Goal: Complete application form

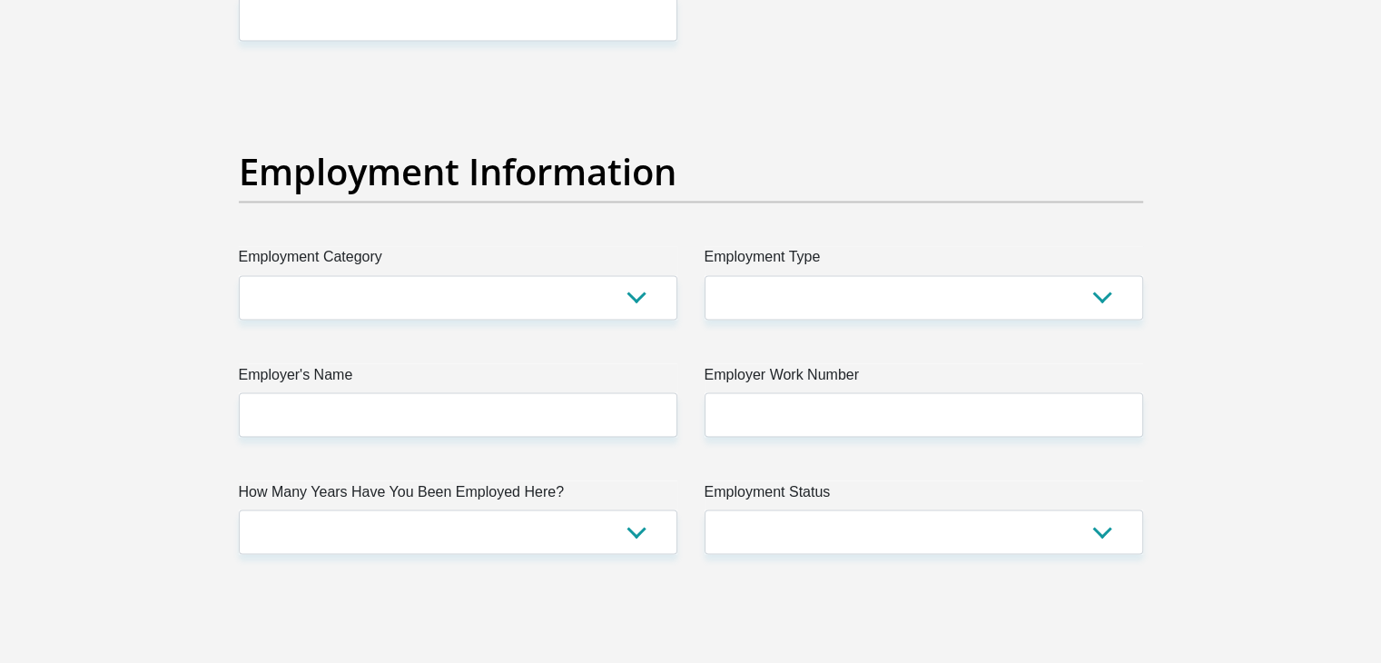
scroll to position [3170, 0]
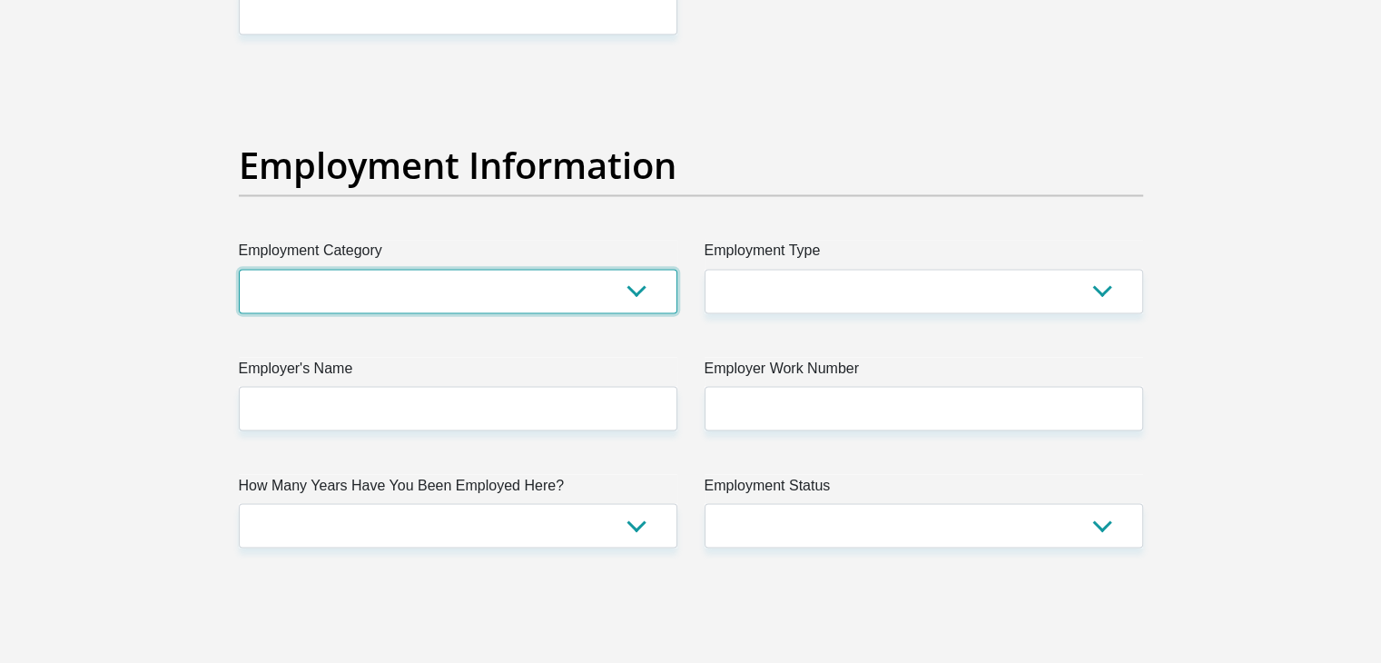
click at [646, 287] on select "AGRICULTURE ALCOHOL & TOBACCO CONSTRUCTION MATERIALS METALLURGY EQUIPMENT FOR R…" at bounding box center [458, 291] width 439 height 44
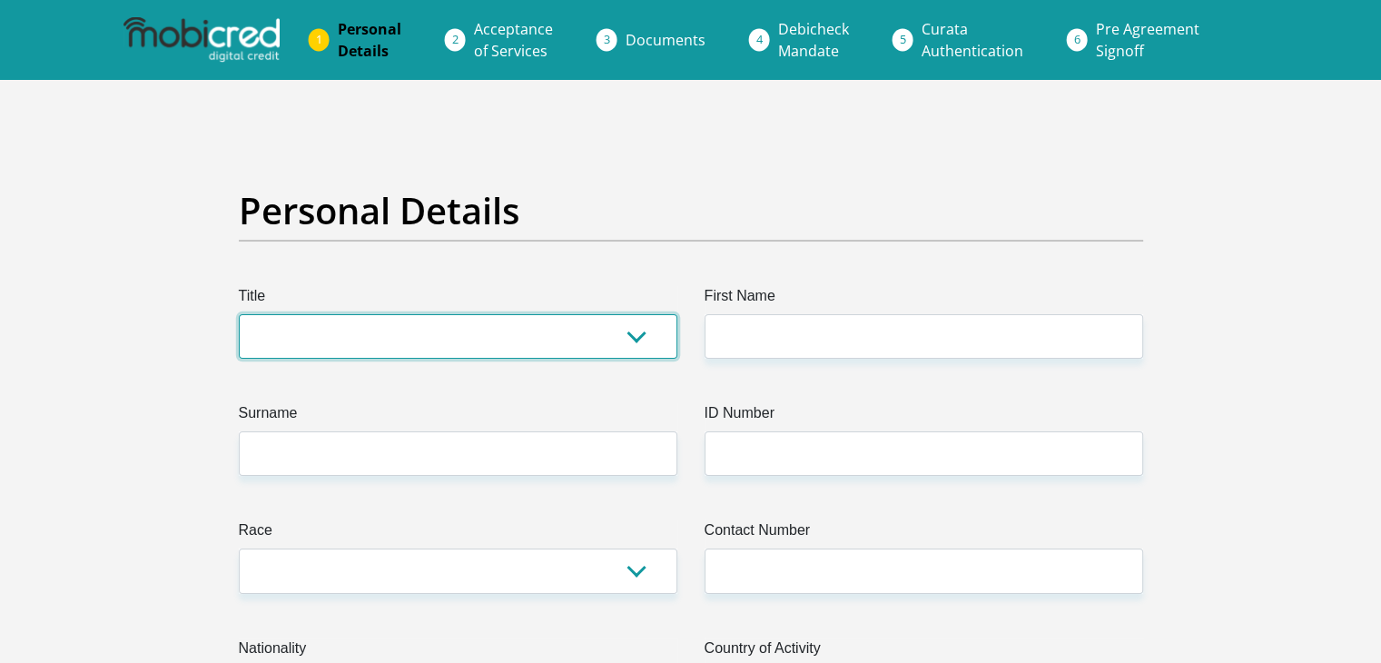
click at [600, 341] on select "Mr Ms Mrs Dr [PERSON_NAME]" at bounding box center [458, 336] width 439 height 44
select select "Mr"
click at [239, 314] on select "Mr Ms Mrs Dr [PERSON_NAME]" at bounding box center [458, 336] width 439 height 44
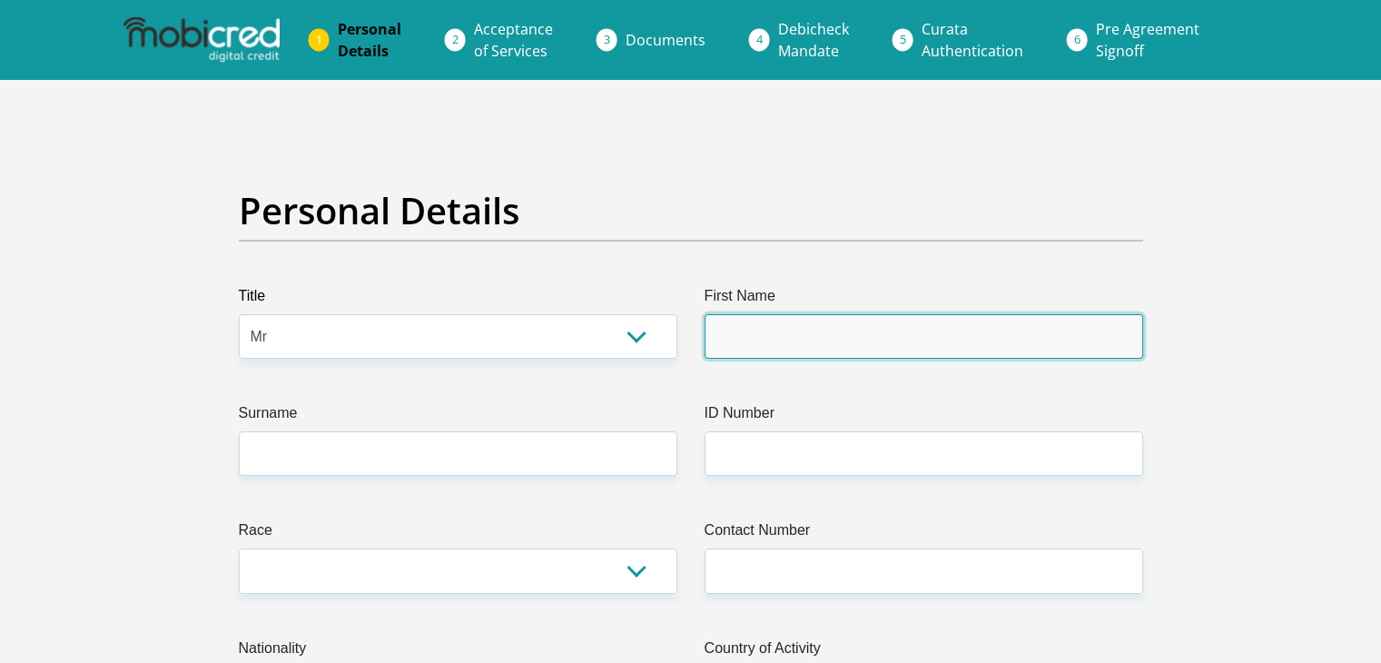
click at [791, 347] on input "First Name" at bounding box center [924, 336] width 439 height 44
type input "Boipelo"
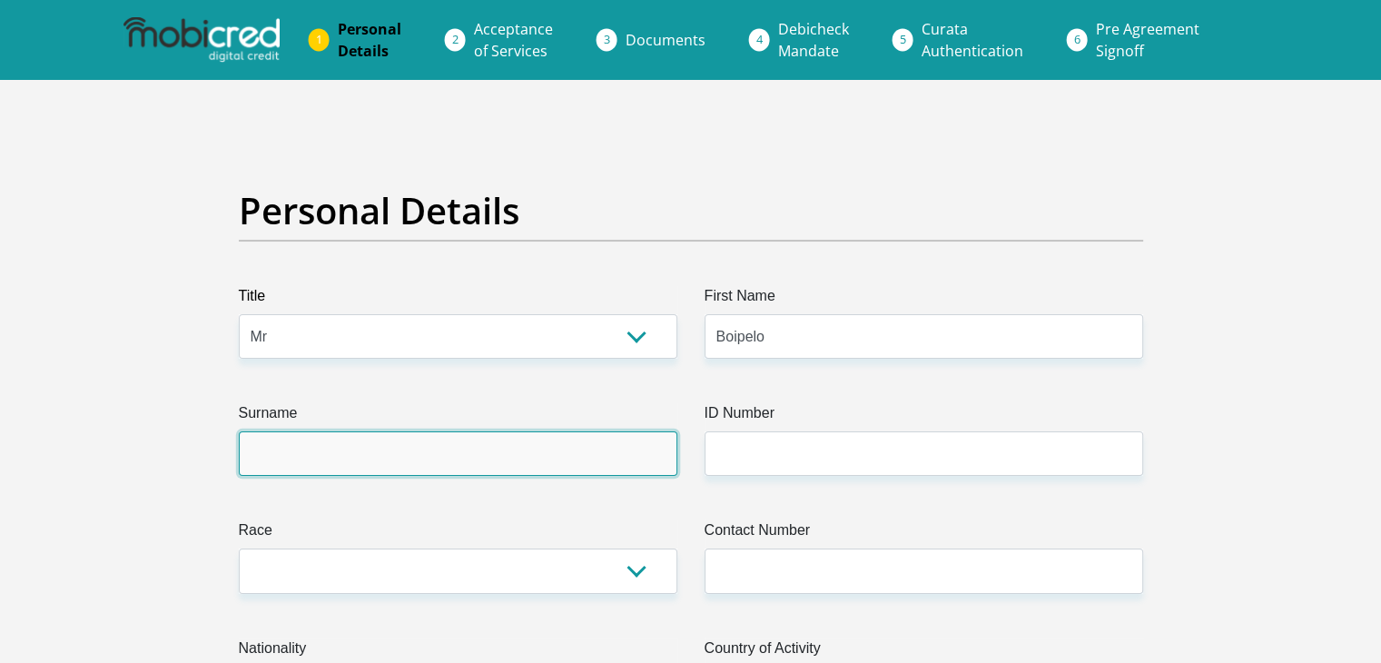
type input "Setsepu"
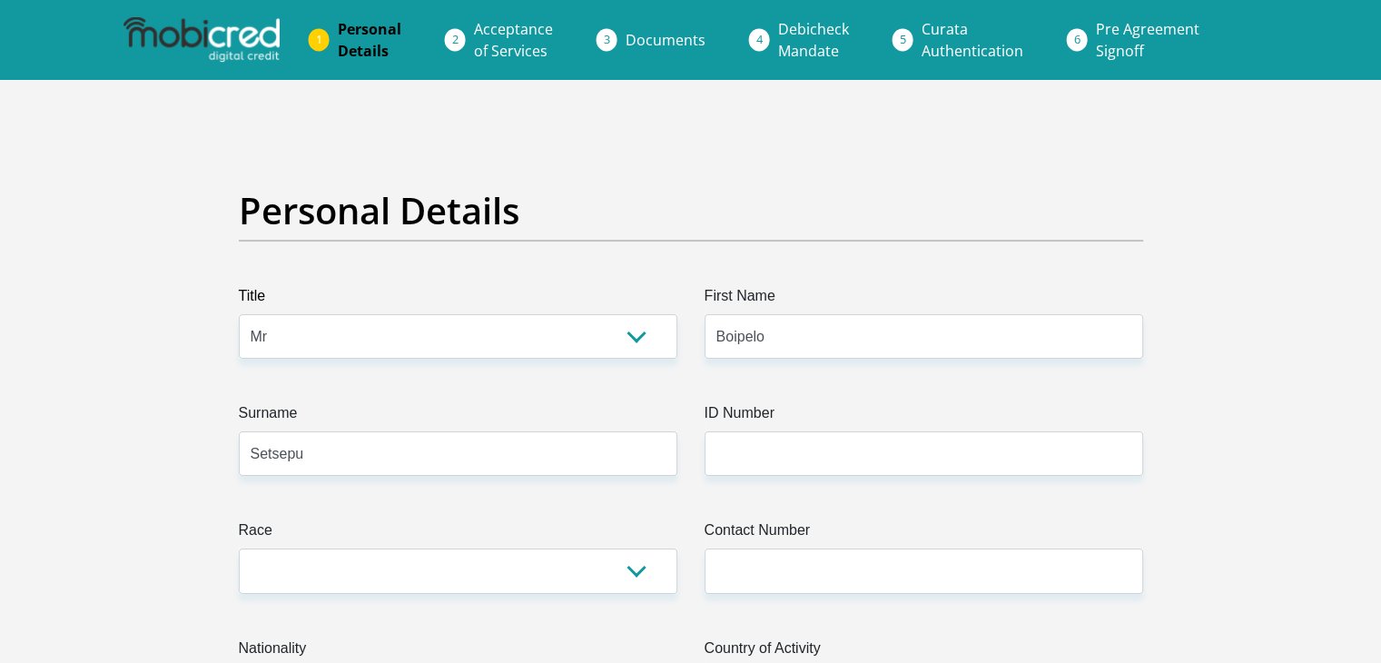
select select "ZAF"
type input "4157 Block B"
type input "Mabopane"
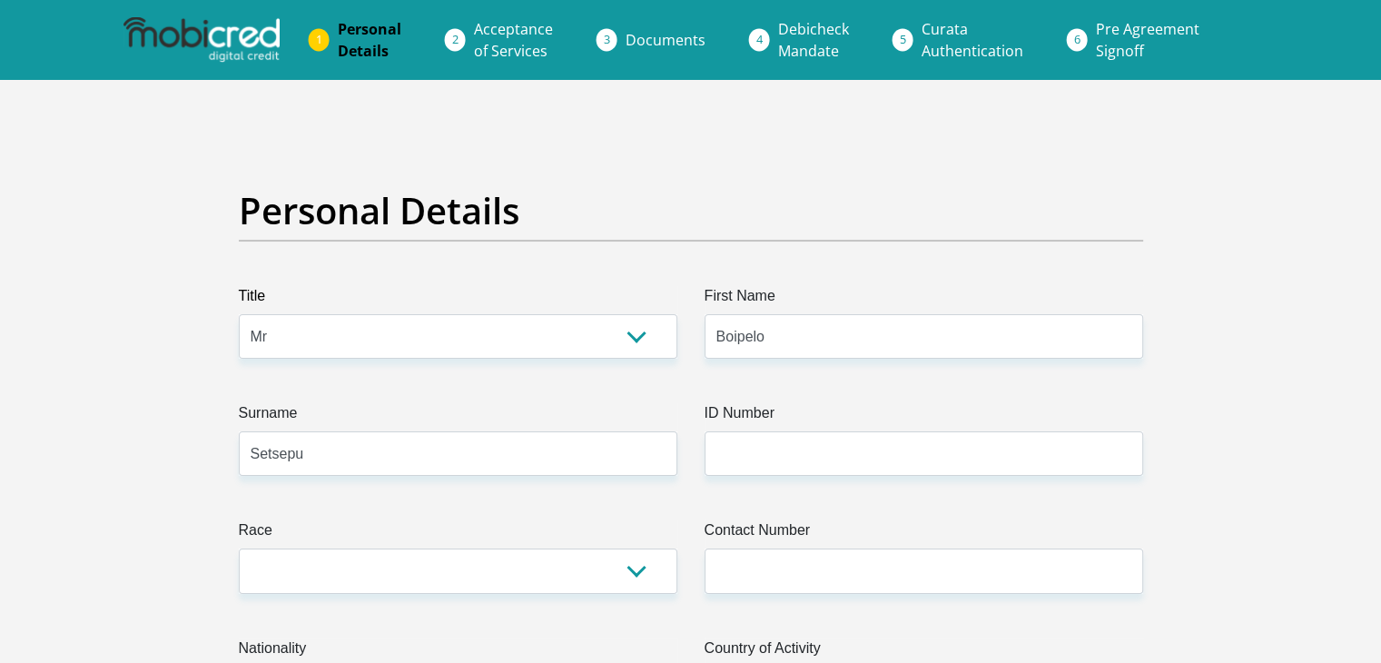
type input "0190"
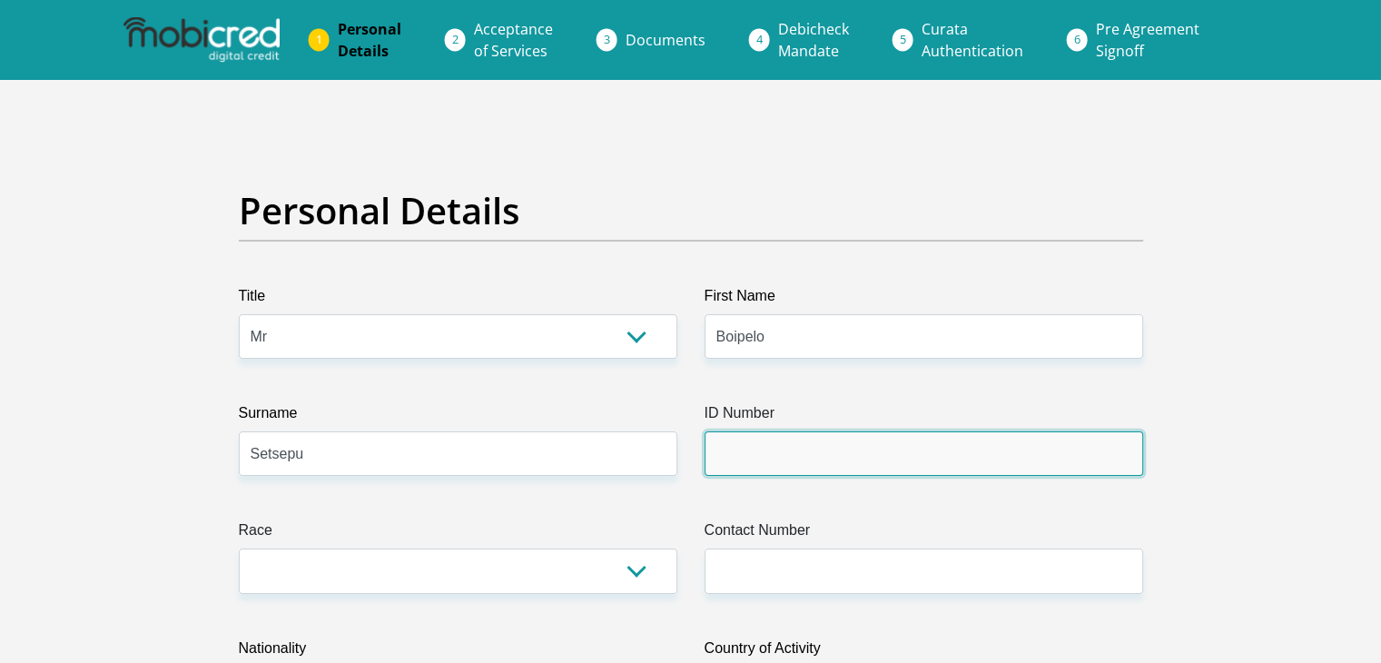
click at [874, 445] on input "ID Number" at bounding box center [924, 453] width 439 height 44
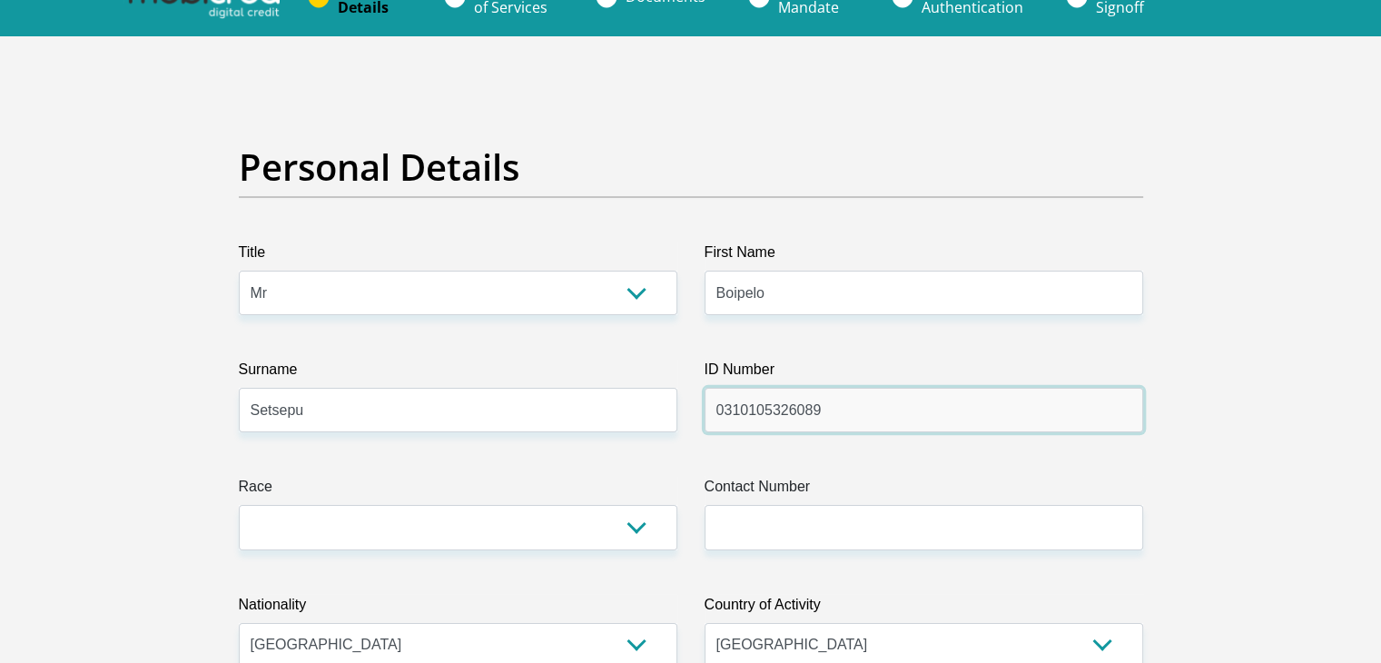
type input "0310105326089"
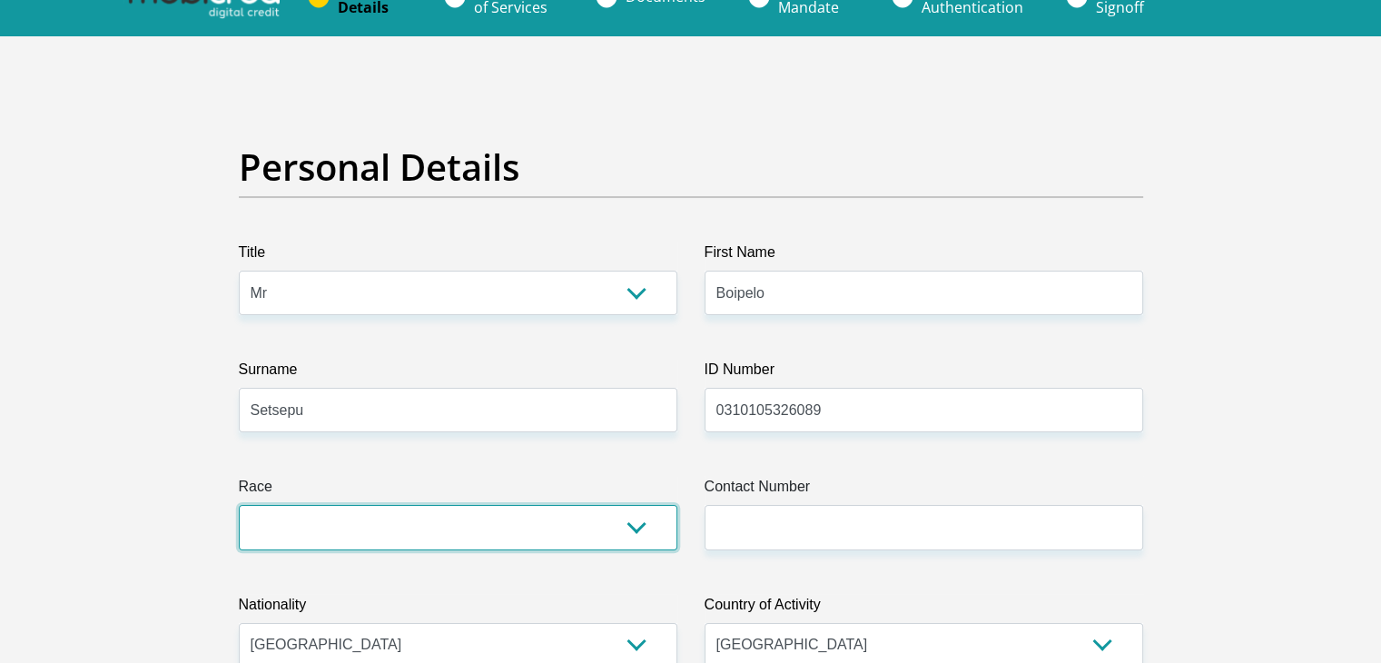
click at [627, 528] on select "Black Coloured Indian White Other" at bounding box center [458, 527] width 439 height 44
select select "1"
click at [239, 505] on select "Black Coloured Indian White Other" at bounding box center [458, 527] width 439 height 44
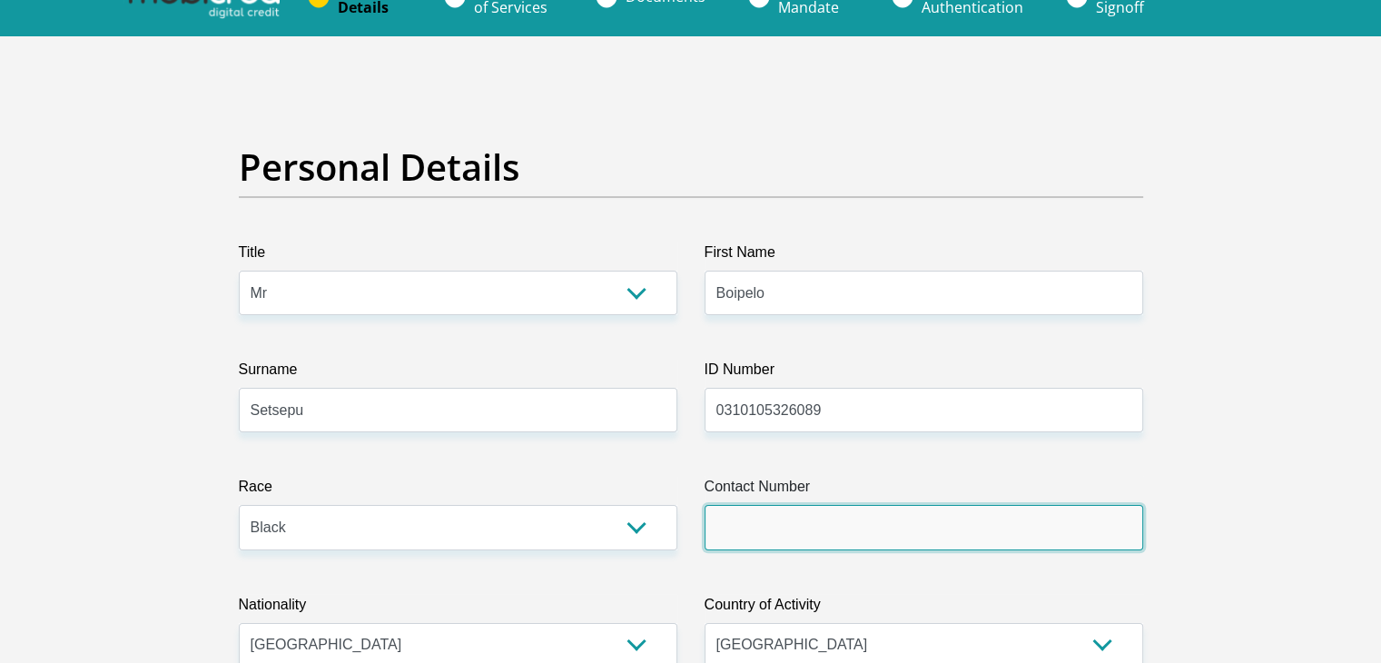
click at [745, 517] on input "Contact Number" at bounding box center [924, 527] width 439 height 44
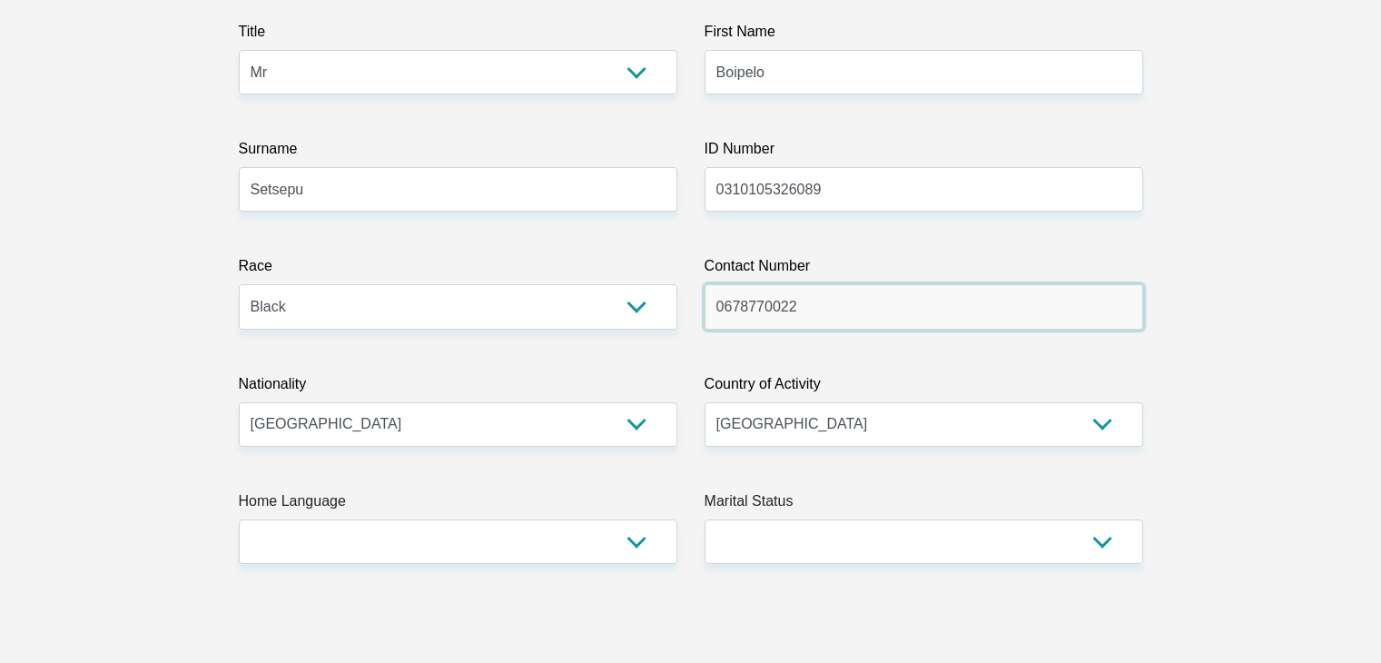
scroll to position [263, 0]
type input "0678770022"
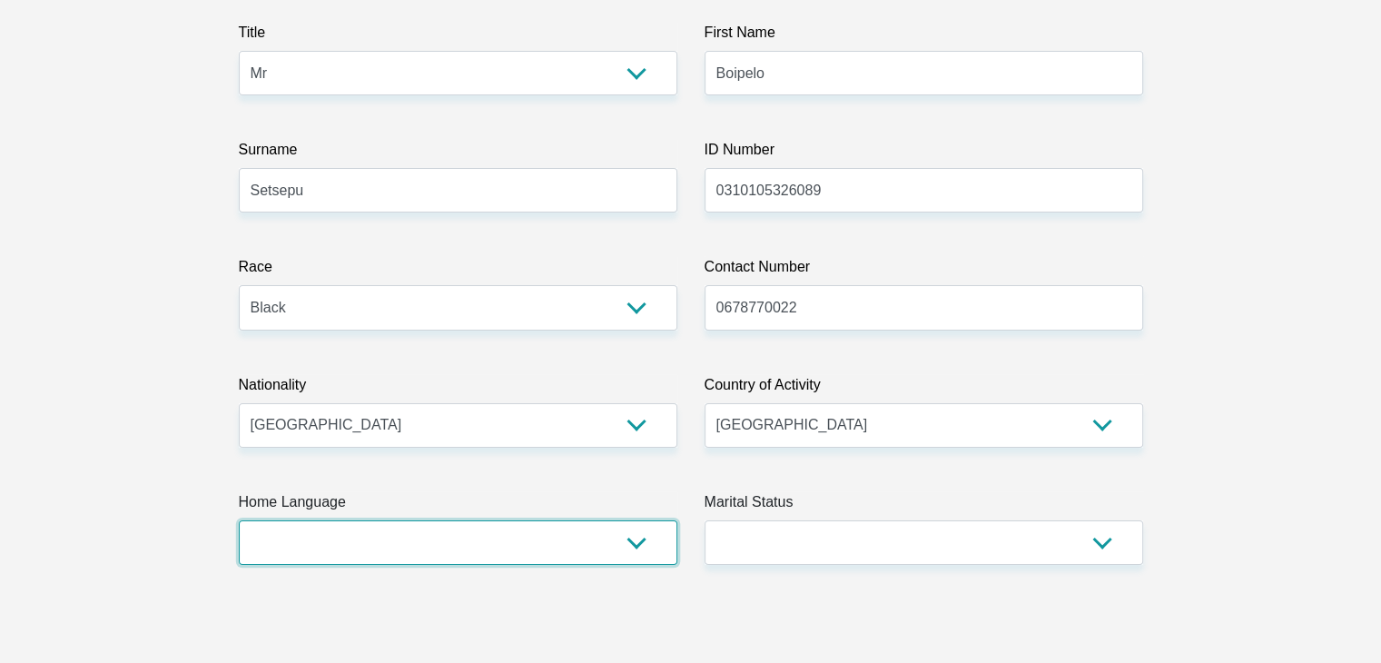
click at [609, 547] on select "Afrikaans English Sepedi South Ndebele Southern Sotho Swati Tsonga Tswana Venda…" at bounding box center [458, 542] width 439 height 44
select select "tsn"
click at [239, 520] on select "Afrikaans English Sepedi South Ndebele Southern Sotho Swati Tsonga Tswana Venda…" at bounding box center [458, 542] width 439 height 44
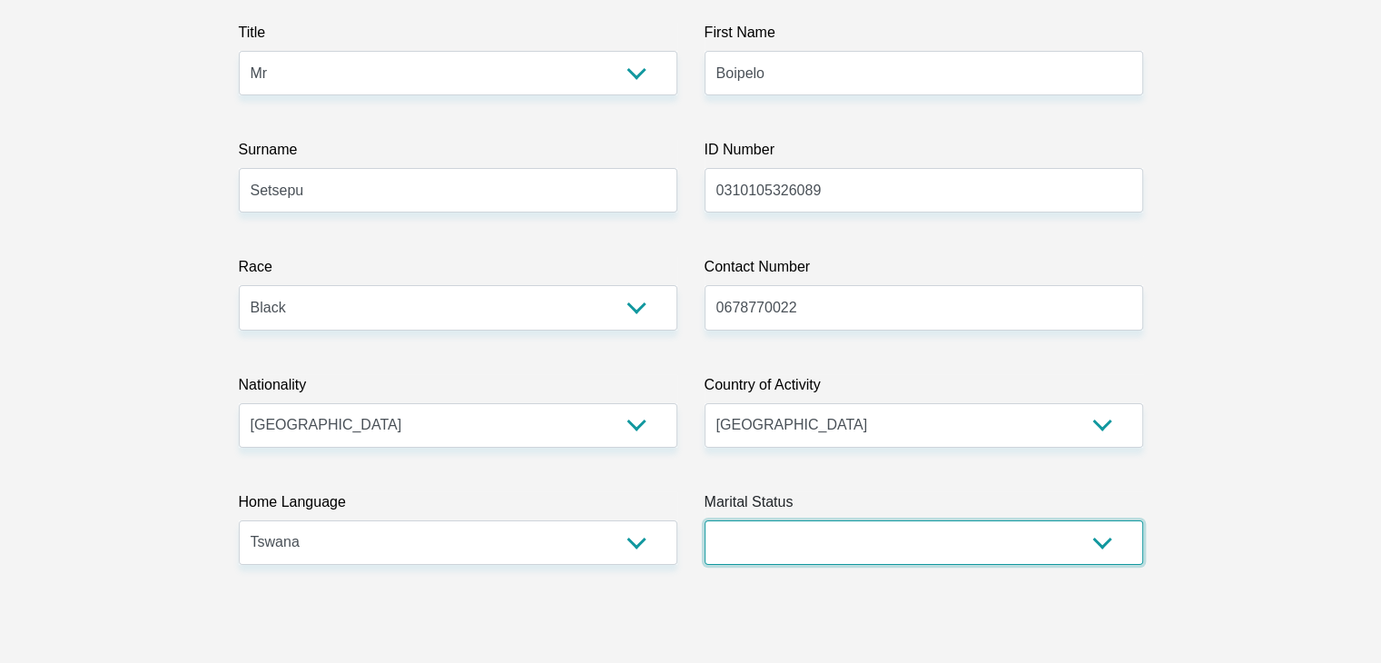
click at [838, 538] on select "Married ANC Single Divorced Widowed Married COP or Customary Law" at bounding box center [924, 542] width 439 height 44
select select "2"
click at [705, 520] on select "Married ANC Single Divorced Widowed Married COP or Customary Law" at bounding box center [924, 542] width 439 height 44
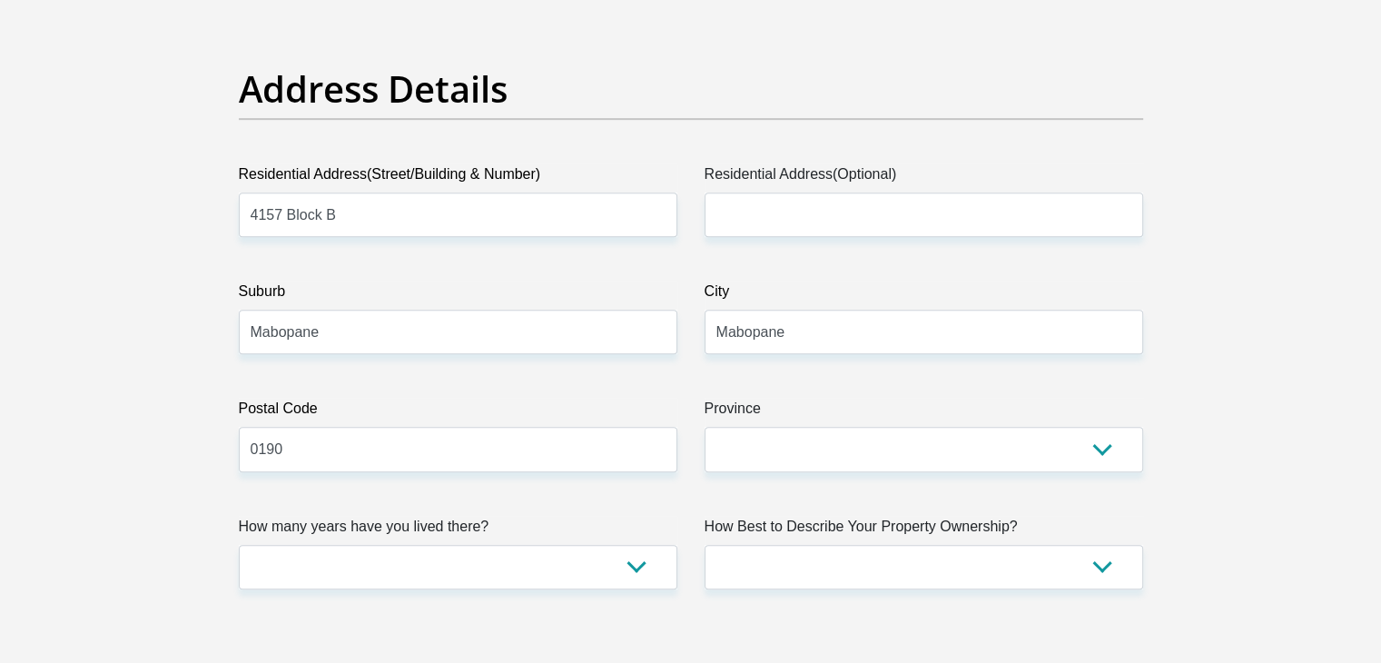
scroll to position [872, 0]
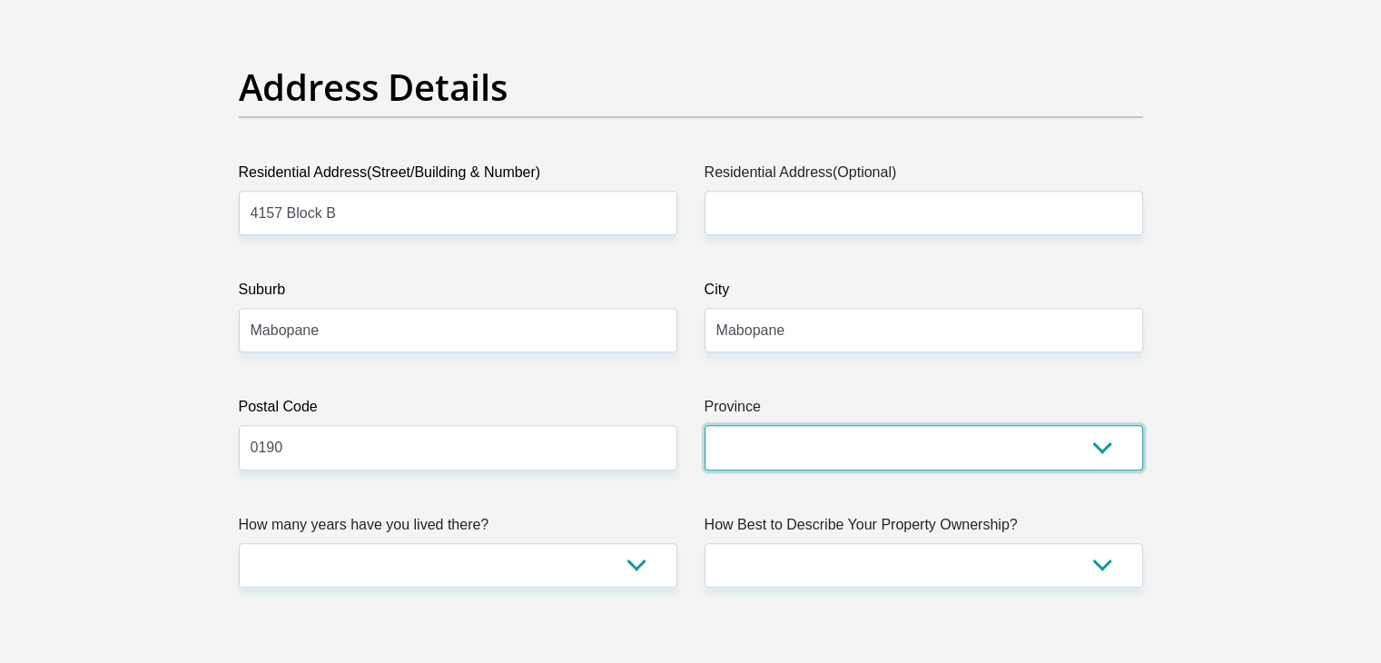
click at [806, 440] on select "Eastern Cape Free State [GEOGRAPHIC_DATA] [GEOGRAPHIC_DATA][DATE] [GEOGRAPHIC_D…" at bounding box center [924, 447] width 439 height 44
select select "Gauteng"
click at [705, 425] on select "Eastern Cape Free State [GEOGRAPHIC_DATA] [GEOGRAPHIC_DATA][DATE] [GEOGRAPHIC_D…" at bounding box center [924, 447] width 439 height 44
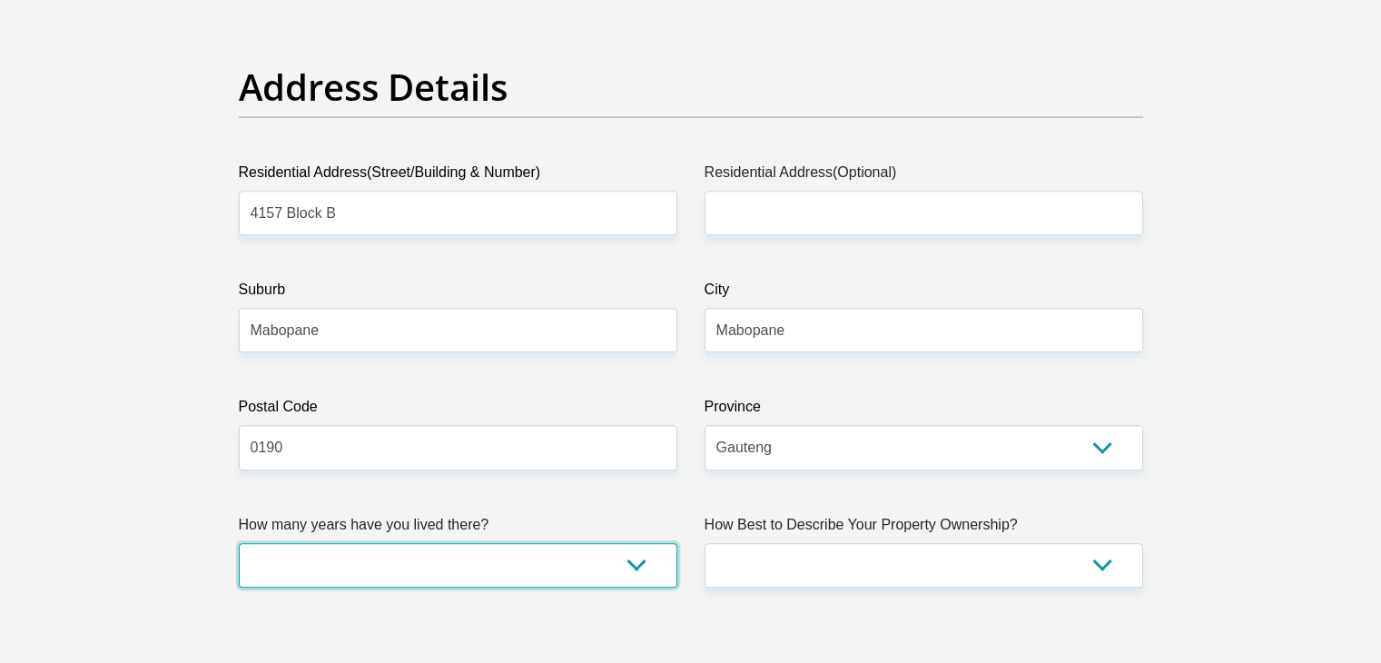
click at [607, 568] on select "less than 1 year 1-3 years 3-5 years 5+ years" at bounding box center [458, 565] width 439 height 44
select select "5"
click at [239, 543] on select "less than 1 year 1-3 years 3-5 years 5+ years" at bounding box center [458, 565] width 439 height 44
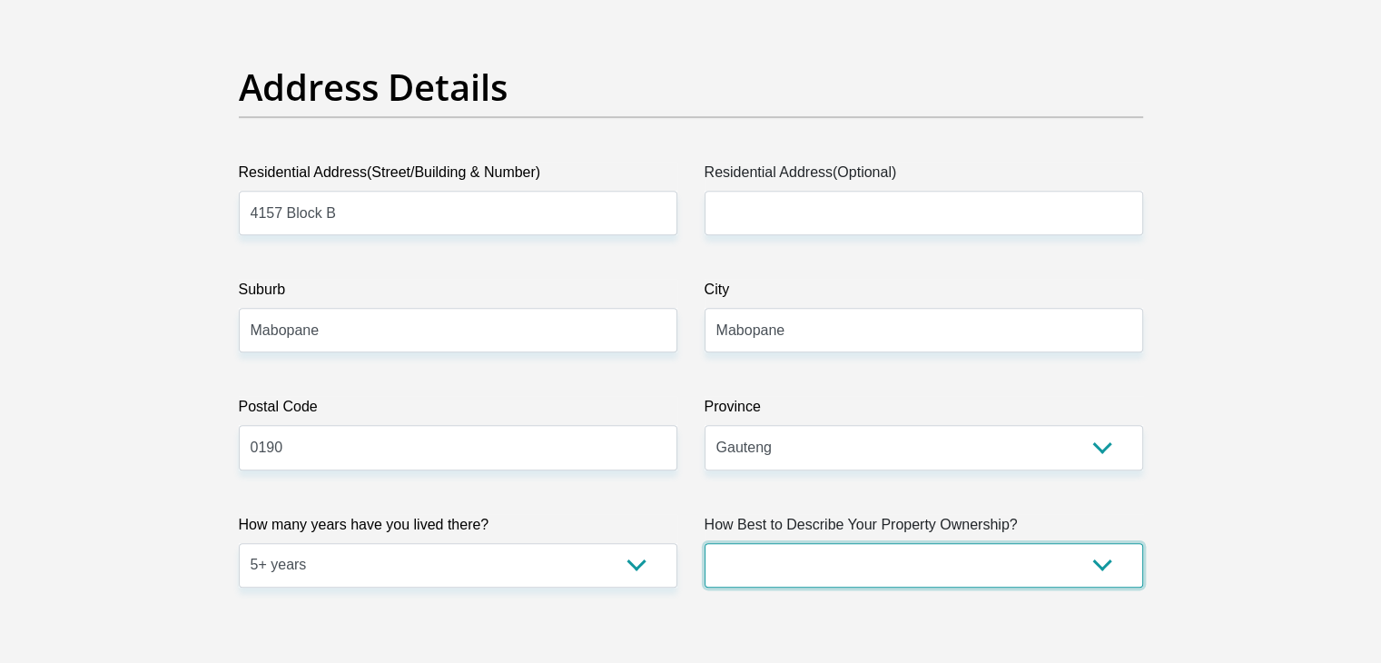
click at [804, 552] on select "Owned Rented Family Owned Company Dwelling" at bounding box center [924, 565] width 439 height 44
select select "parents"
click at [705, 543] on select "Owned Rented Family Owned Company Dwelling" at bounding box center [924, 565] width 439 height 44
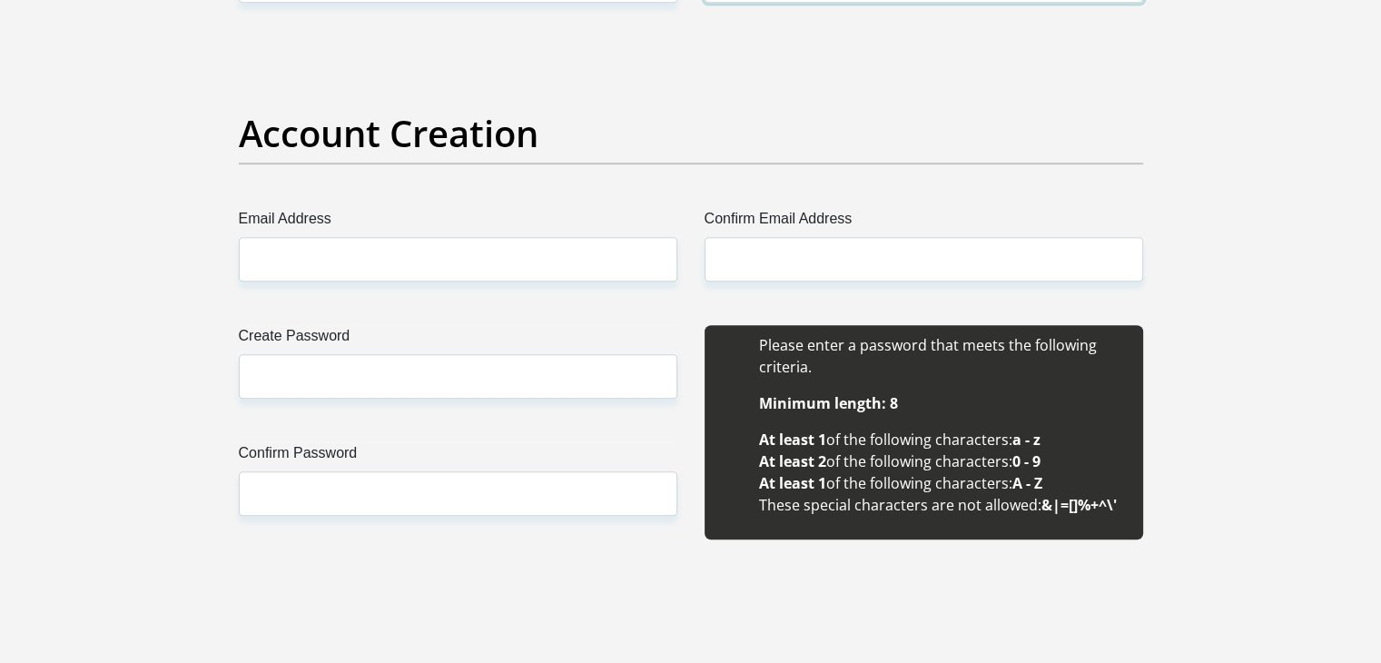
scroll to position [1453, 0]
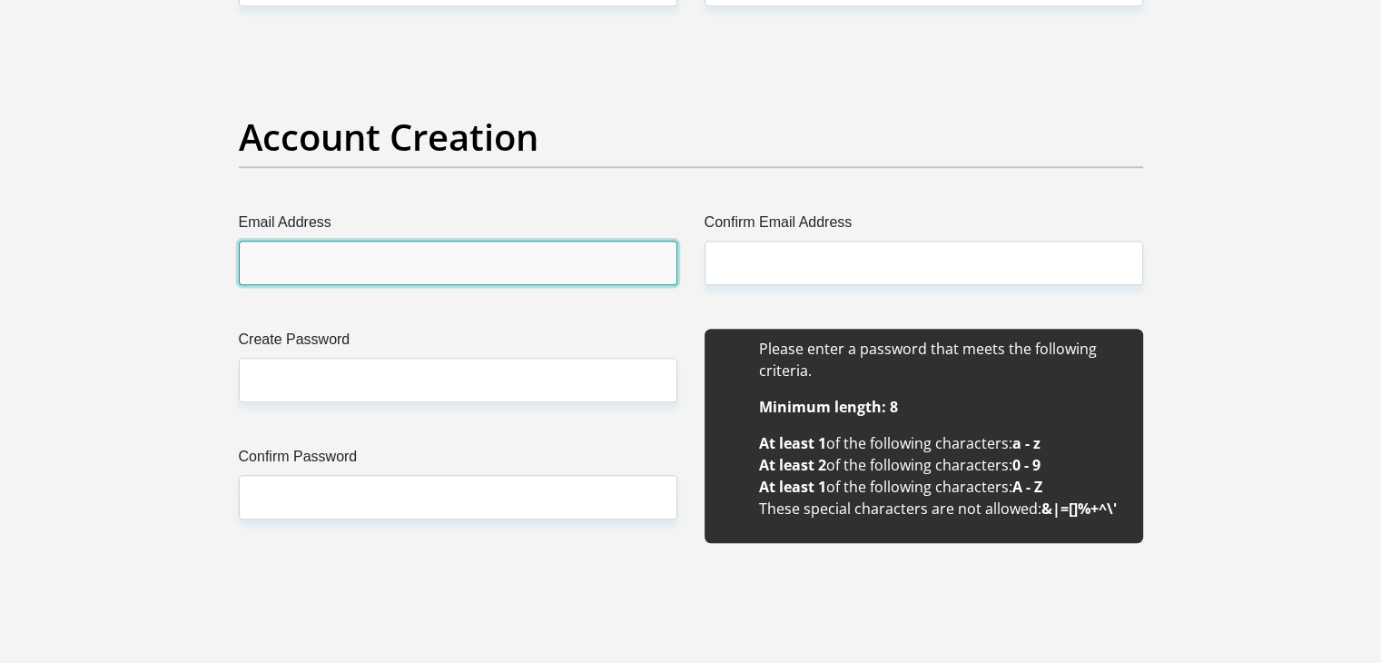
click at [521, 259] on input "Email Address" at bounding box center [458, 263] width 439 height 44
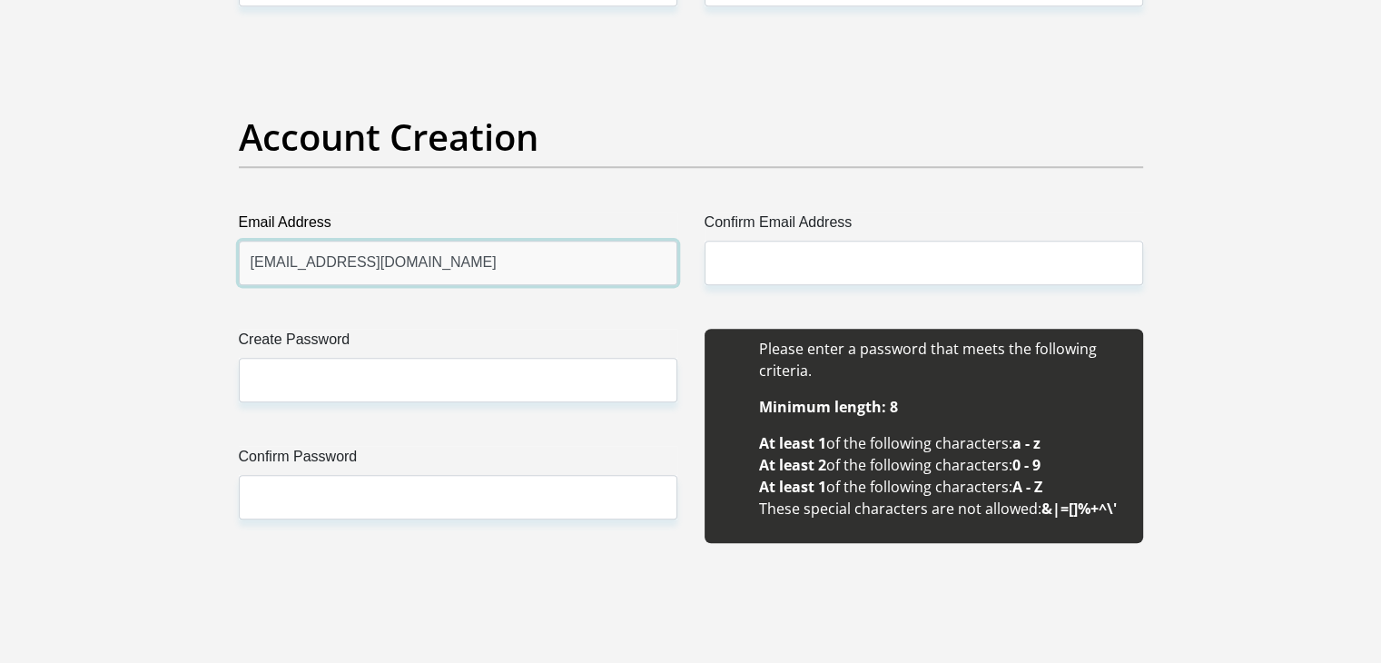
type input "[EMAIL_ADDRESS][DOMAIN_NAME]"
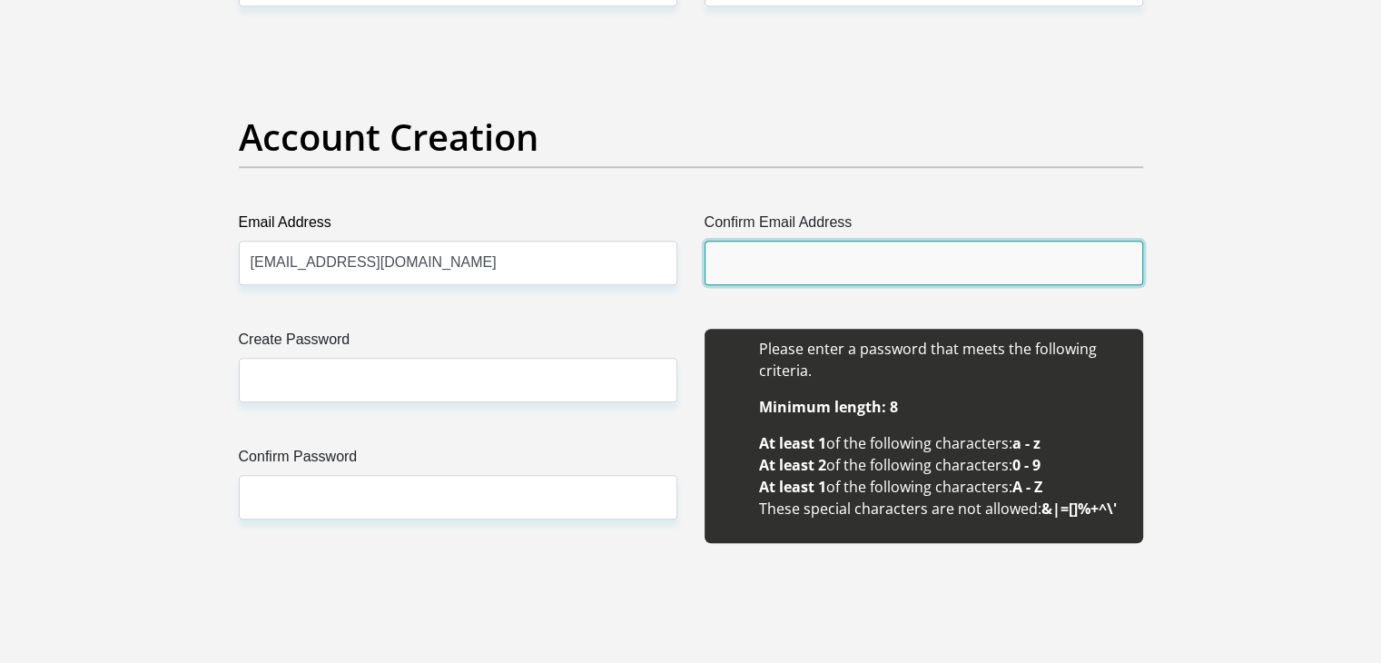
click at [744, 271] on input "Confirm Email Address" at bounding box center [924, 263] width 439 height 44
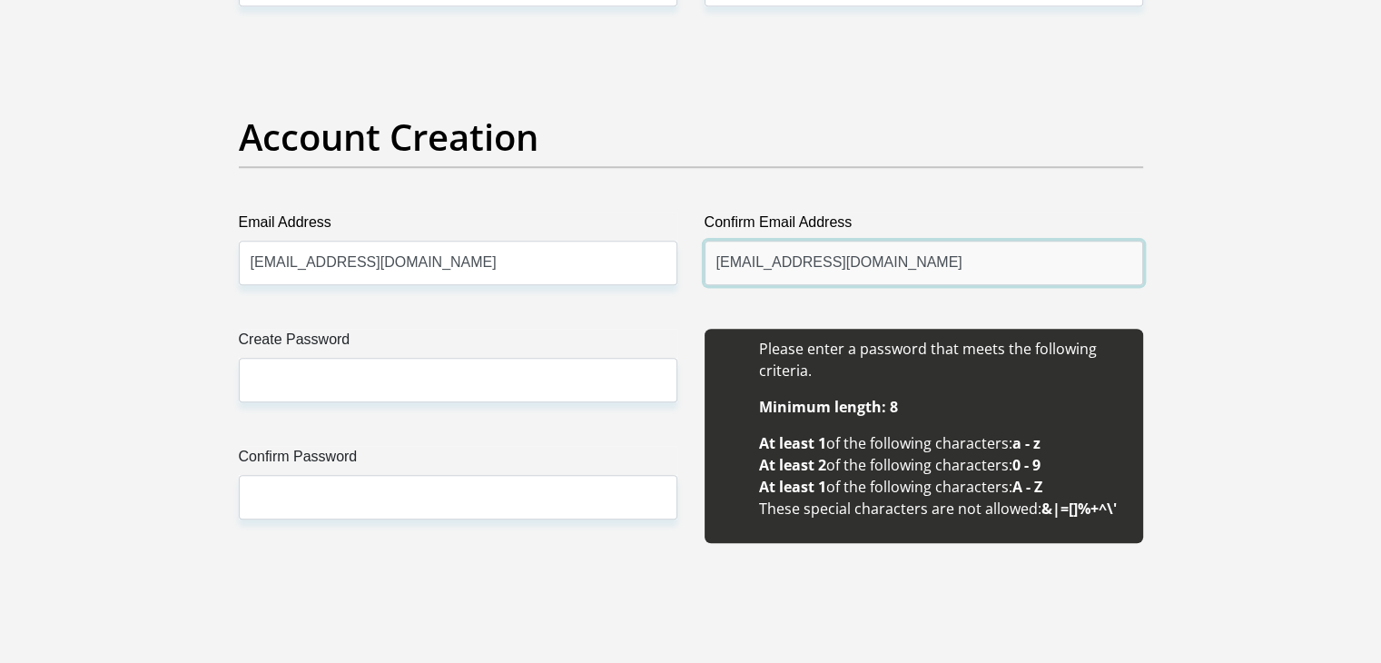
type input "[EMAIL_ADDRESS][DOMAIN_NAME]"
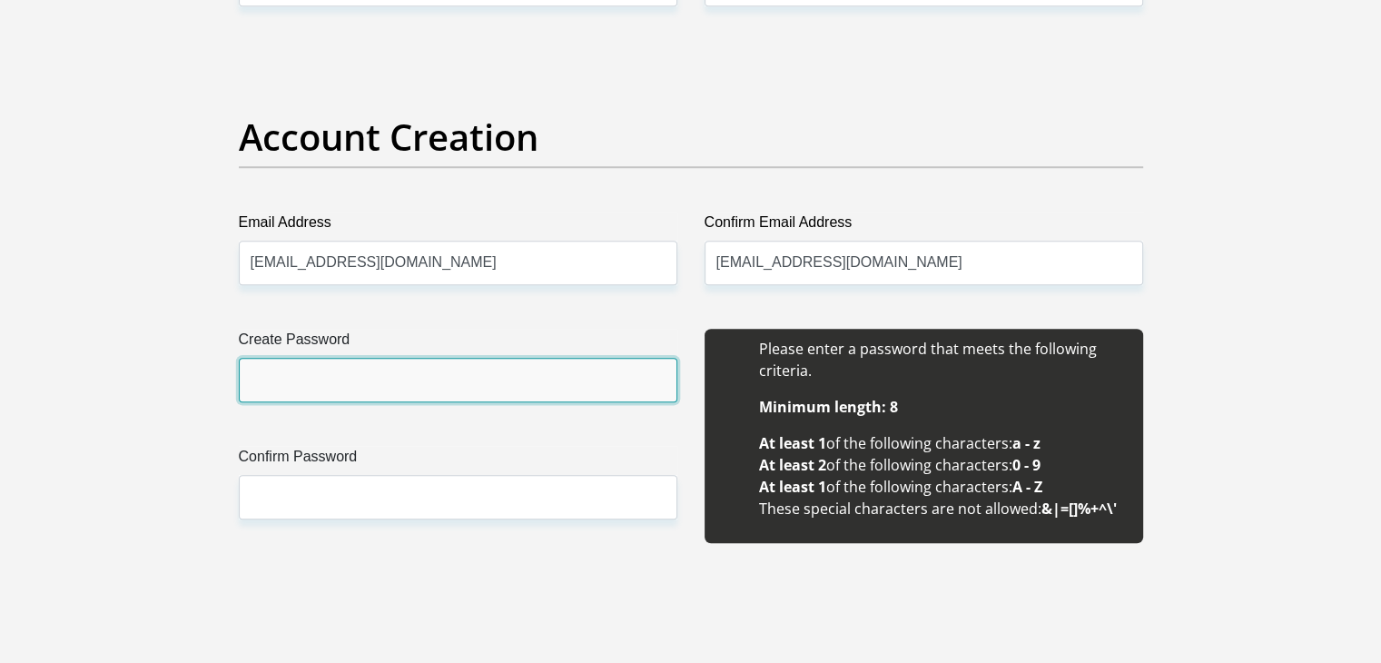
click at [545, 364] on input "Create Password" at bounding box center [458, 380] width 439 height 44
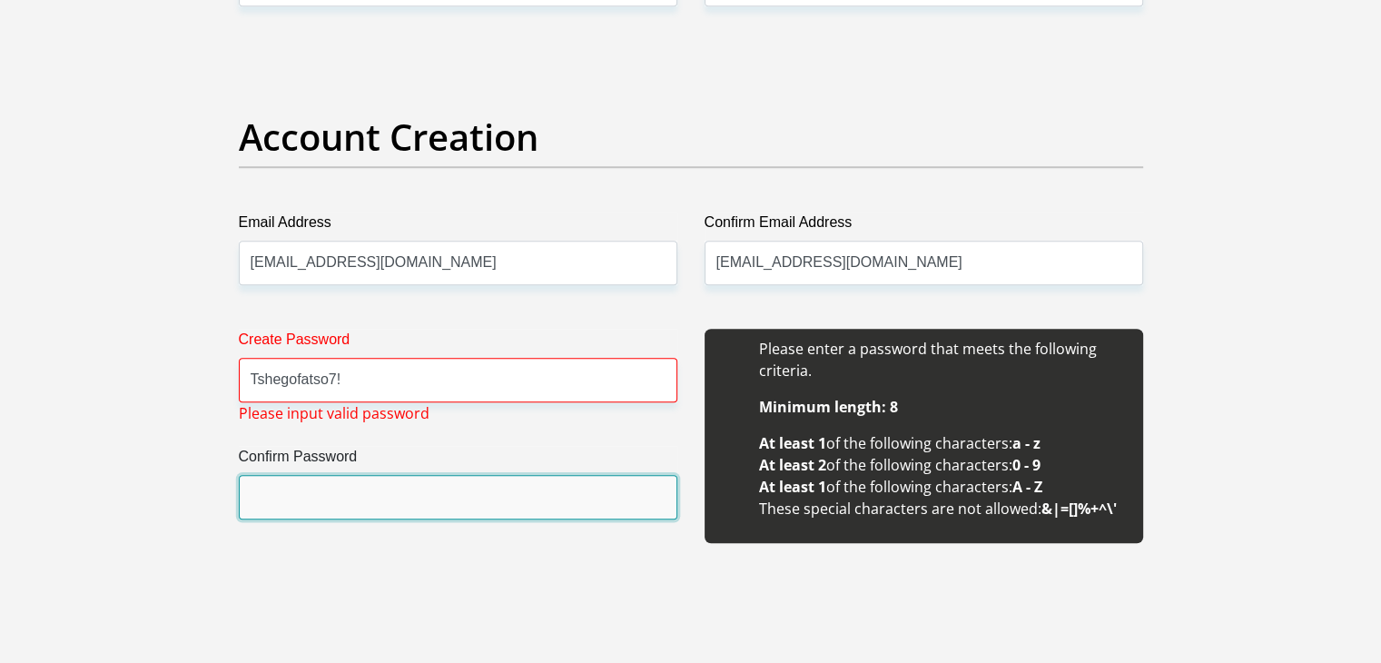
click at [503, 509] on input "Confirm Password" at bounding box center [458, 497] width 439 height 44
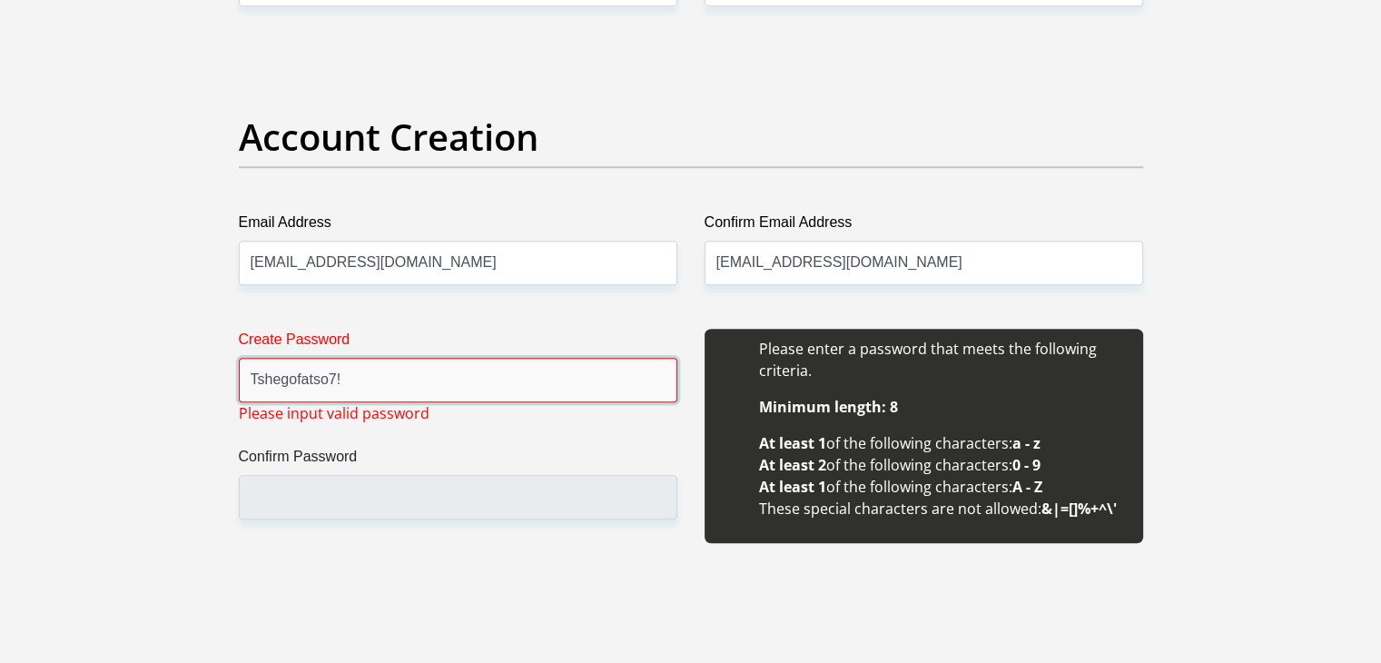
click at [331, 376] on input "Tshegofatso7!" at bounding box center [458, 380] width 439 height 44
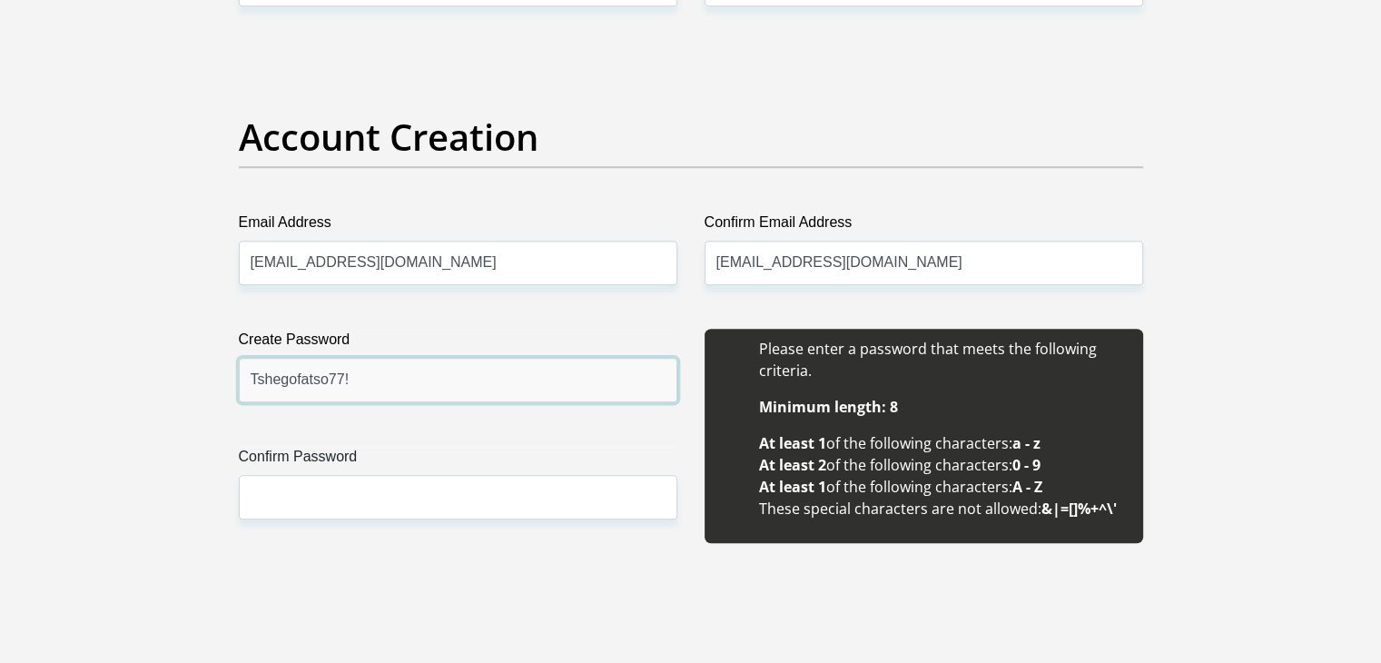
click at [370, 377] on input "Tshegofatso77!" at bounding box center [458, 380] width 439 height 44
type input "Tshegofatso77!"
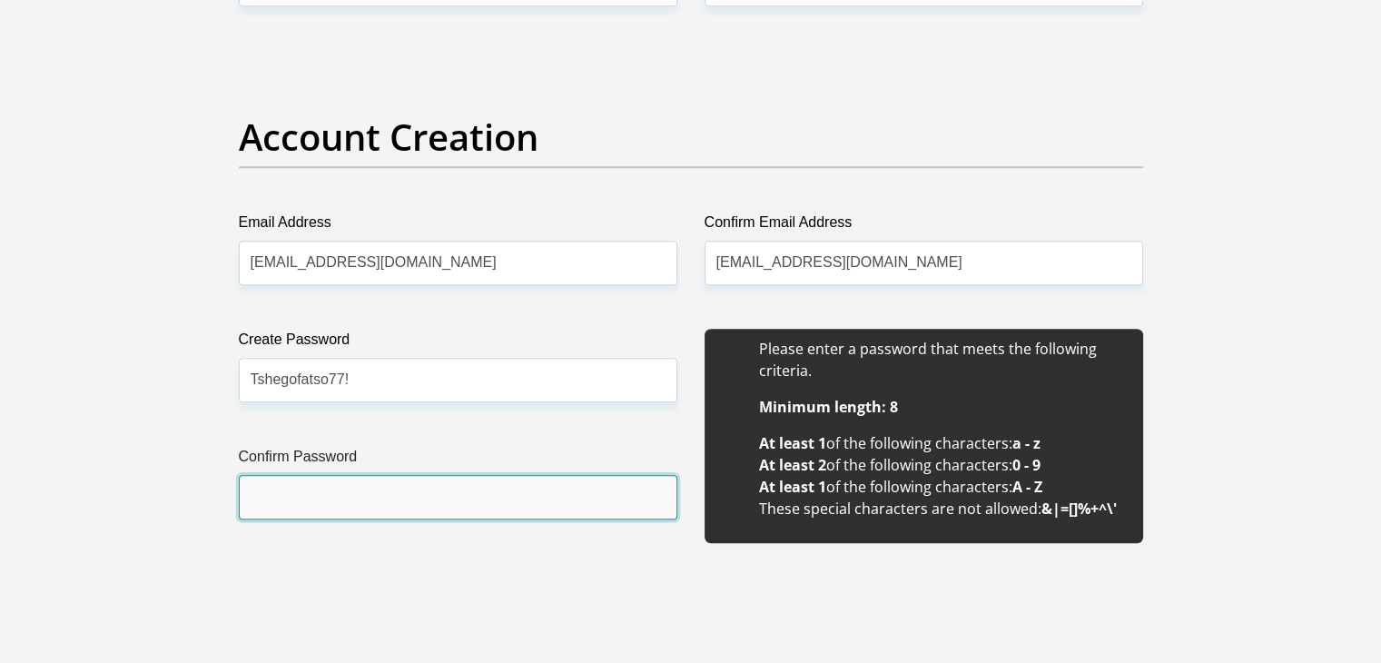
click at [411, 505] on input "Confirm Password" at bounding box center [458, 497] width 439 height 44
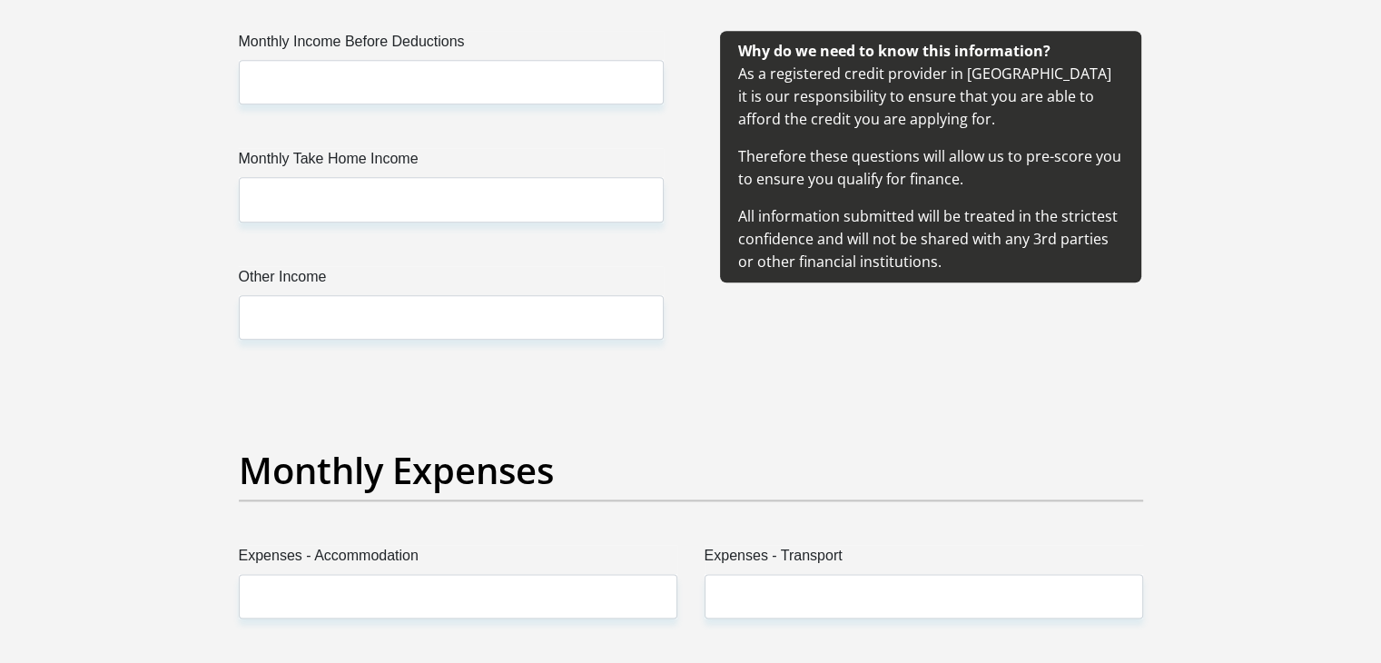
scroll to position [2110, 0]
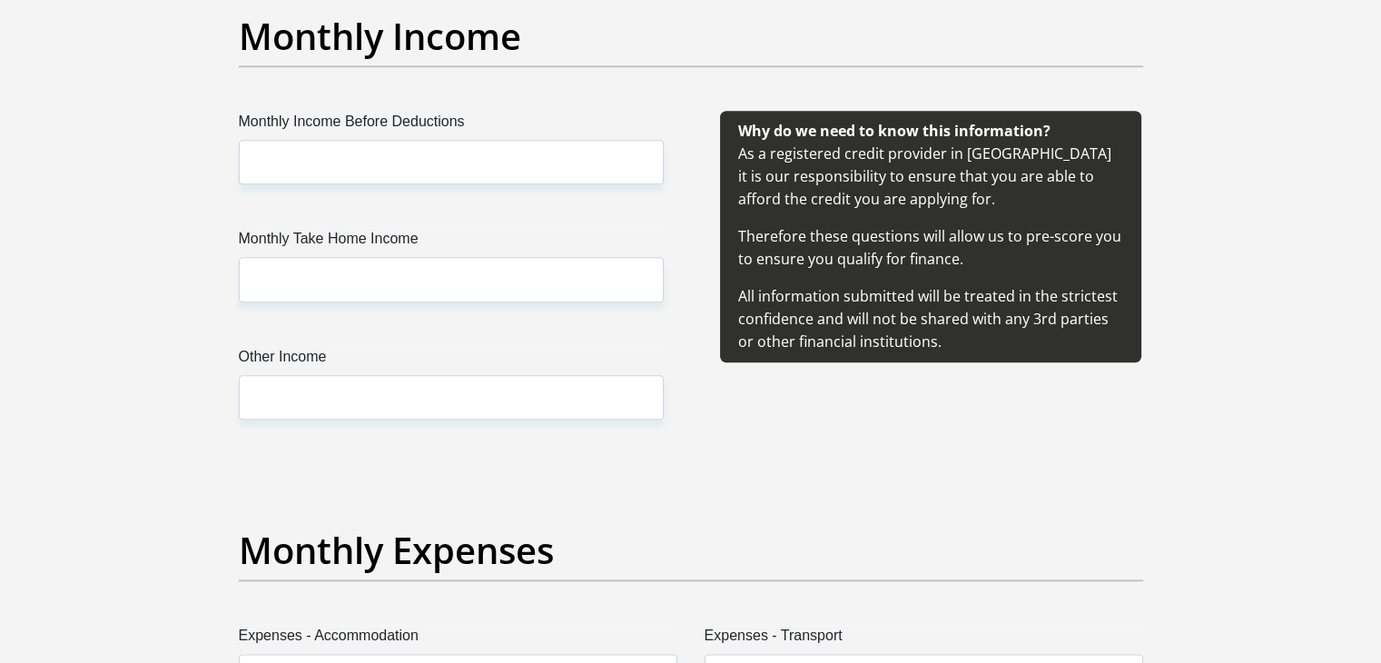
type input "Tshegofatso77!"
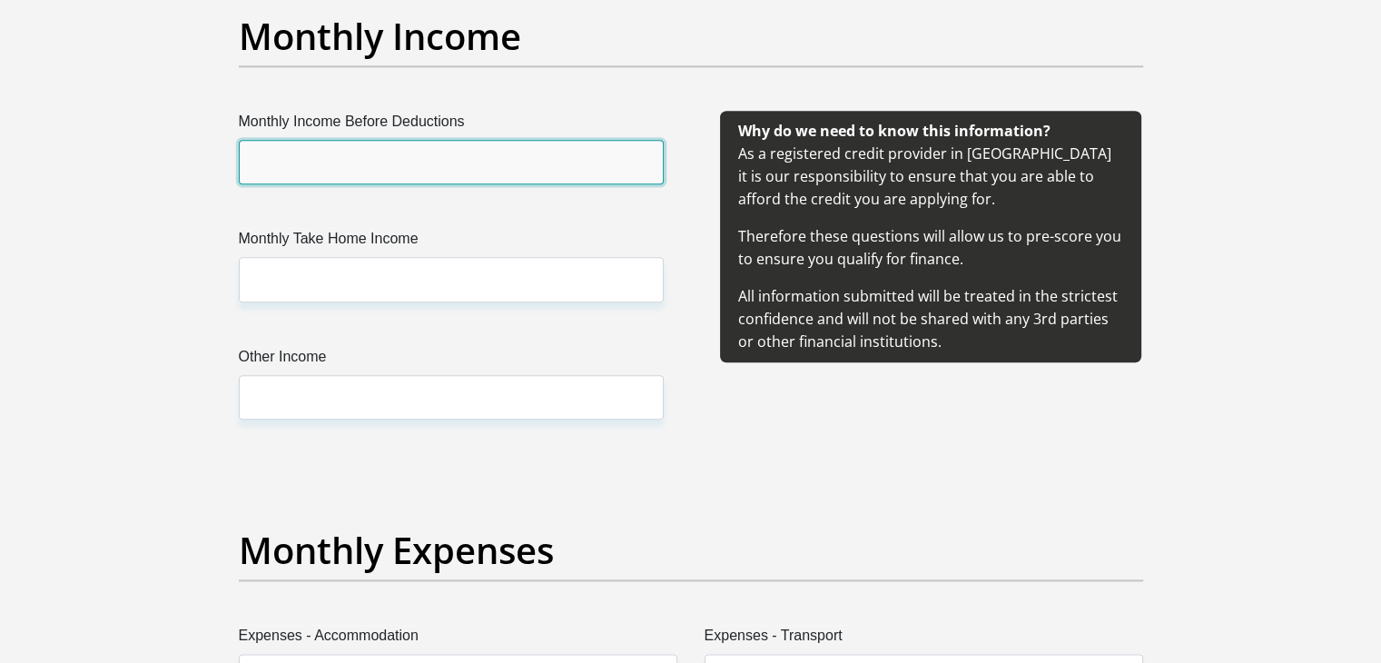
click at [431, 172] on input "Monthly Income Before Deductions" at bounding box center [451, 162] width 425 height 44
type input "1500"
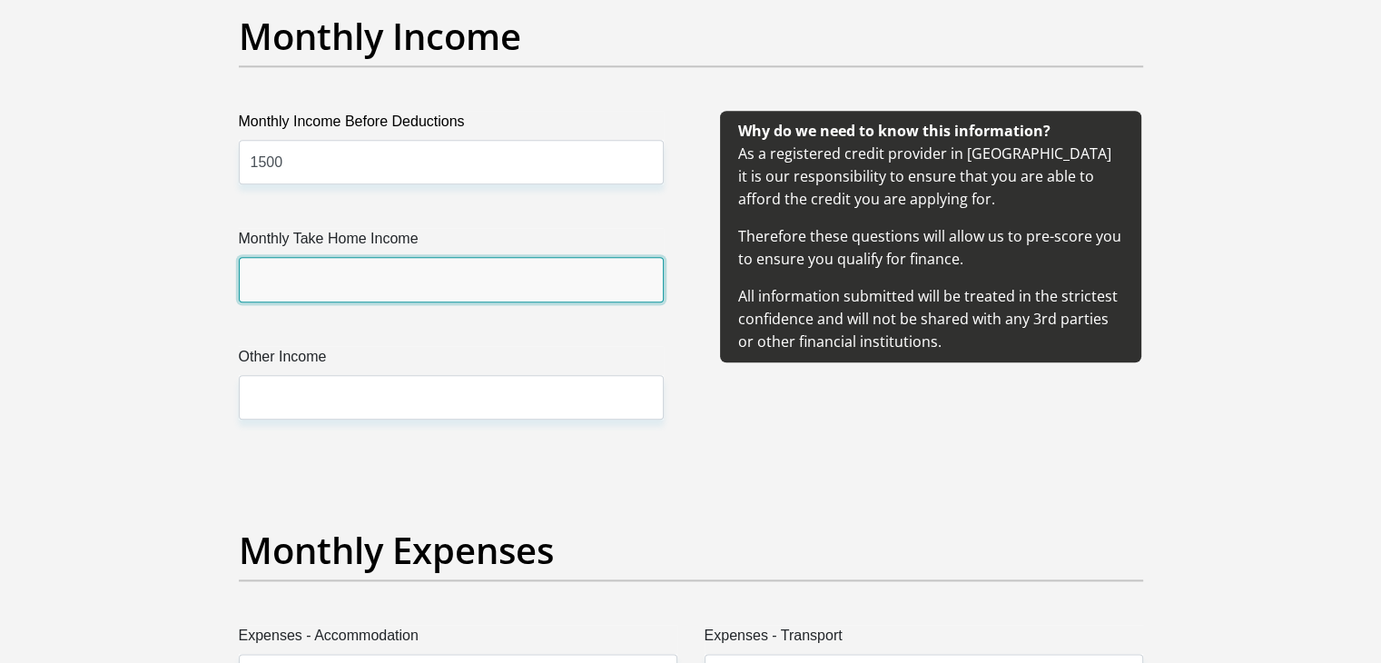
click at [380, 286] on input "Monthly Take Home Income" at bounding box center [451, 279] width 425 height 44
type input "1500"
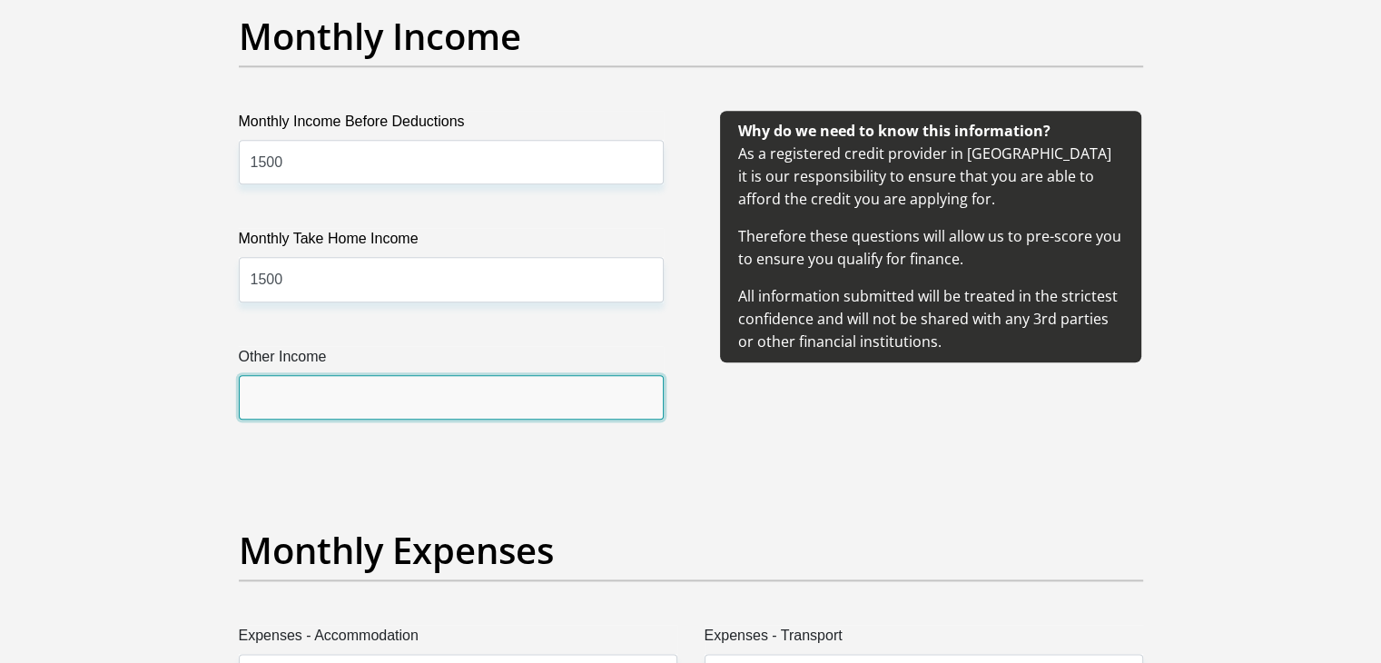
click at [414, 385] on input "Other Income" at bounding box center [451, 397] width 425 height 44
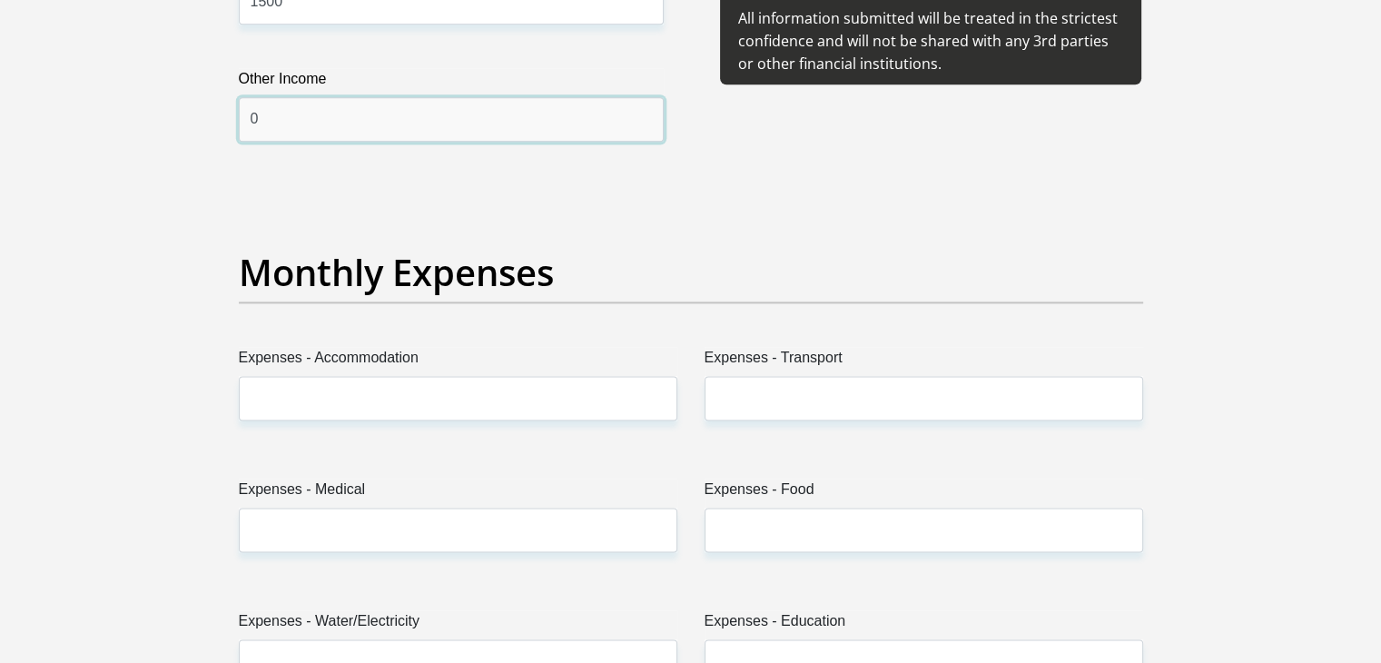
scroll to position [2386, 0]
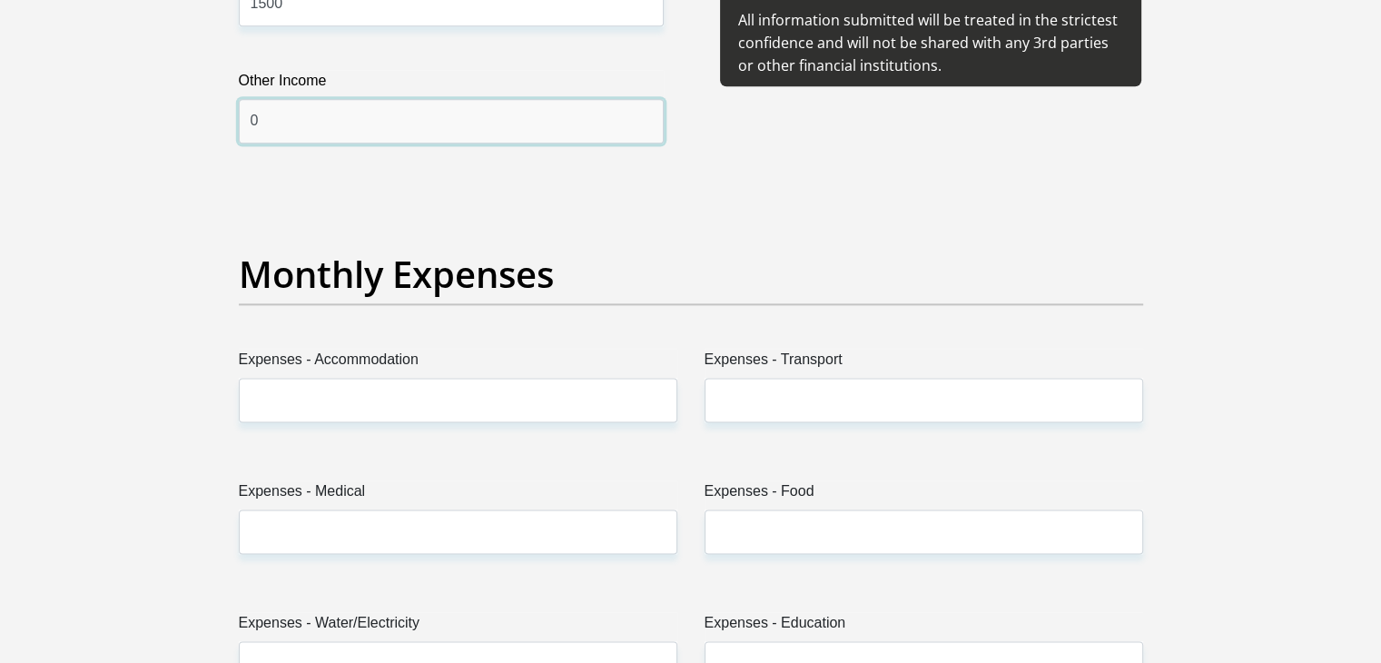
type input "0"
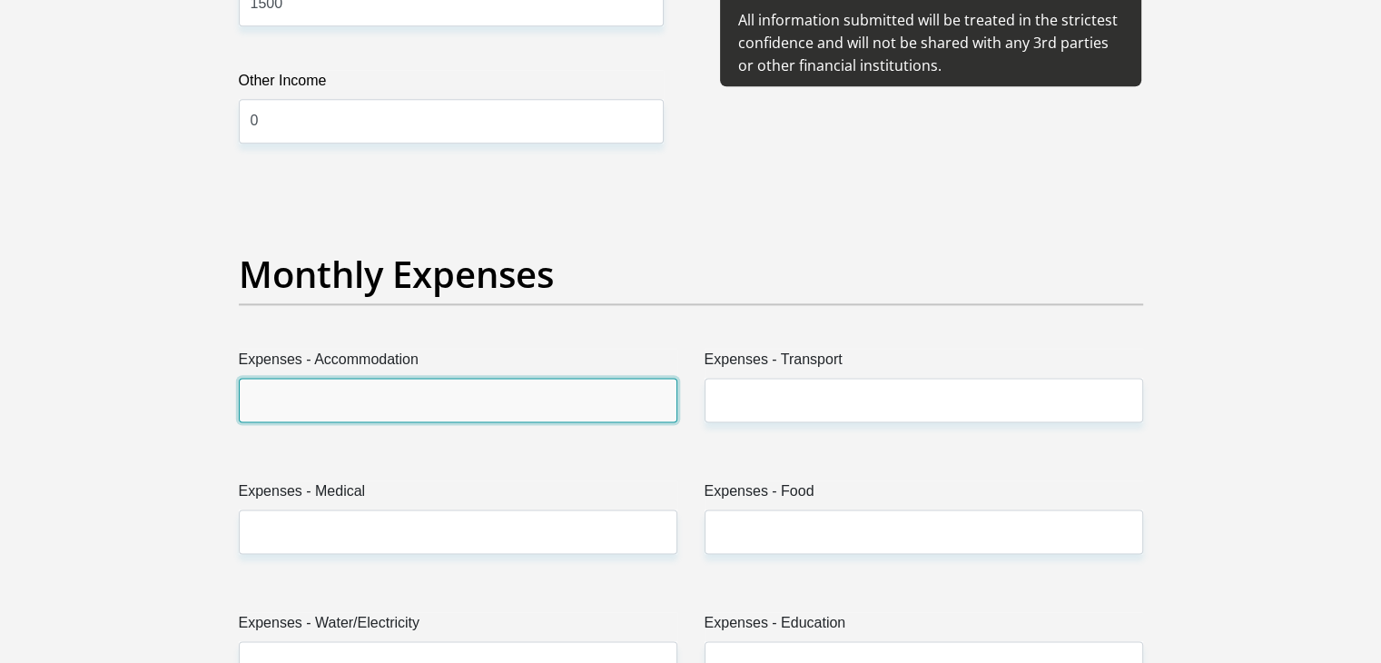
click at [414, 385] on input "Expenses - Accommodation" at bounding box center [458, 400] width 439 height 44
type input "0"
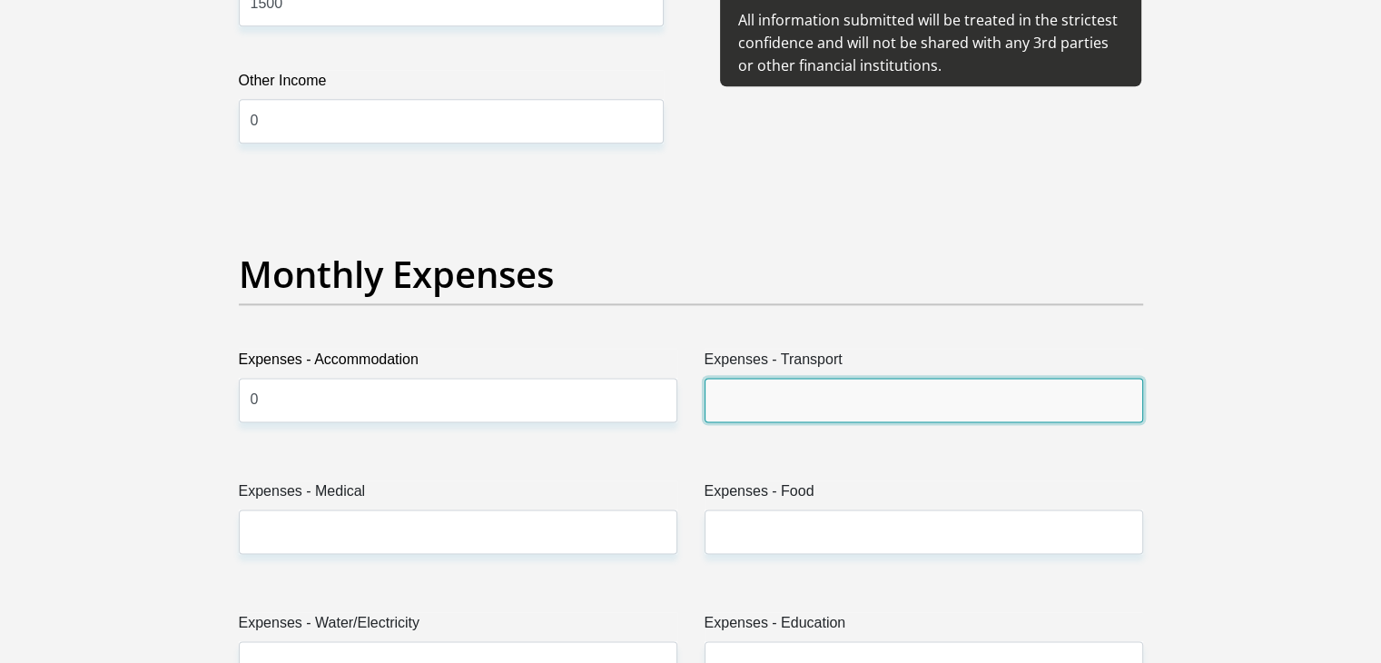
click at [726, 400] on input "Expenses - Transport" at bounding box center [924, 400] width 439 height 44
type input "0"
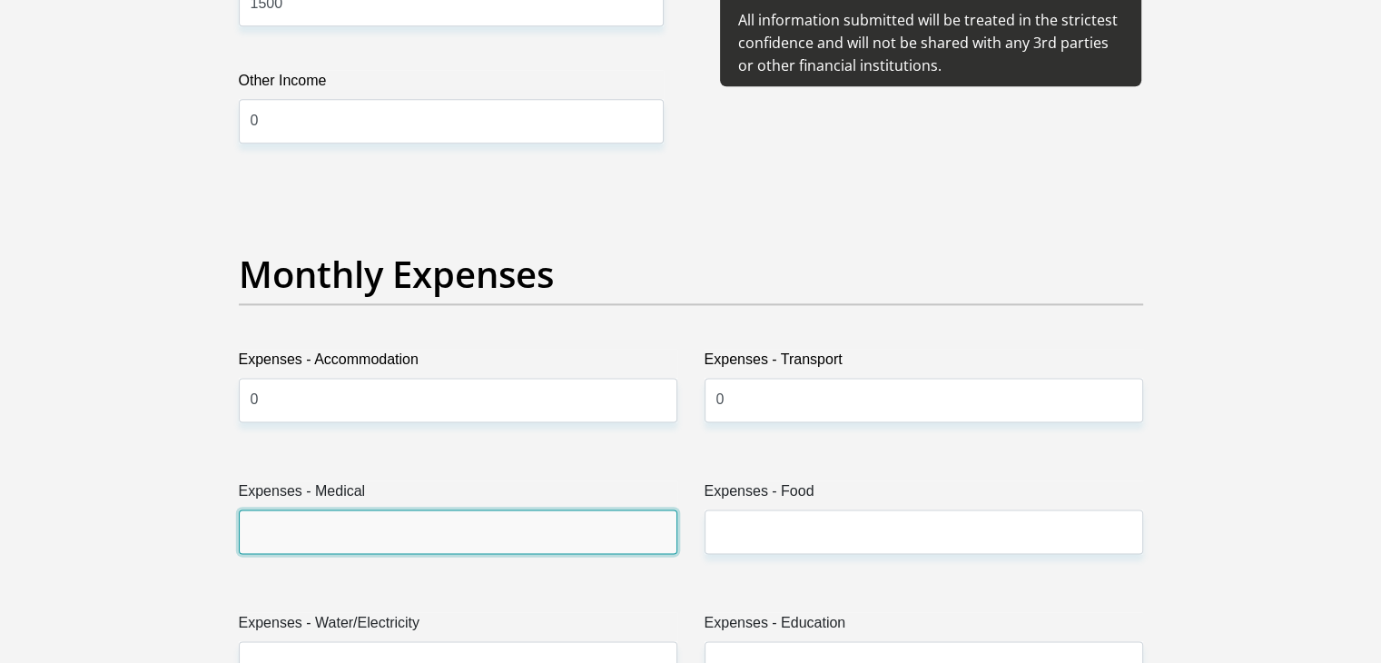
click at [518, 520] on input "Expenses - Medical" at bounding box center [458, 531] width 439 height 44
type input "0"
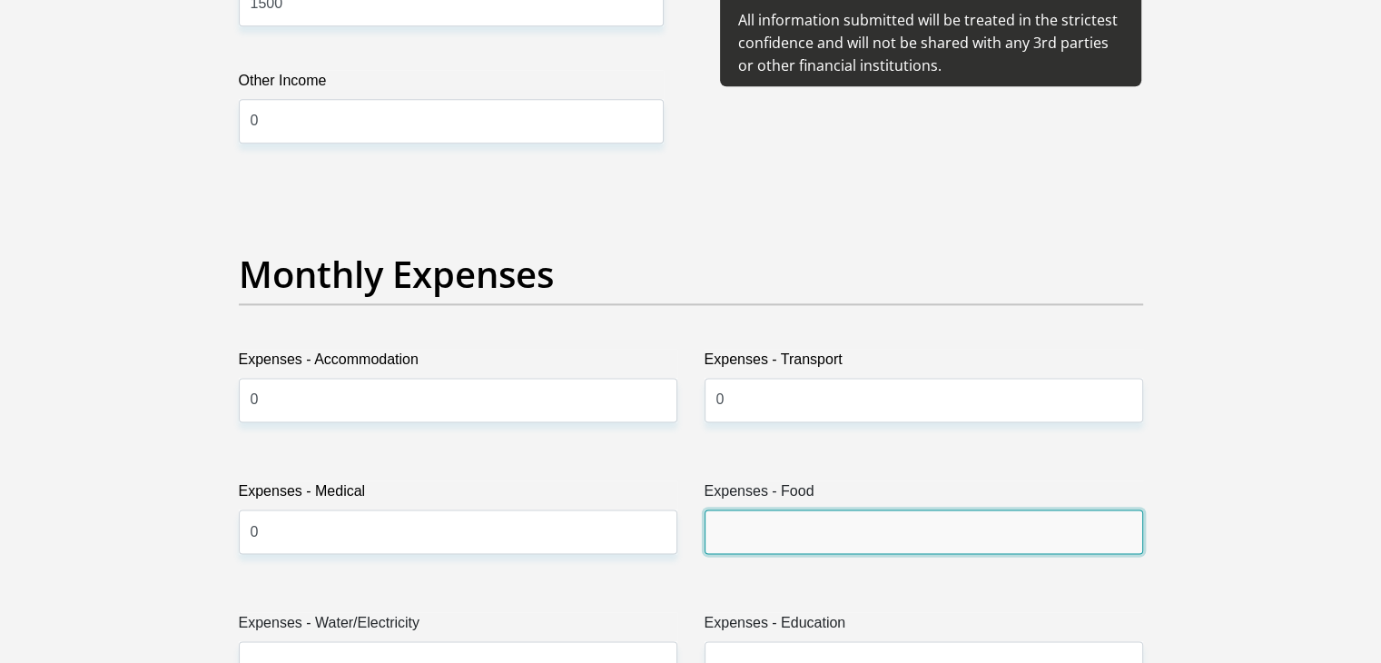
click at [732, 526] on input "Expenses - Food" at bounding box center [924, 531] width 439 height 44
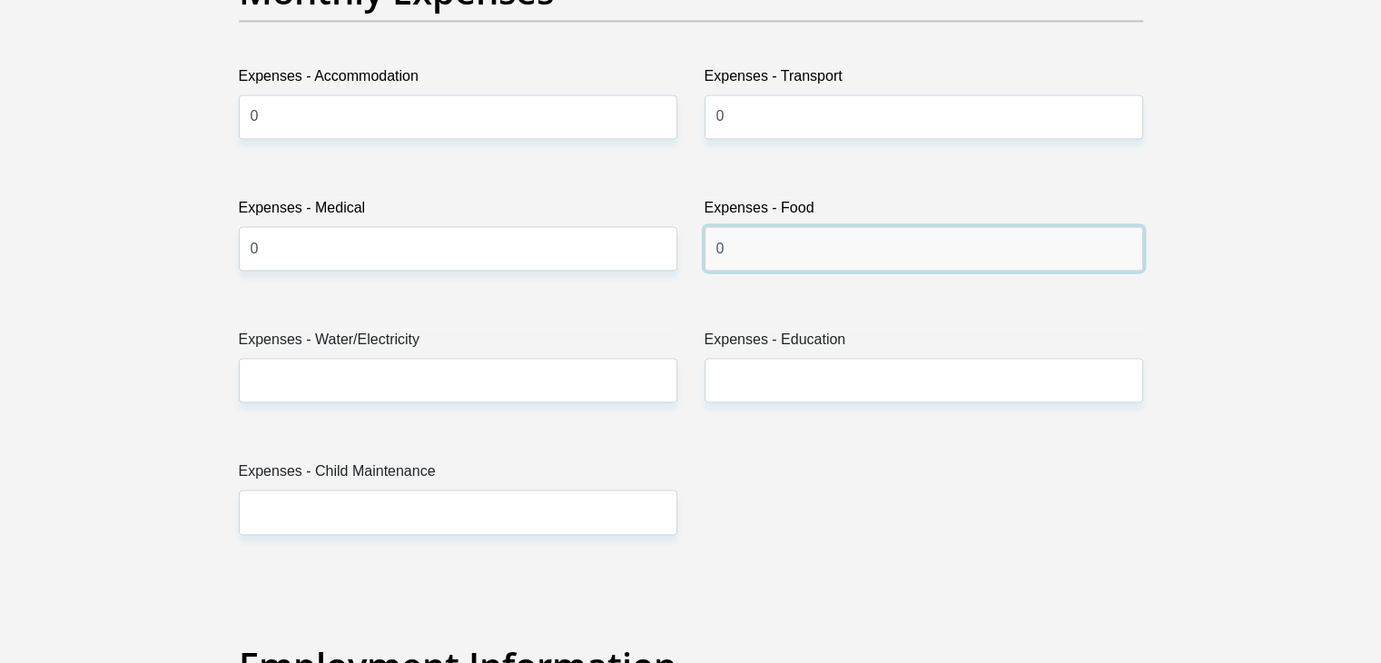
scroll to position [2673, 0]
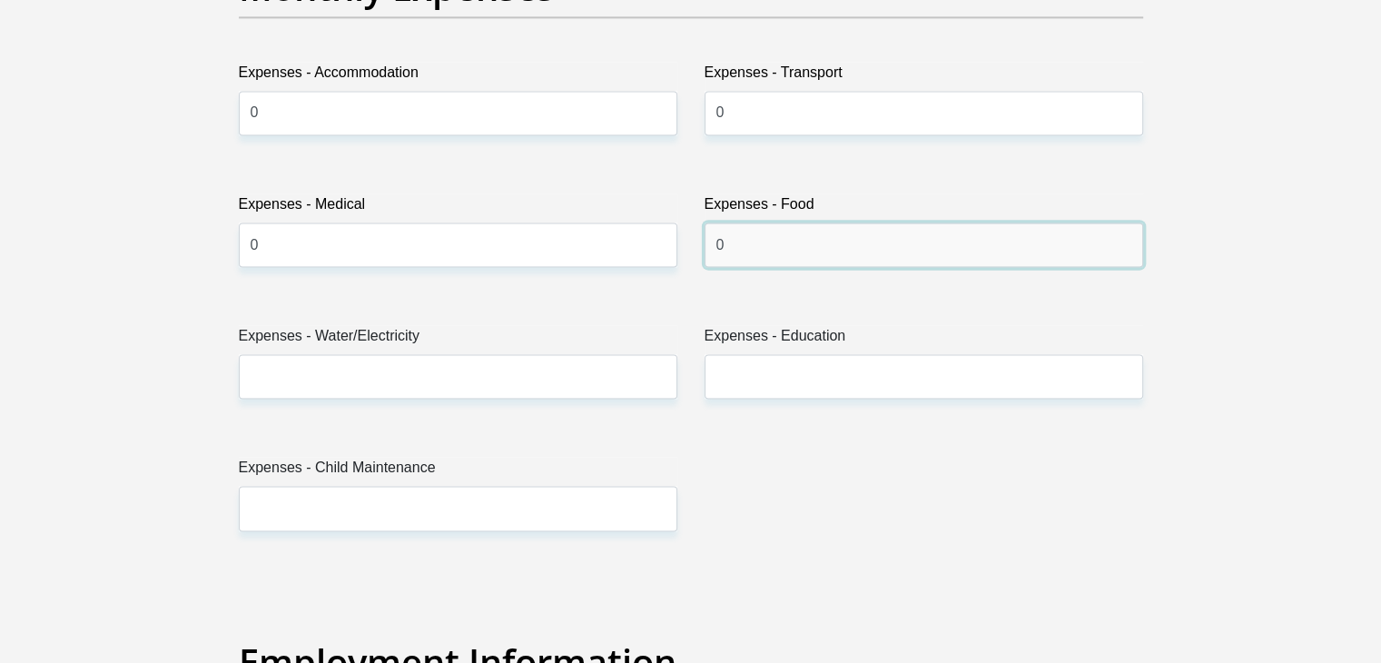
type input "0"
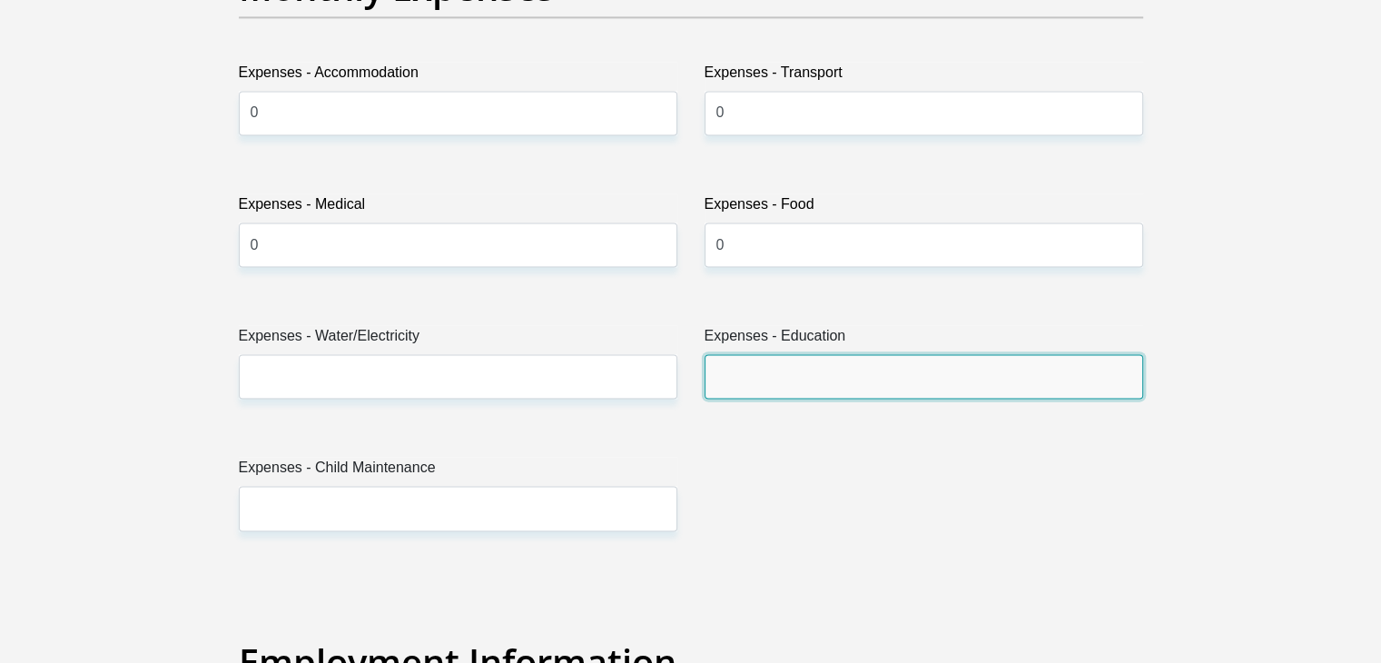
click at [831, 388] on input "Expenses - Education" at bounding box center [924, 376] width 439 height 44
type input "0"
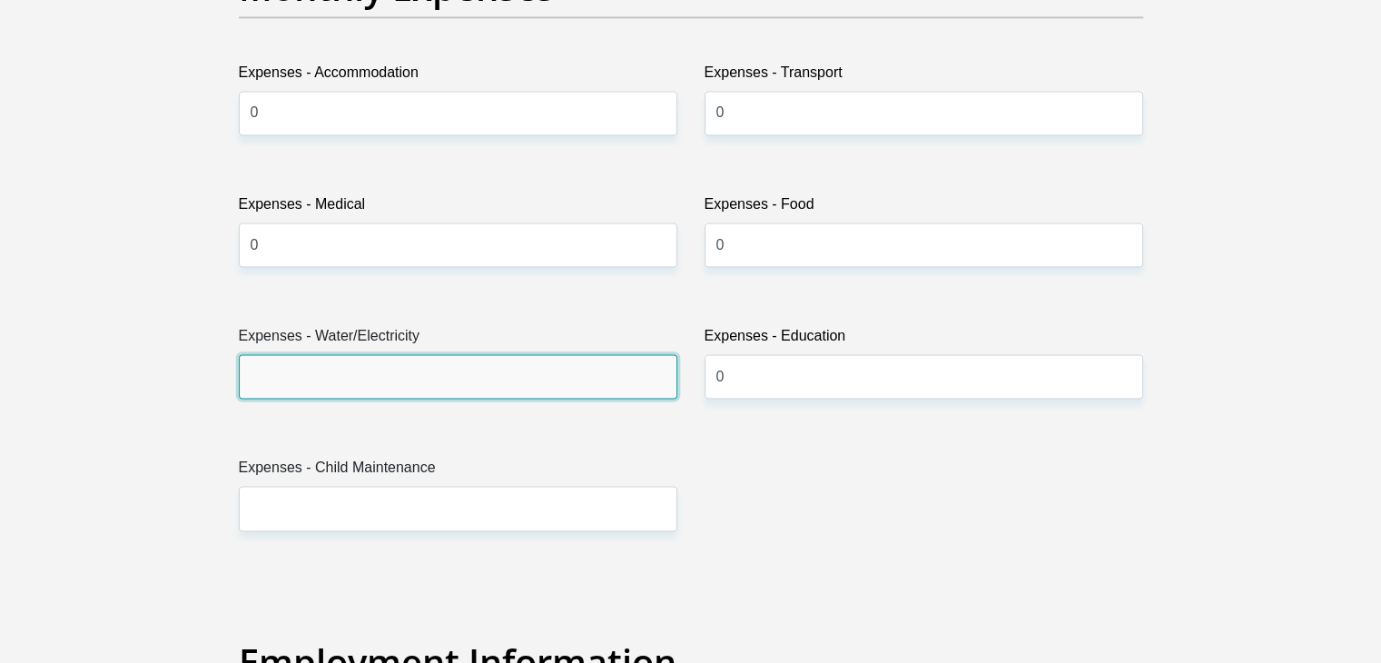
click at [595, 362] on input "Expenses - Water/Electricity" at bounding box center [458, 376] width 439 height 44
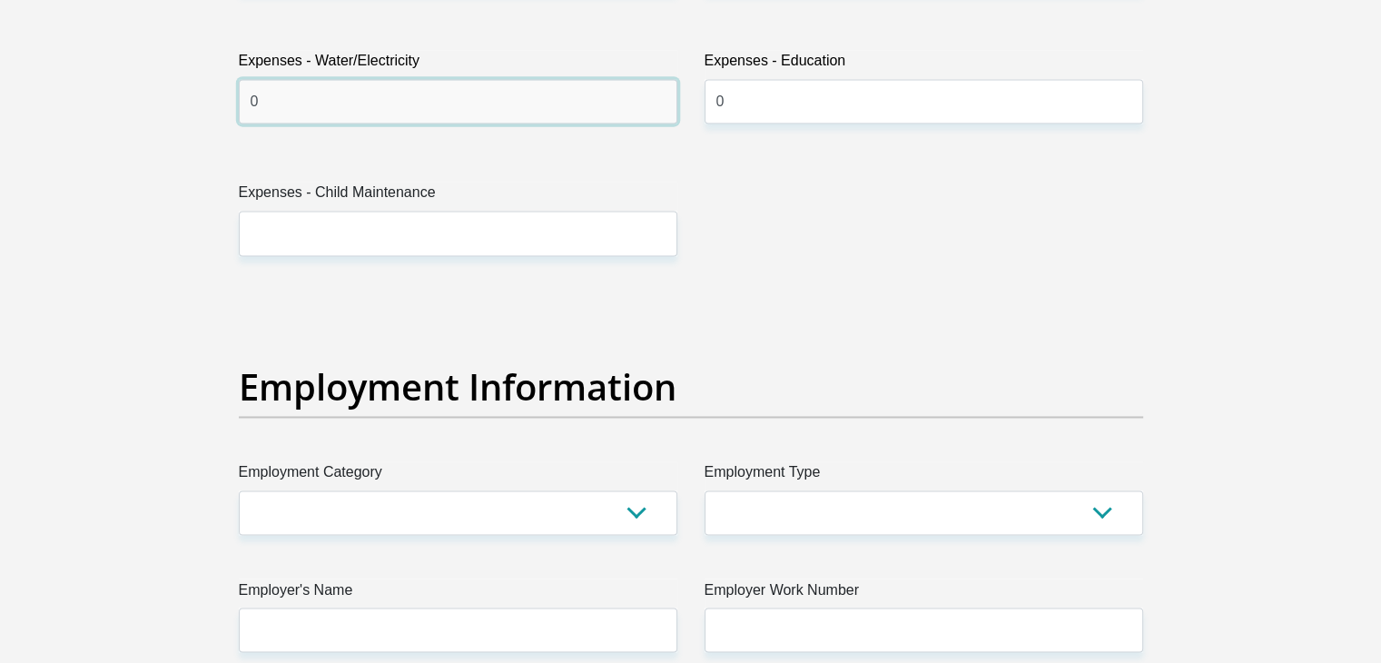
scroll to position [2949, 0]
type input "0"
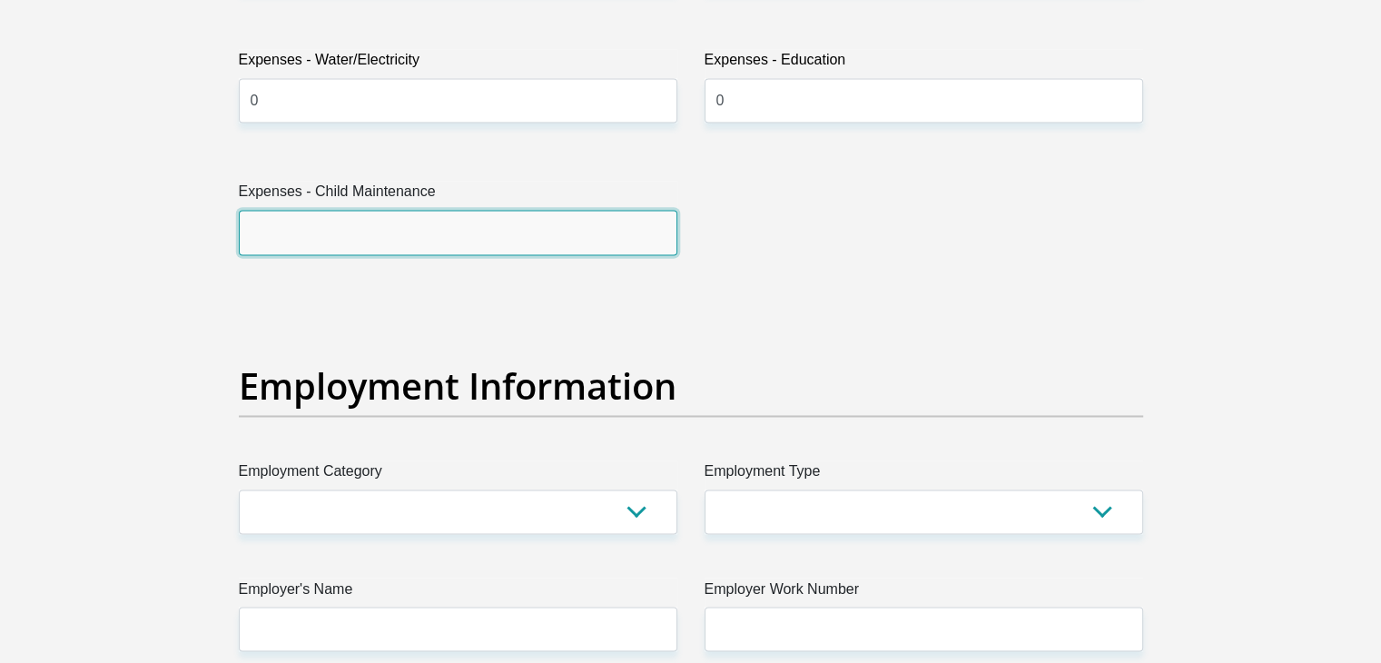
click at [600, 226] on input "Expenses - Child Maintenance" at bounding box center [458, 232] width 439 height 44
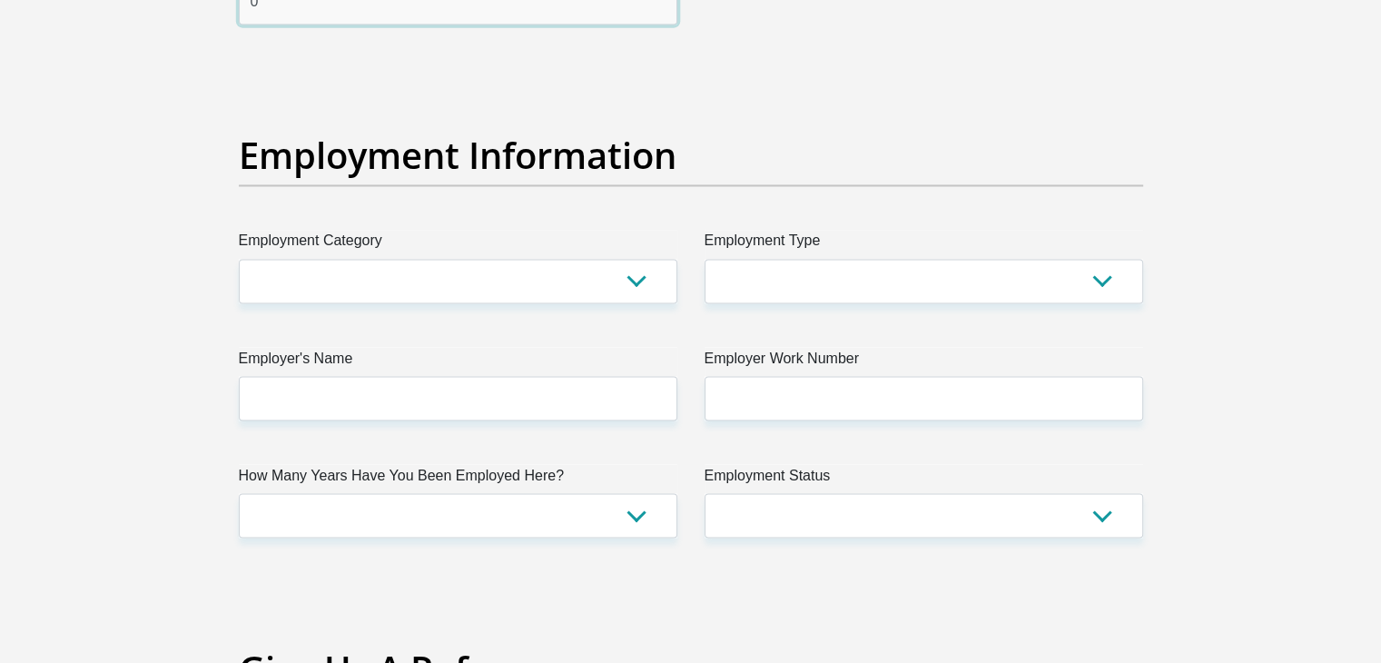
scroll to position [3182, 0]
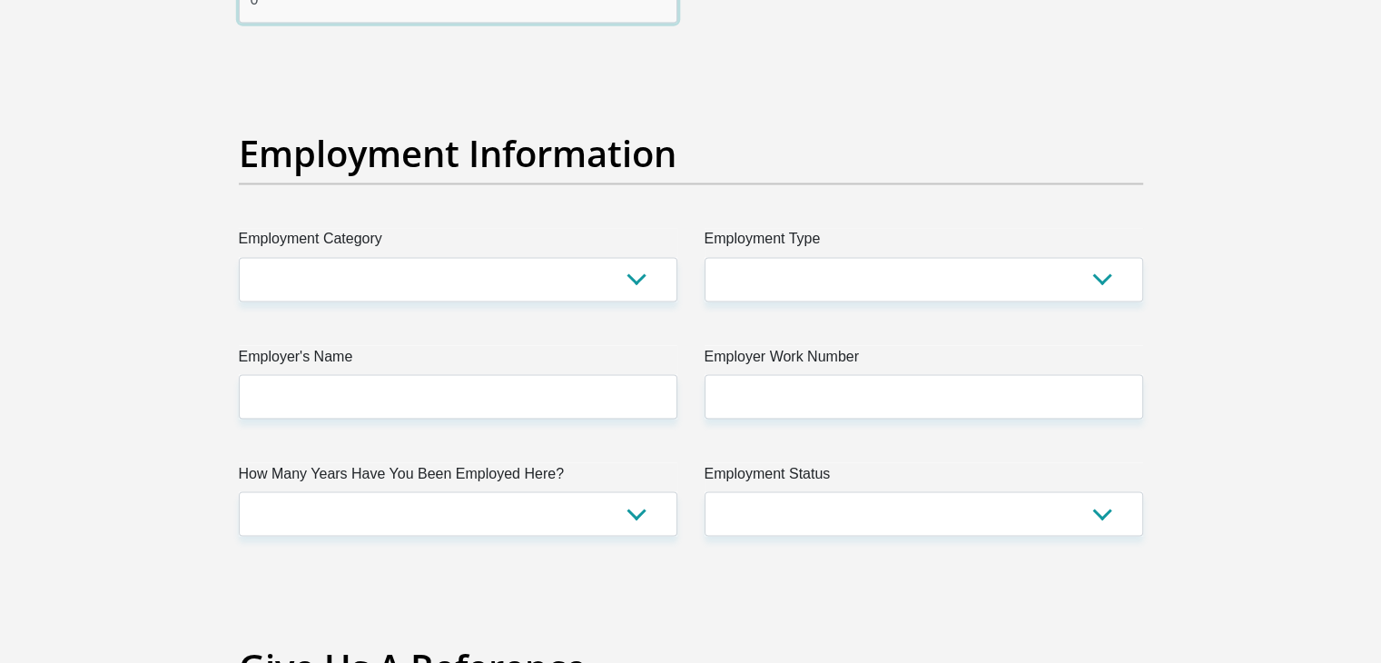
type input "0"
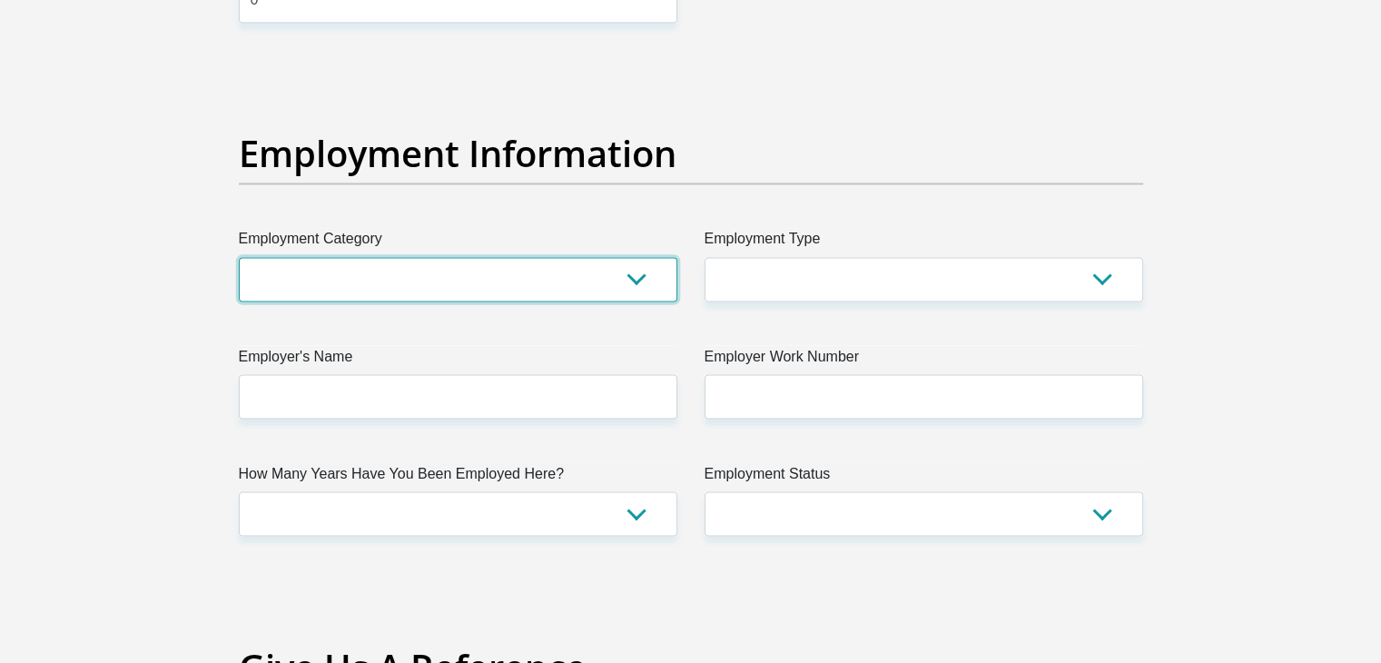
click at [628, 266] on select "AGRICULTURE ALCOHOL & TOBACCO CONSTRUCTION MATERIALS METALLURGY EQUIPMENT FOR R…" at bounding box center [458, 279] width 439 height 44
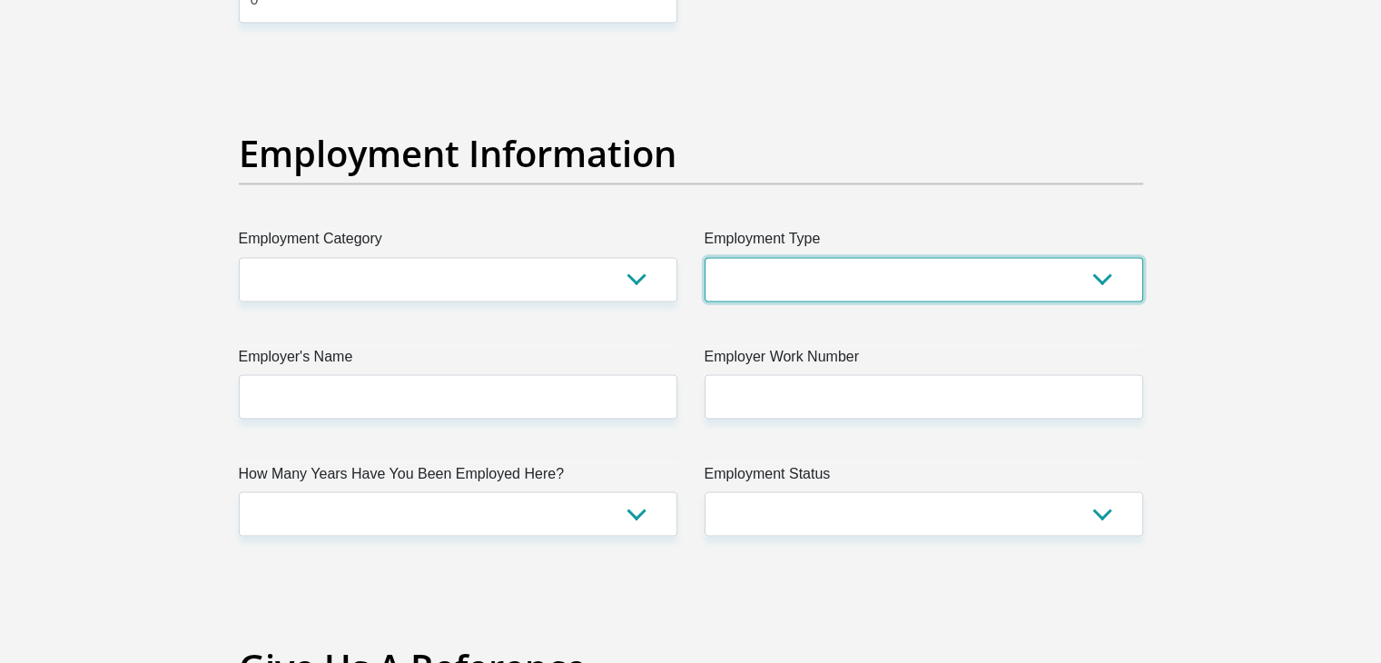
click at [905, 293] on select "College/Lecturer Craft Seller Creative Driver Executive Farmer Forces - Non Com…" at bounding box center [924, 279] width 439 height 44
select select "Student"
click at [705, 257] on select "College/Lecturer Craft Seller Creative Driver Executive Farmer Forces - Non Com…" at bounding box center [924, 279] width 439 height 44
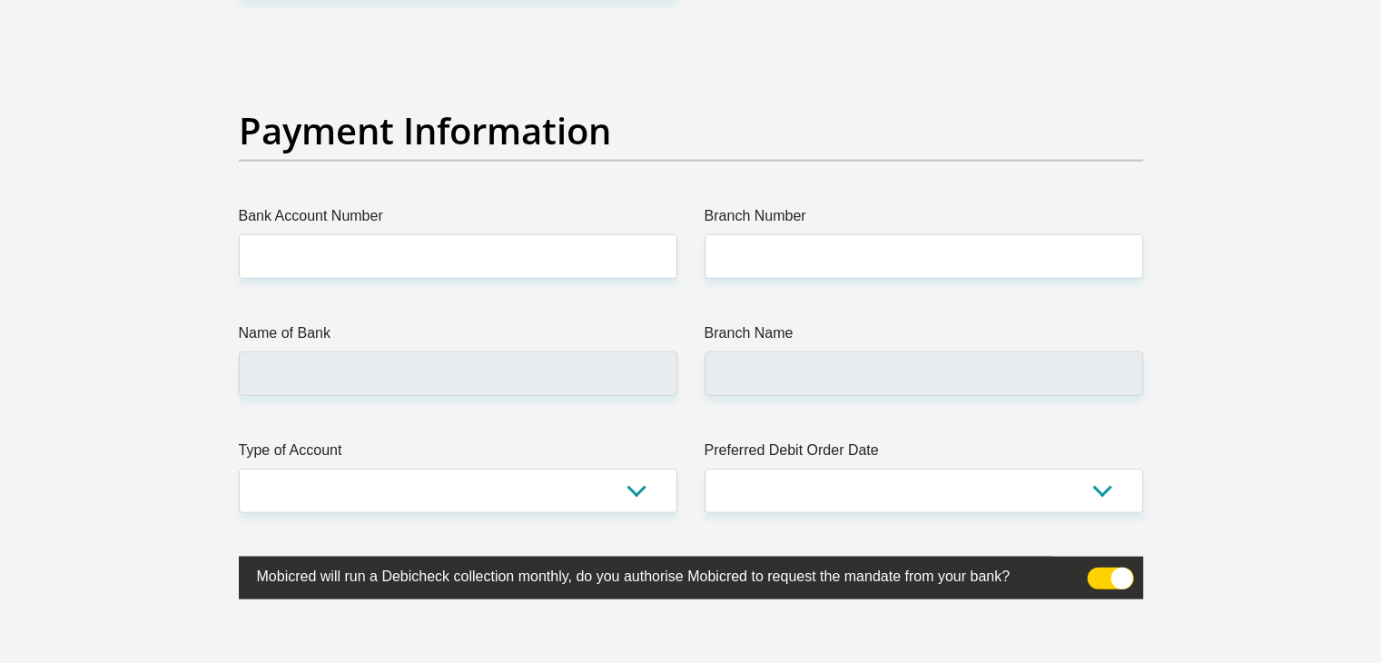
scroll to position [4113, 0]
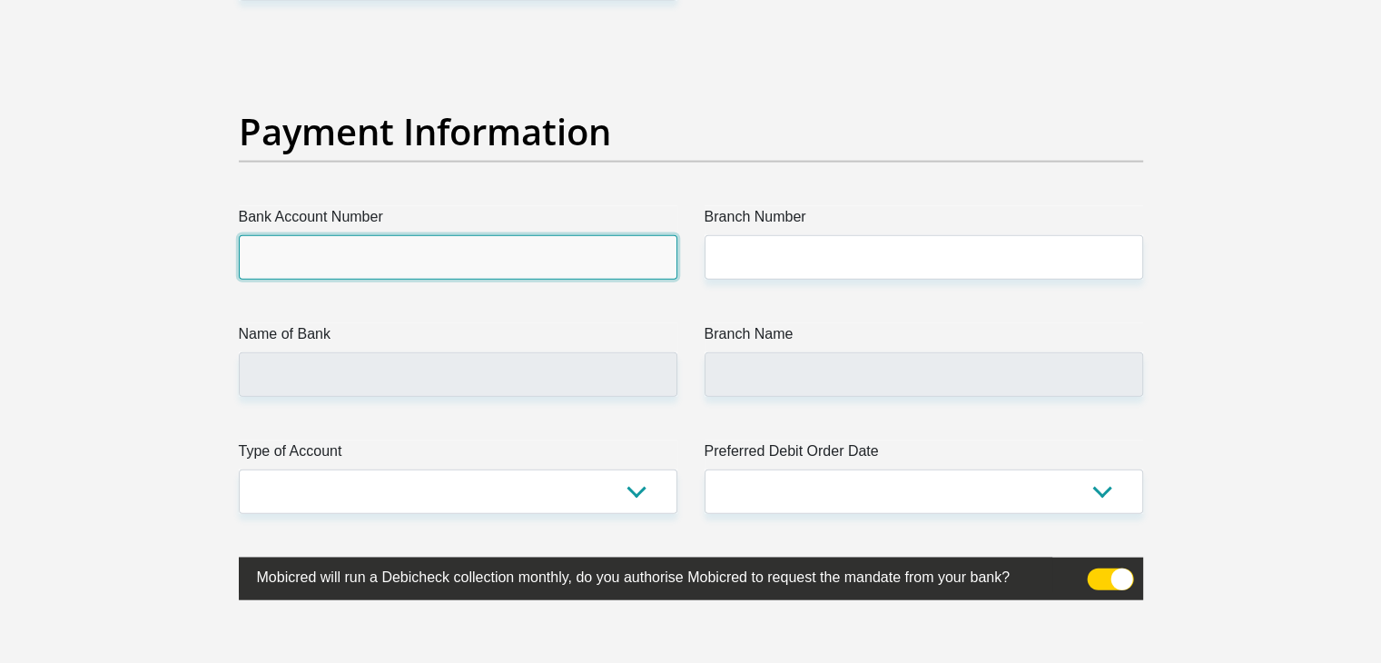
click at [448, 266] on input "Bank Account Number" at bounding box center [458, 257] width 439 height 44
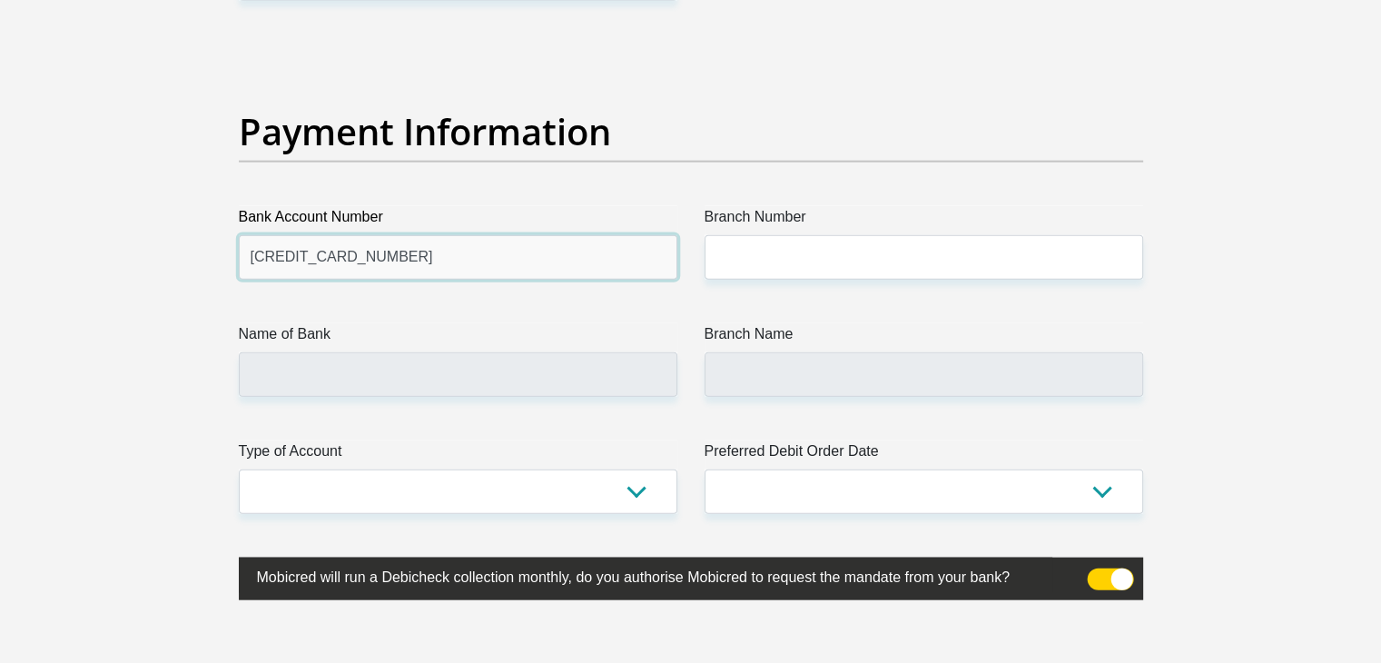
type input "[CREDIT_CARD_NUMBER]"
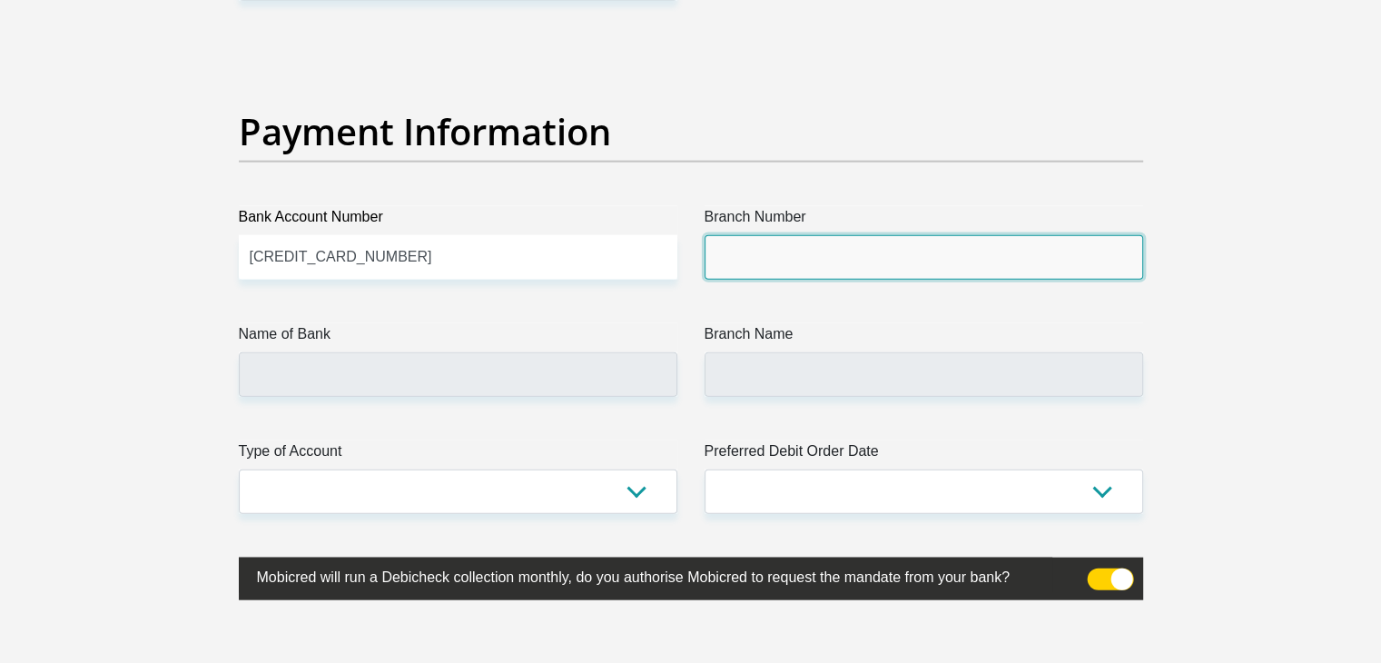
click at [874, 244] on input "Branch Number" at bounding box center [924, 257] width 439 height 44
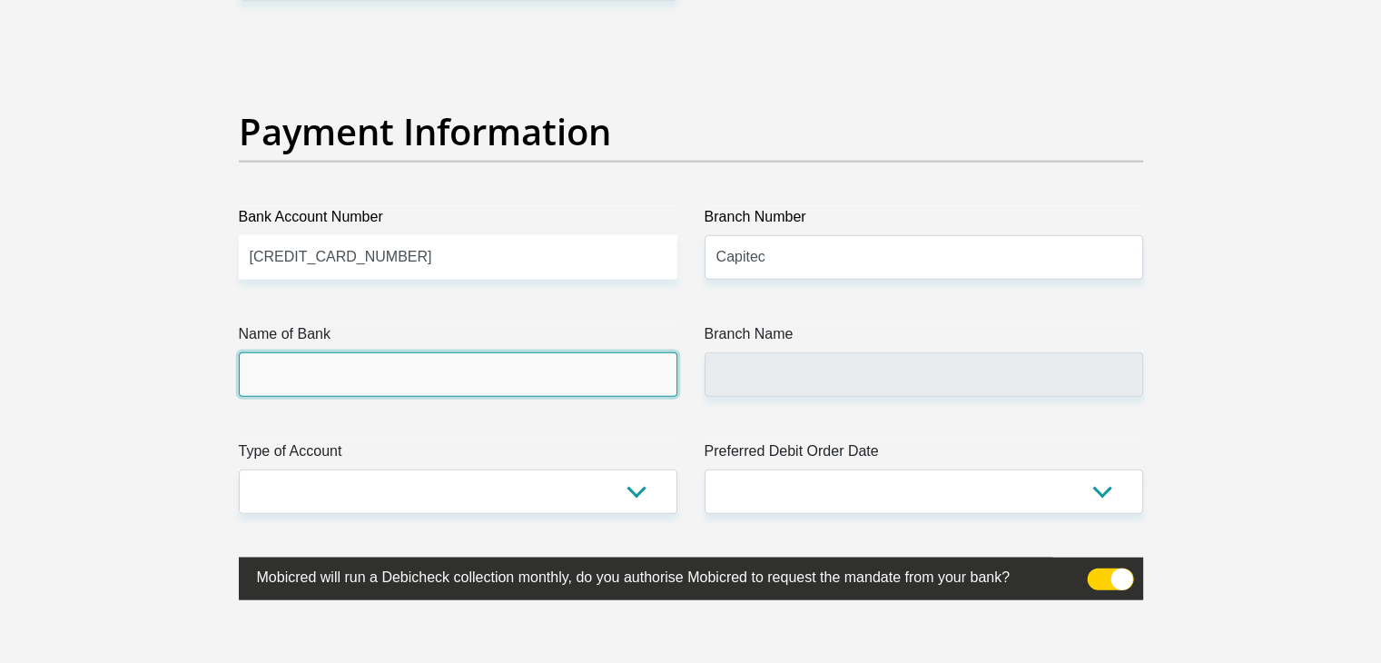
click at [535, 374] on input "Name of Bank" at bounding box center [458, 374] width 439 height 44
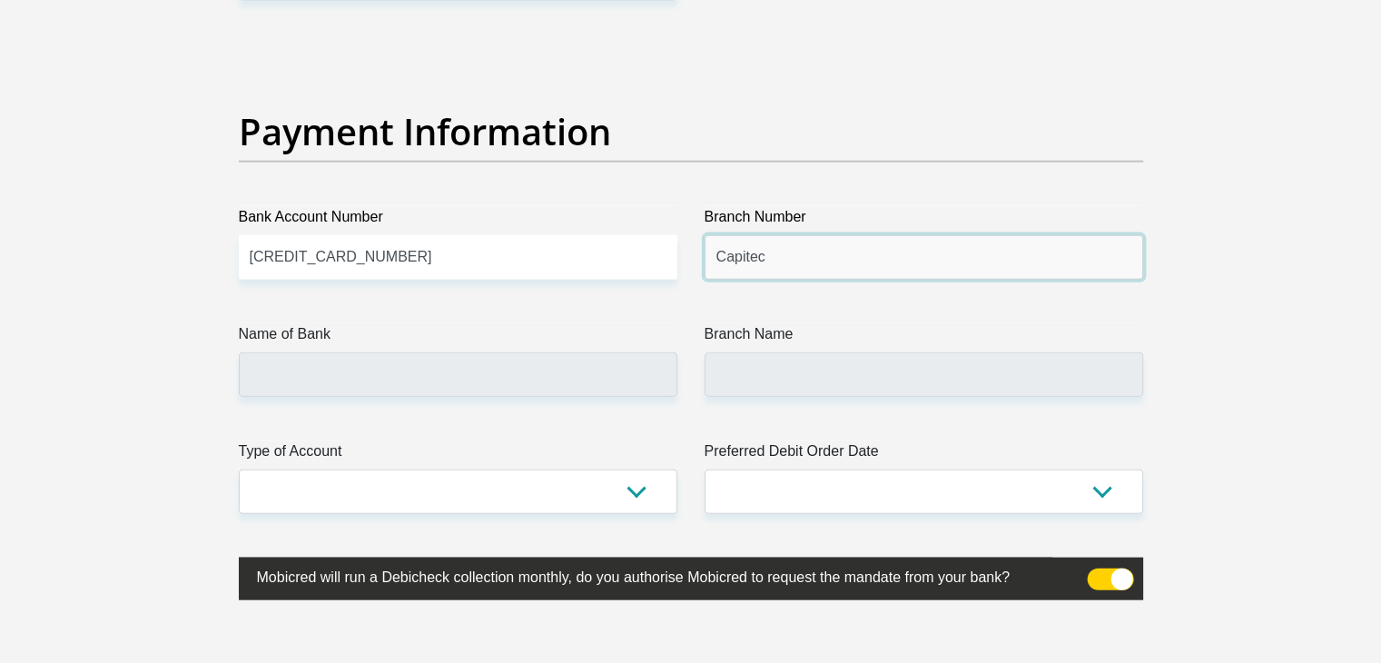
click at [904, 262] on input "Capitec" at bounding box center [924, 257] width 439 height 44
type input "C"
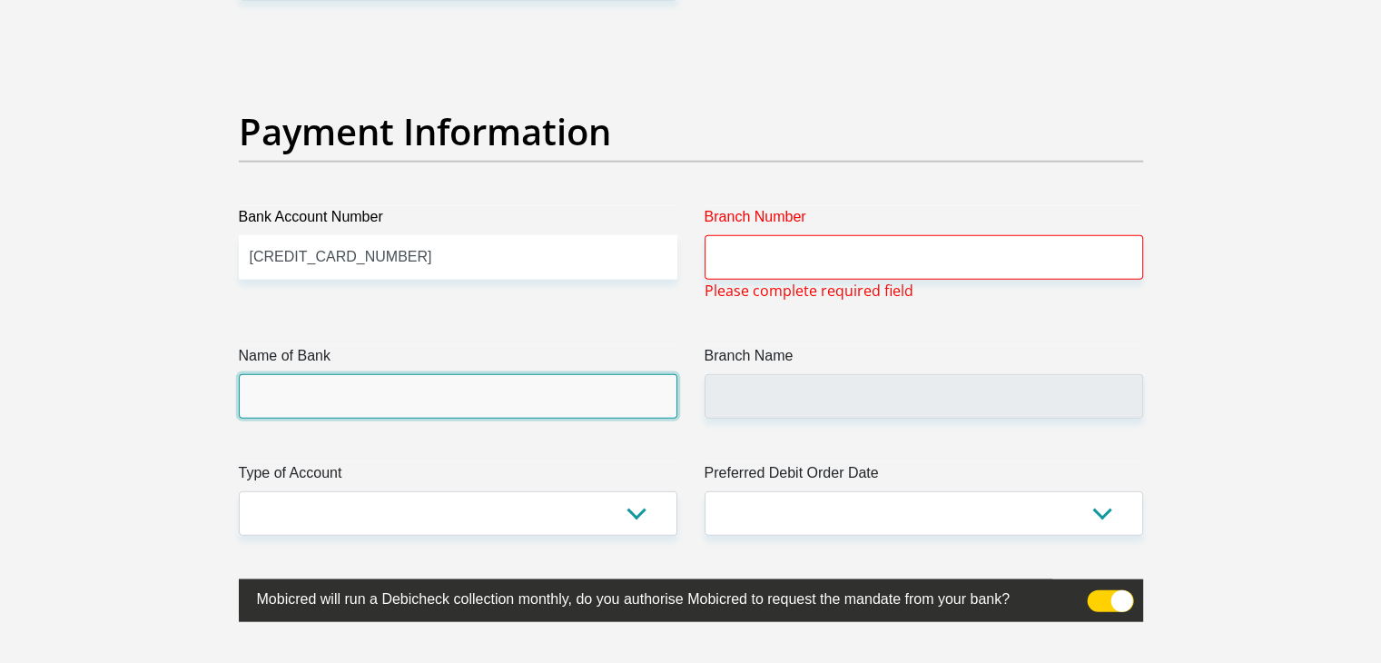
click at [599, 397] on input "Name of Bank" at bounding box center [458, 396] width 439 height 44
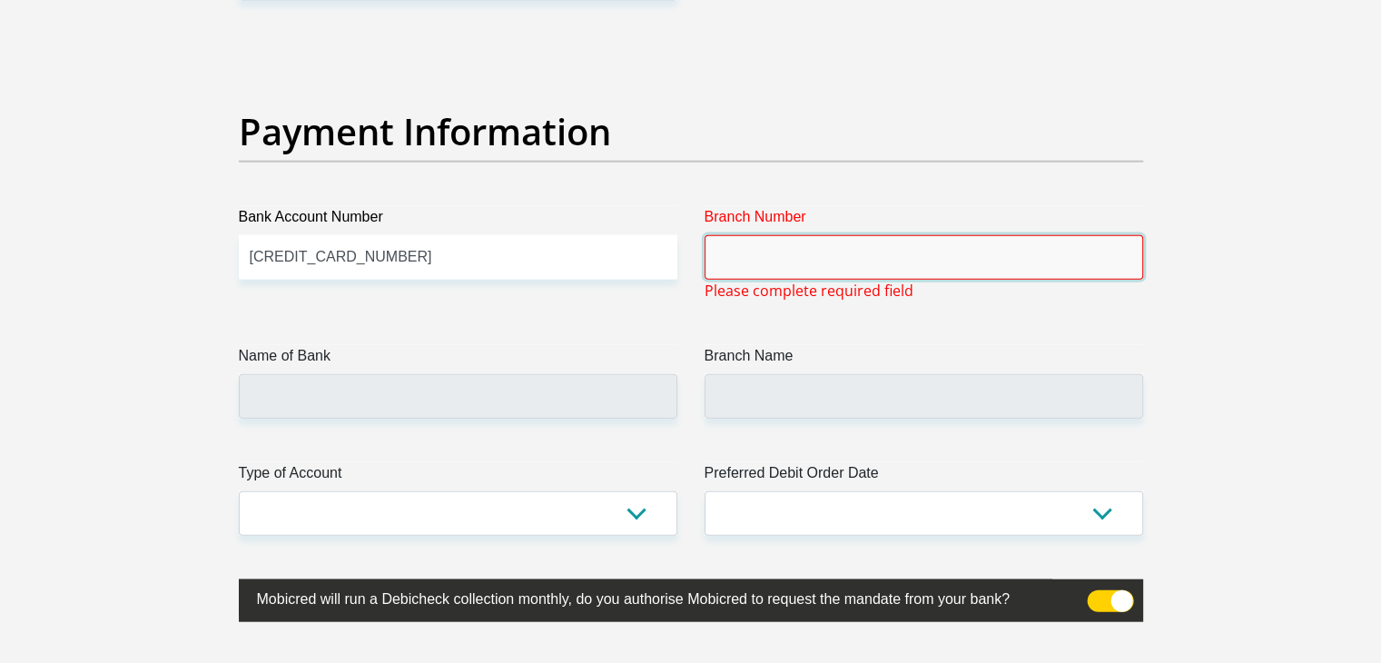
click at [959, 254] on input "Branch Number" at bounding box center [924, 257] width 439 height 44
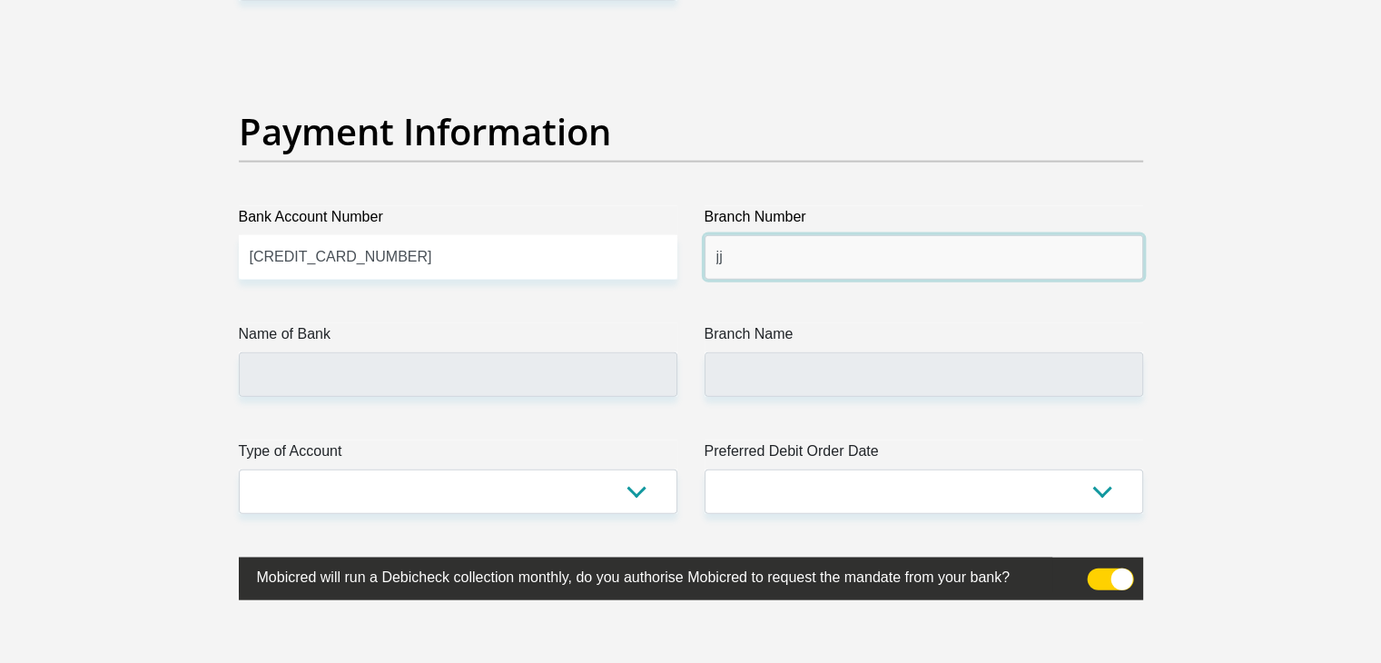
type input "j"
type input "470010"
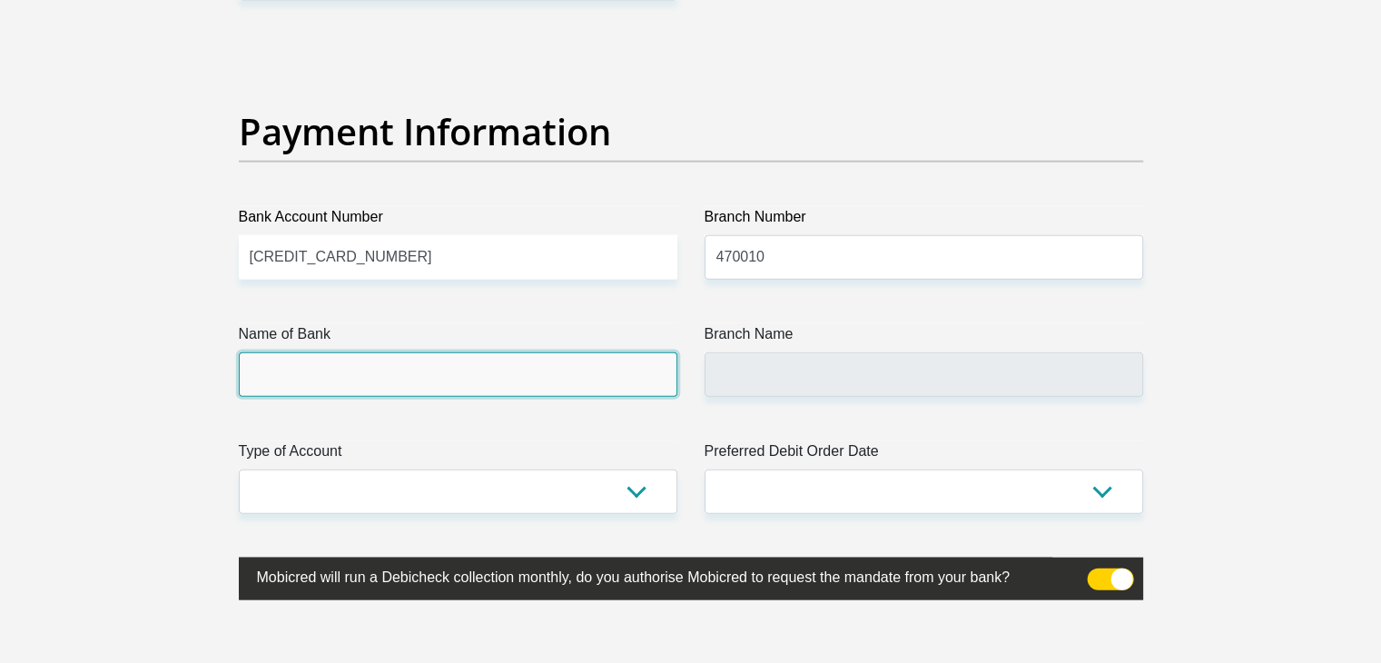
click at [643, 370] on input "Name of Bank" at bounding box center [458, 374] width 439 height 44
type input "CAPITEC BANK LIMITED"
type input "CAPITEC BANK CPC"
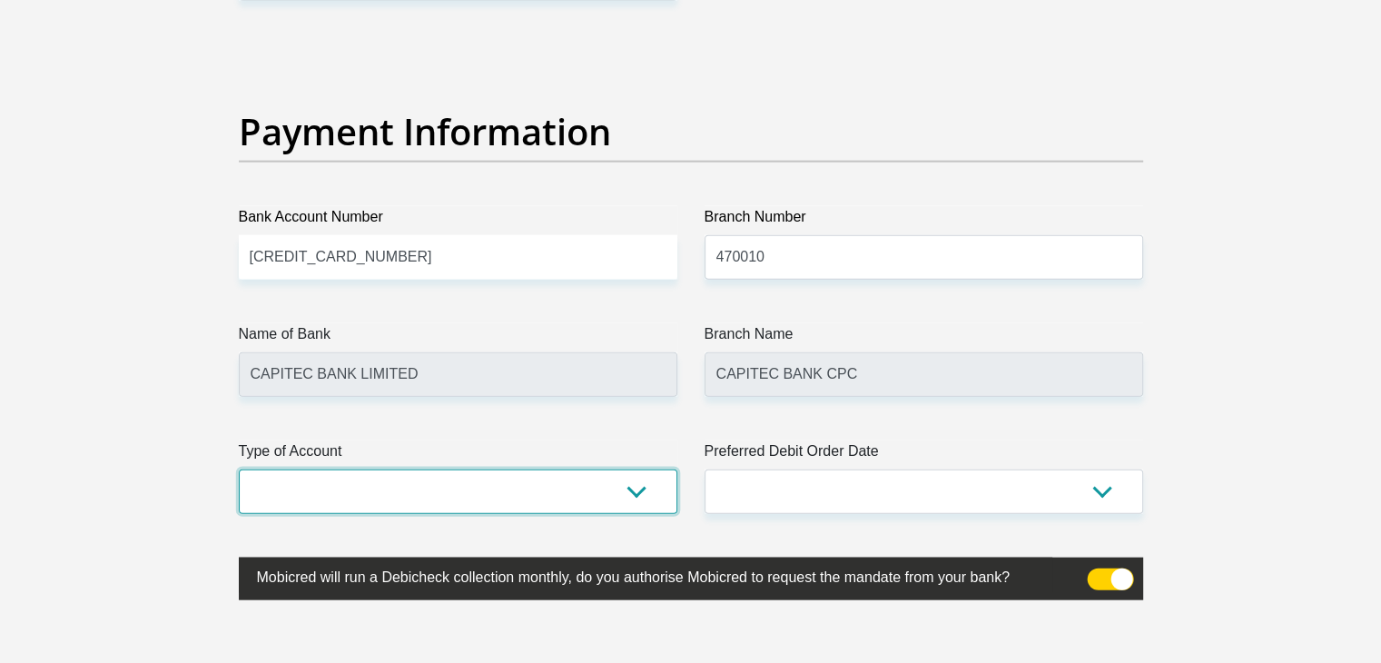
click at [612, 486] on select "Cheque Savings" at bounding box center [458, 491] width 439 height 44
select select "SAV"
click at [239, 469] on select "Cheque Savings" at bounding box center [458, 491] width 439 height 44
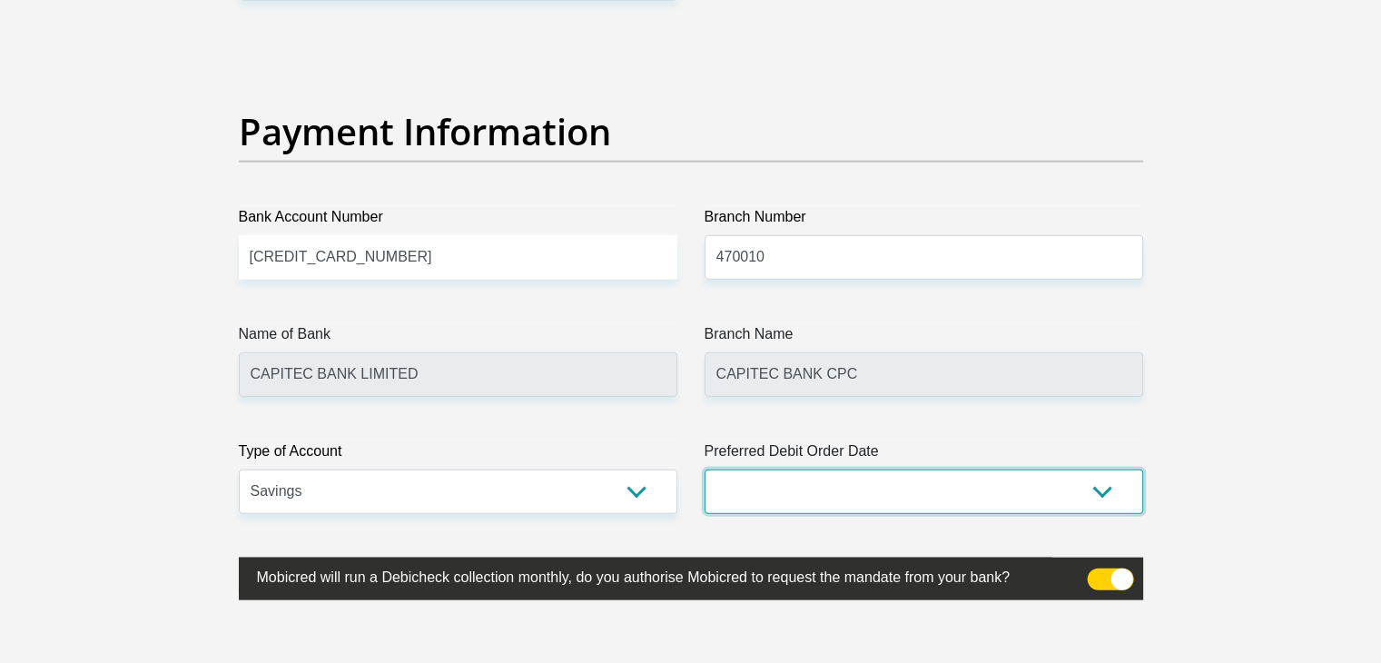
click at [787, 491] on select "1st 2nd 3rd 4th 5th 7th 18th 19th 20th 21st 22nd 23rd 24th 25th 26th 27th 28th …" at bounding box center [924, 491] width 439 height 44
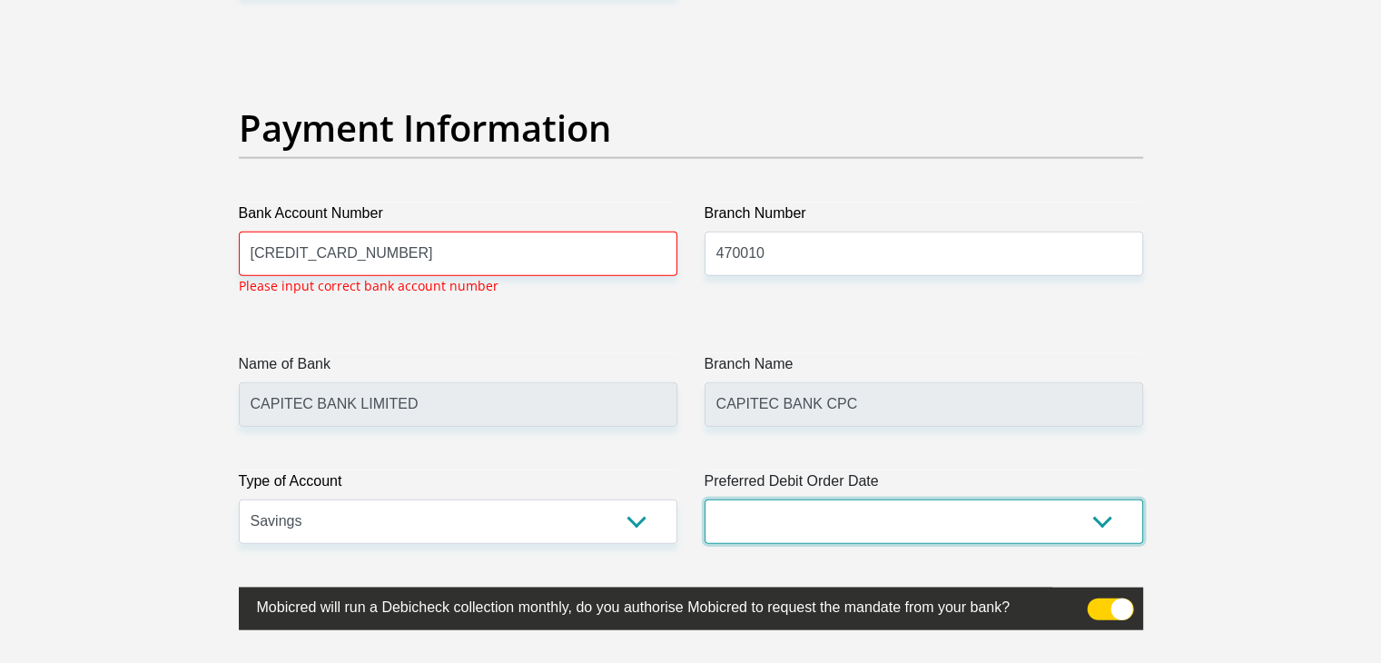
scroll to position [4118, 0]
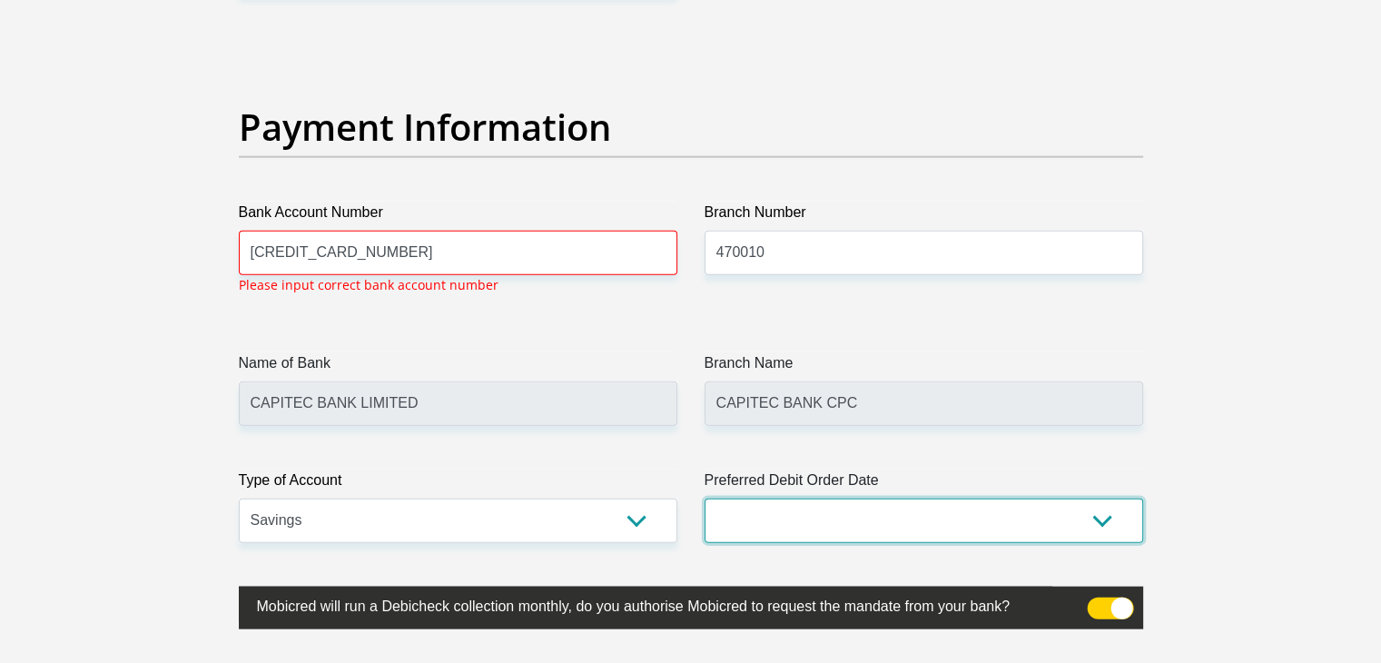
select select "18"
click at [705, 498] on select "1st 2nd 3rd 4th 5th 7th 18th 19th 20th 21st 22nd 23rd 24th 25th 26th 27th 28th …" at bounding box center [924, 520] width 439 height 44
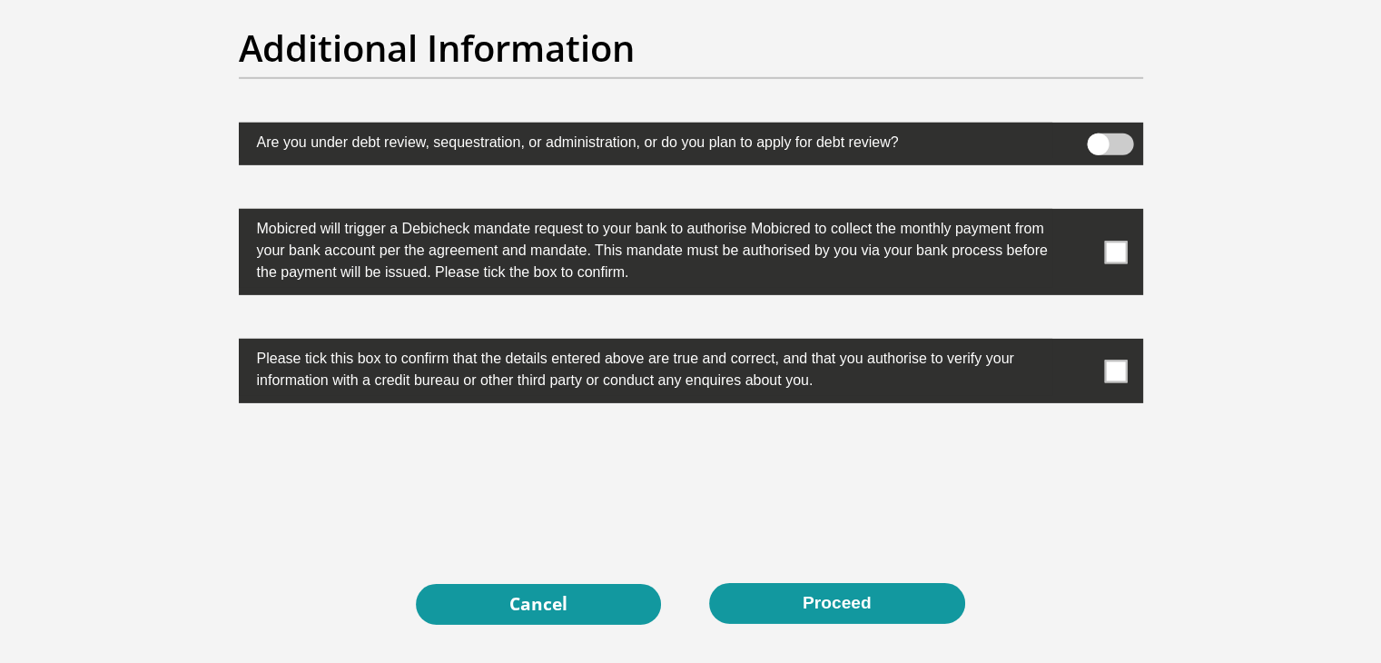
scroll to position [5648, 0]
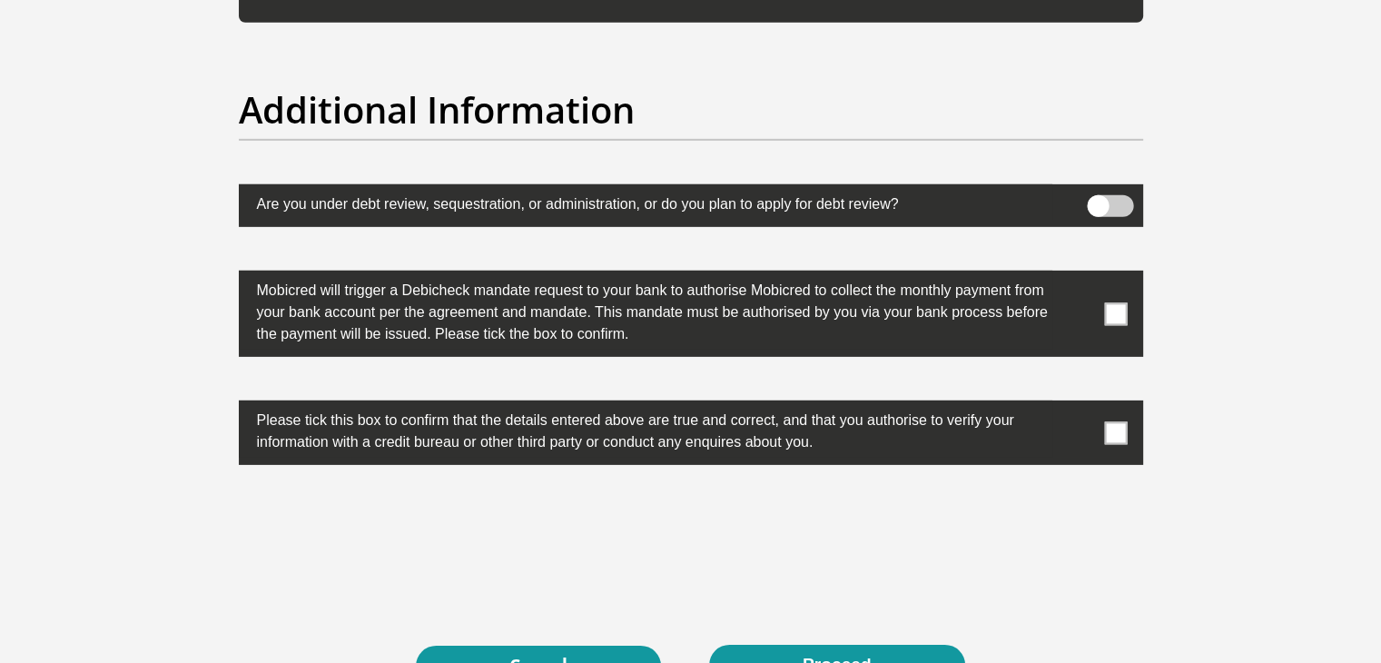
click at [1126, 317] on span at bounding box center [1115, 313] width 23 height 23
click at [1080, 275] on input "checkbox" at bounding box center [1080, 275] width 0 height 0
click at [1122, 432] on span at bounding box center [1115, 432] width 23 height 23
click at [1080, 405] on input "checkbox" at bounding box center [1080, 405] width 0 height 0
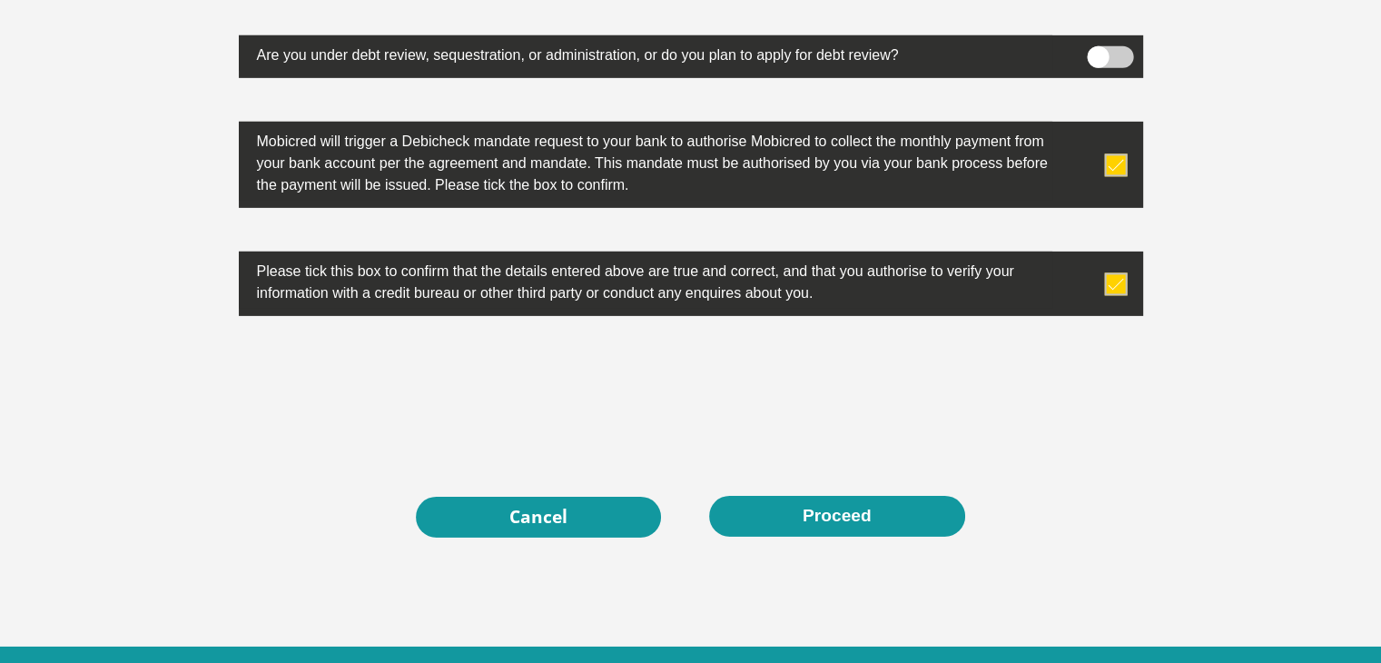
scroll to position [5801, 0]
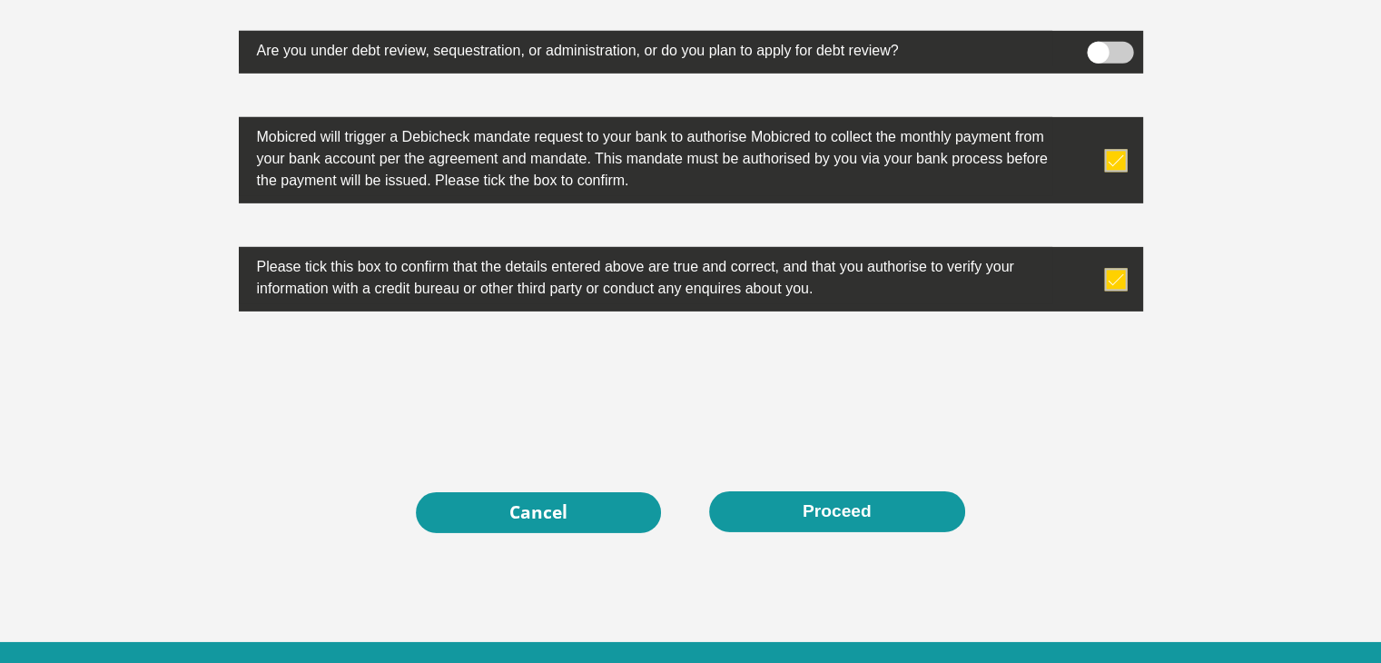
click at [1104, 44] on span at bounding box center [1110, 53] width 46 height 22
click at [1098, 46] on input "checkbox" at bounding box center [1098, 46] width 0 height 0
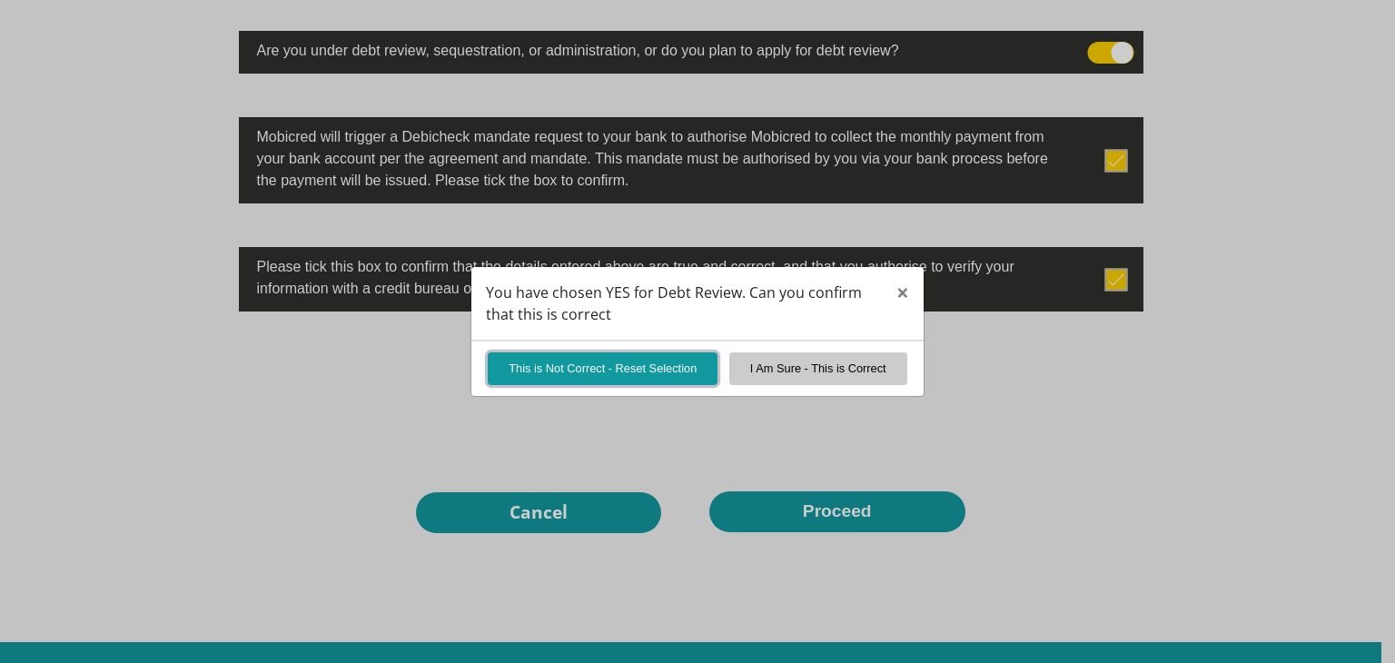
click at [694, 369] on button "This is Not Correct - Reset Selection" at bounding box center [603, 368] width 230 height 32
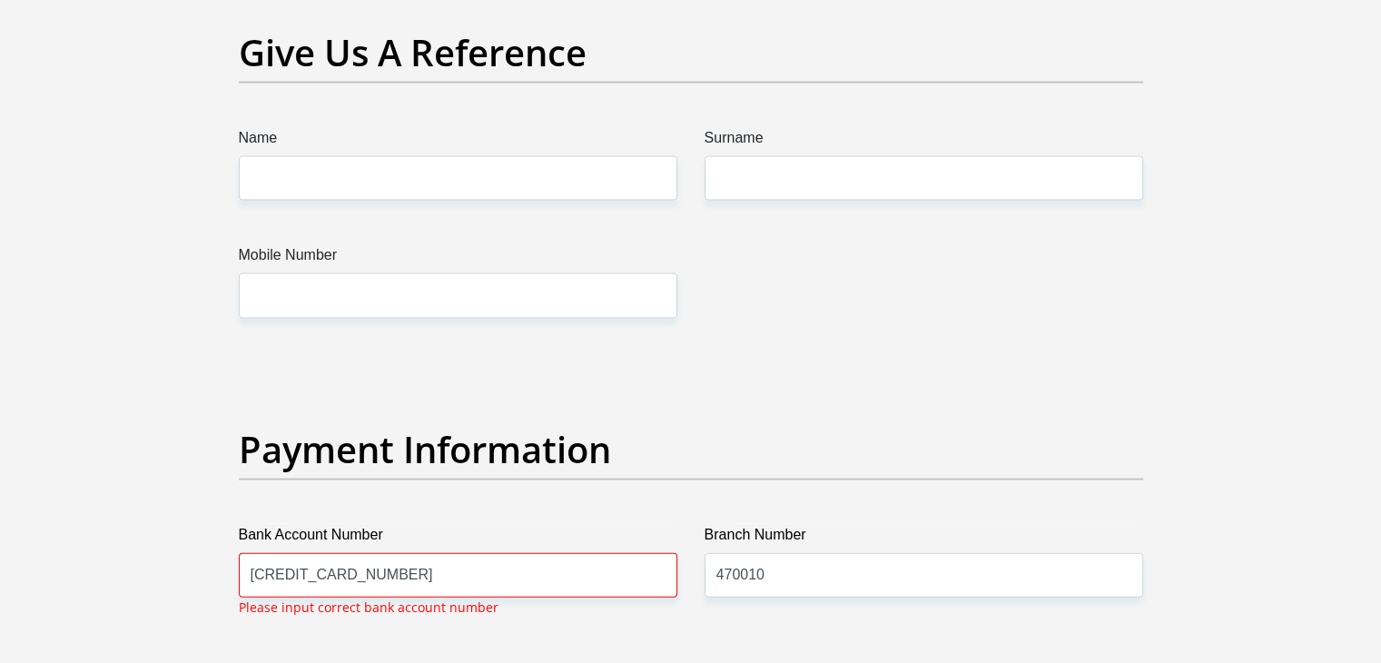
scroll to position [3785, 0]
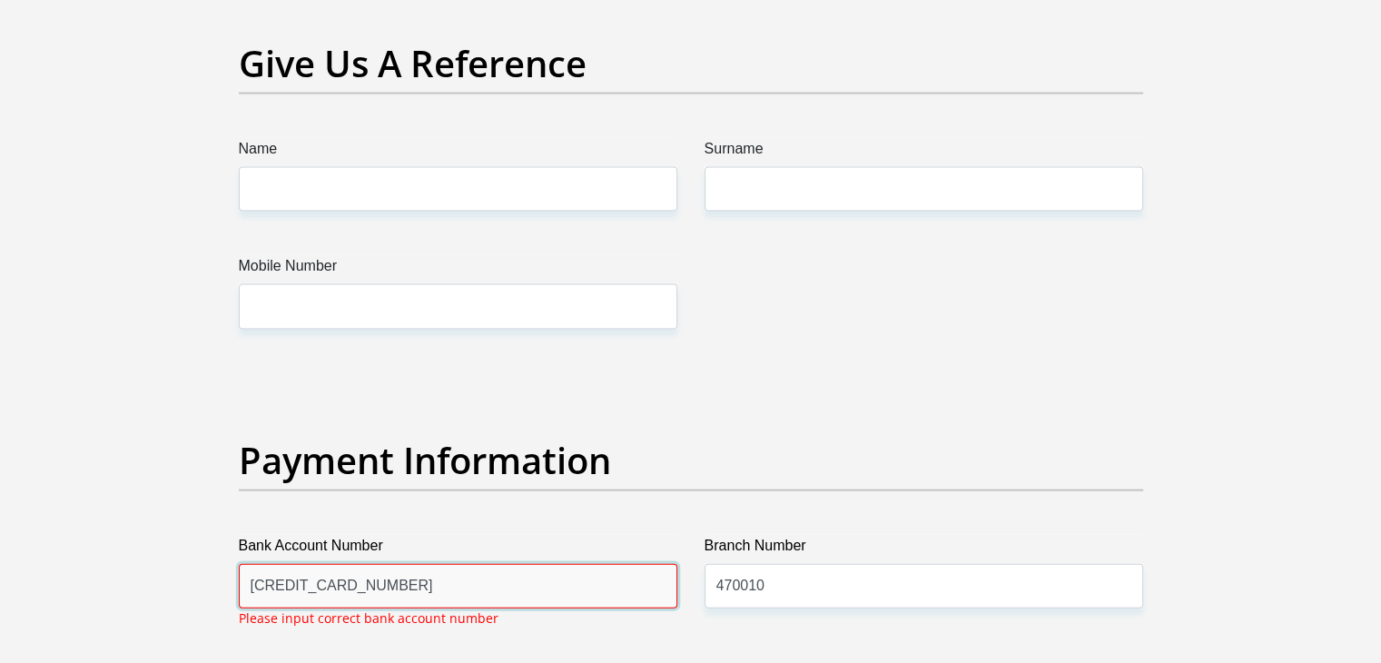
click at [465, 582] on input "[CREDIT_CARD_NUMBER]" at bounding box center [458, 586] width 439 height 44
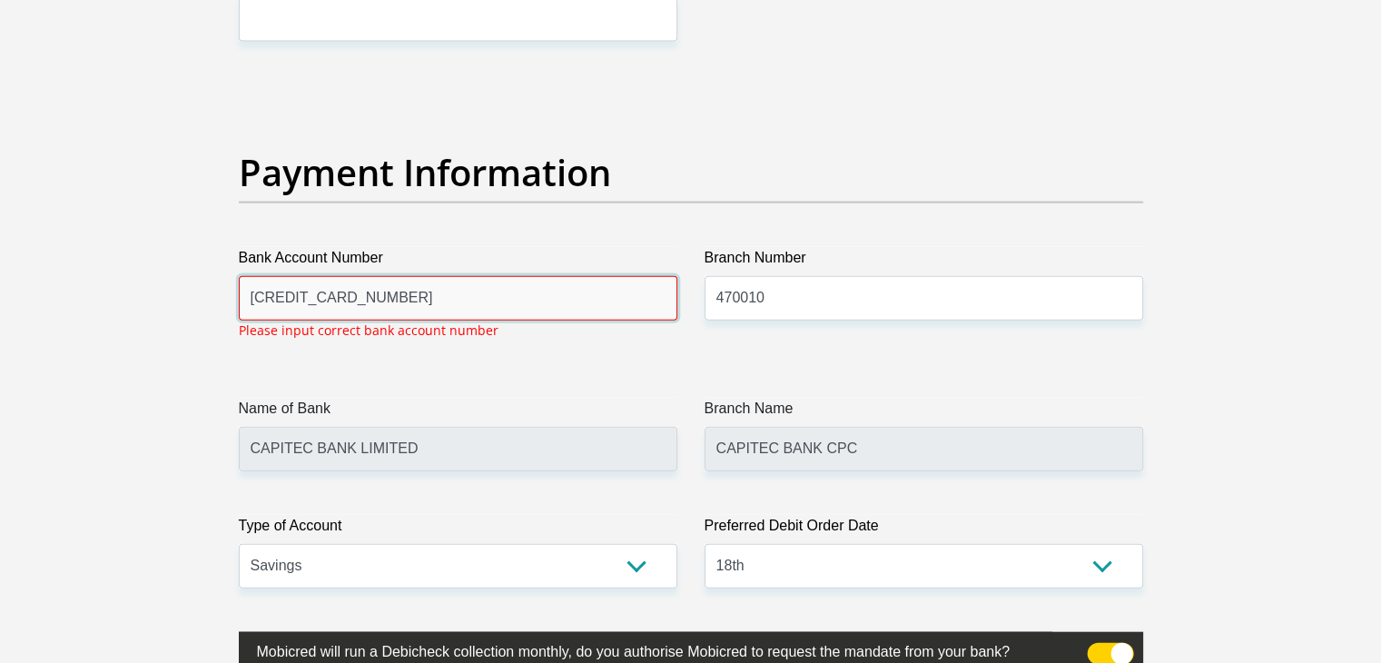
scroll to position [4075, 0]
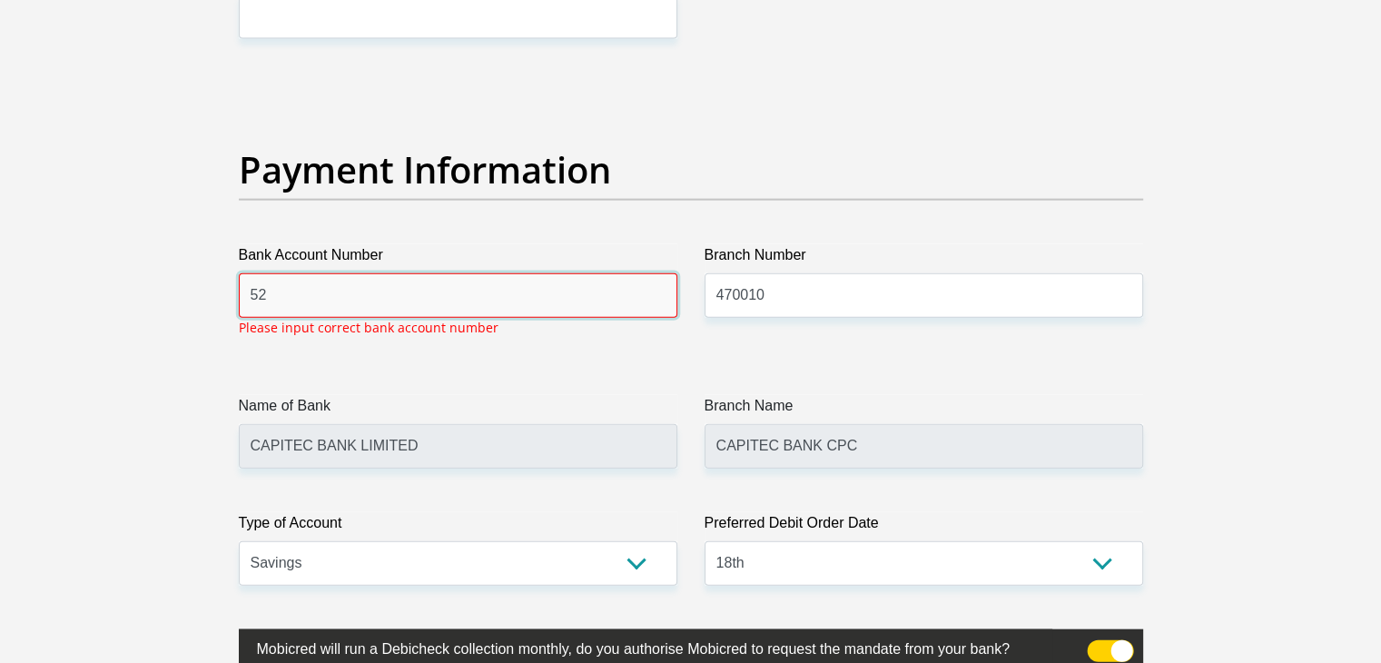
type input "5"
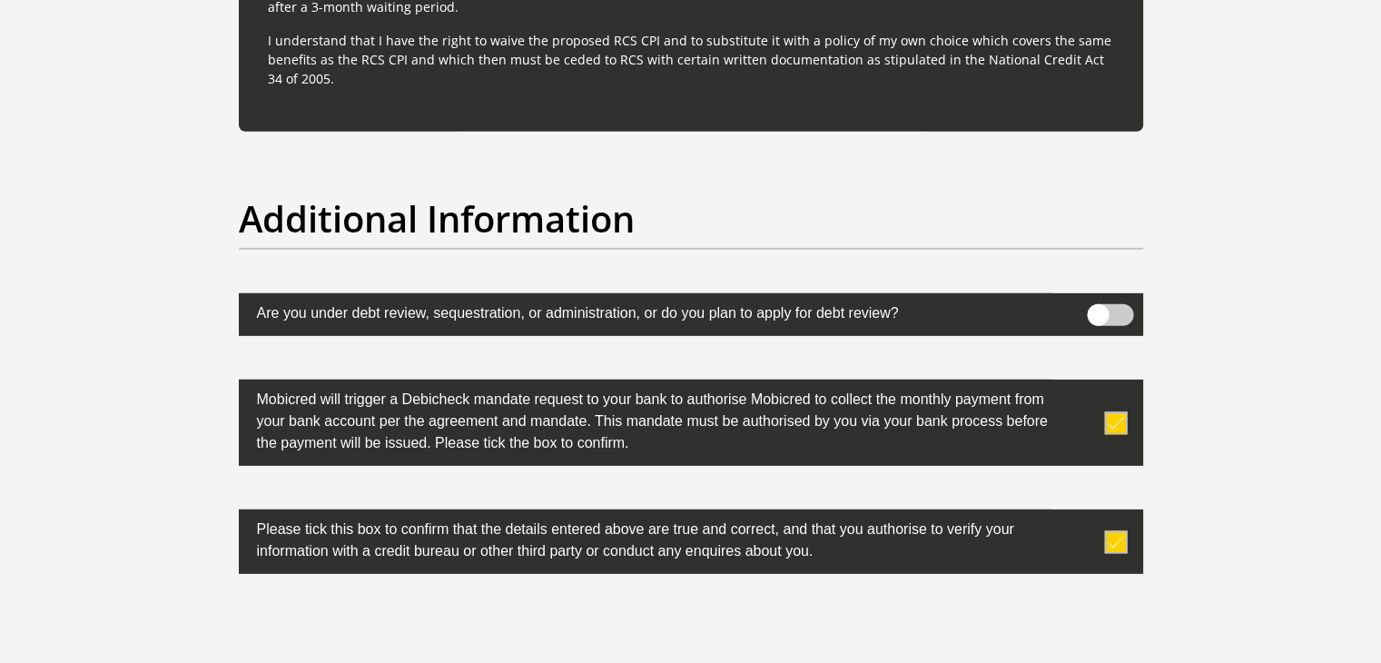
scroll to position [5882, 0]
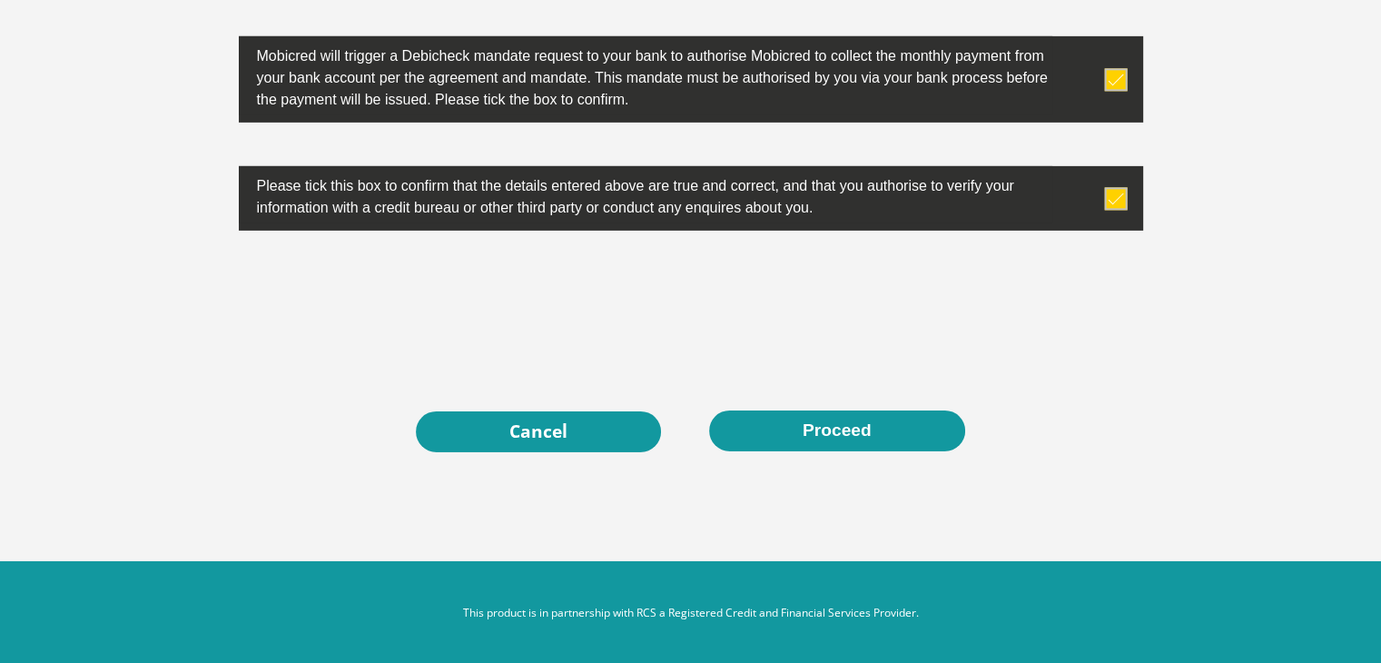
type input "1764053913"
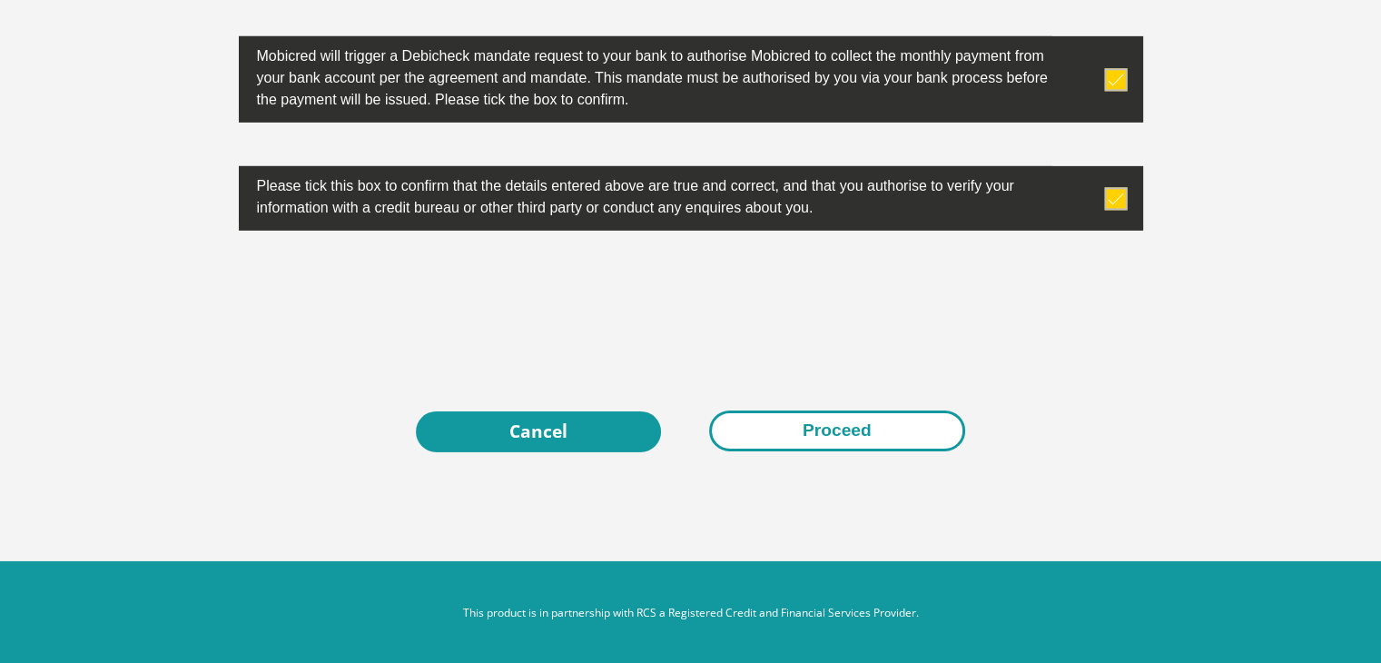
click at [820, 431] on button "Proceed" at bounding box center [837, 430] width 256 height 41
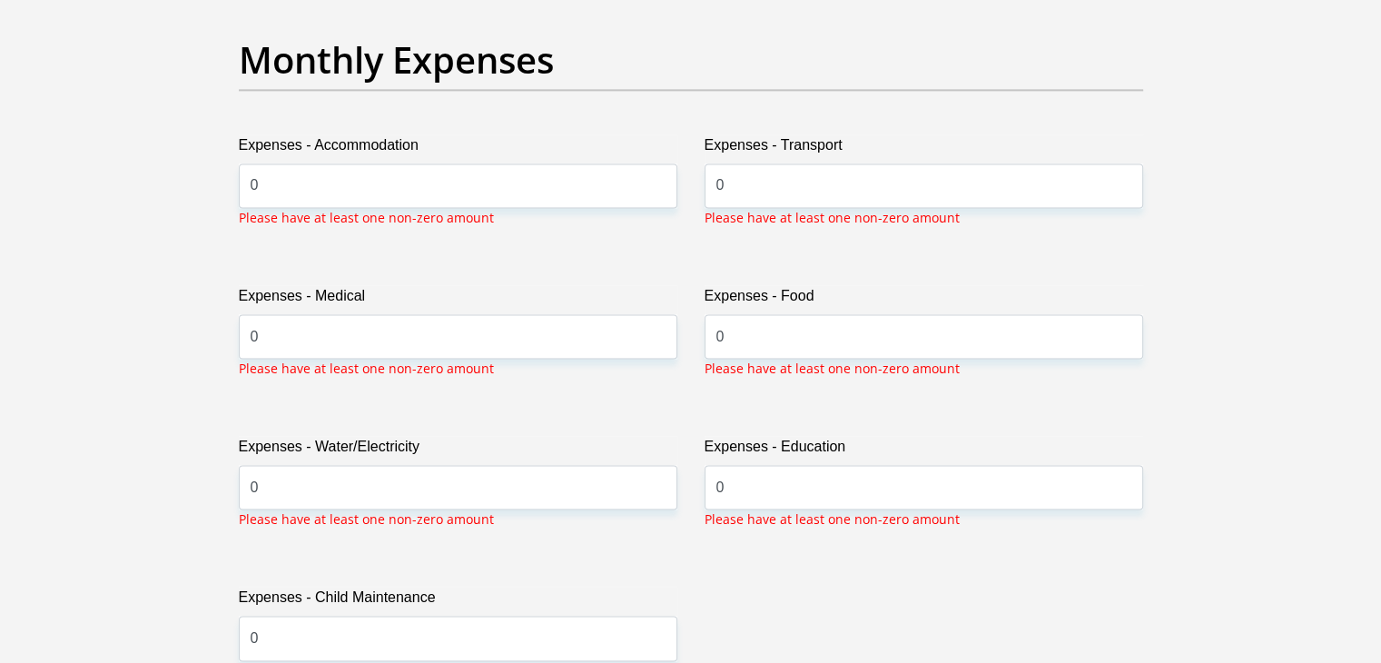
scroll to position [2609, 0]
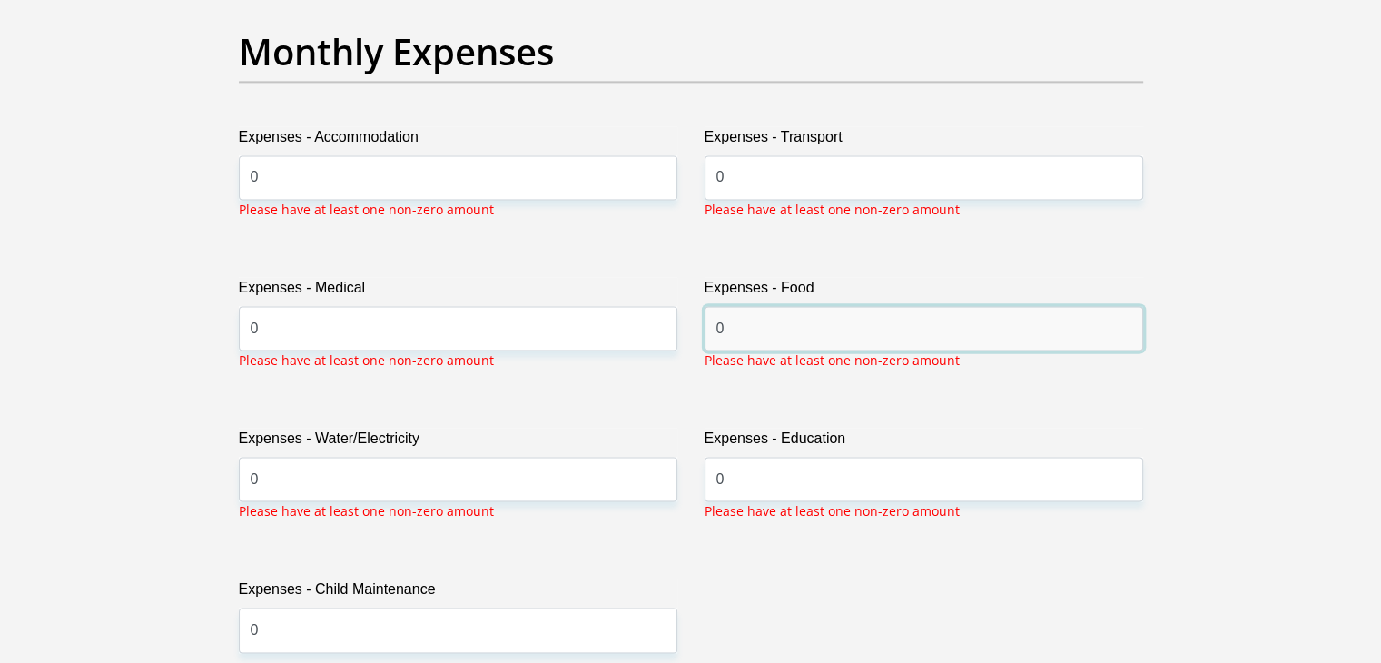
click at [747, 320] on input "0" at bounding box center [924, 328] width 439 height 44
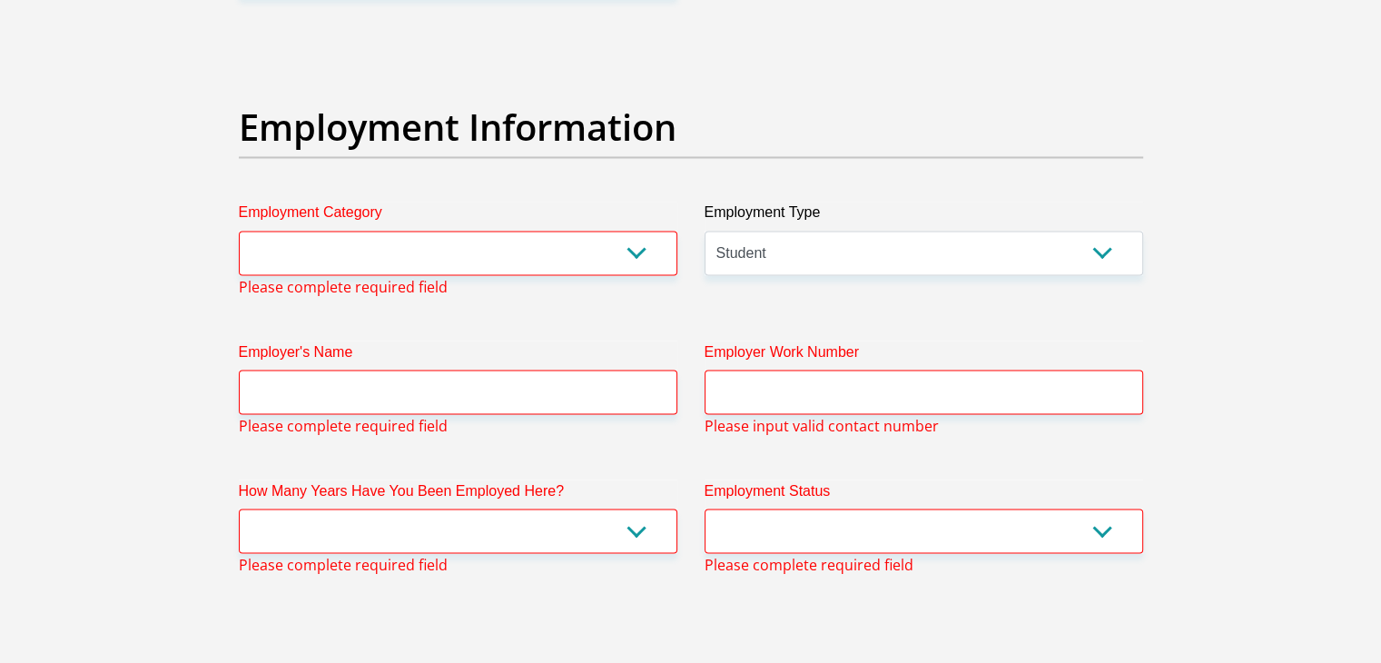
scroll to position [3291, 0]
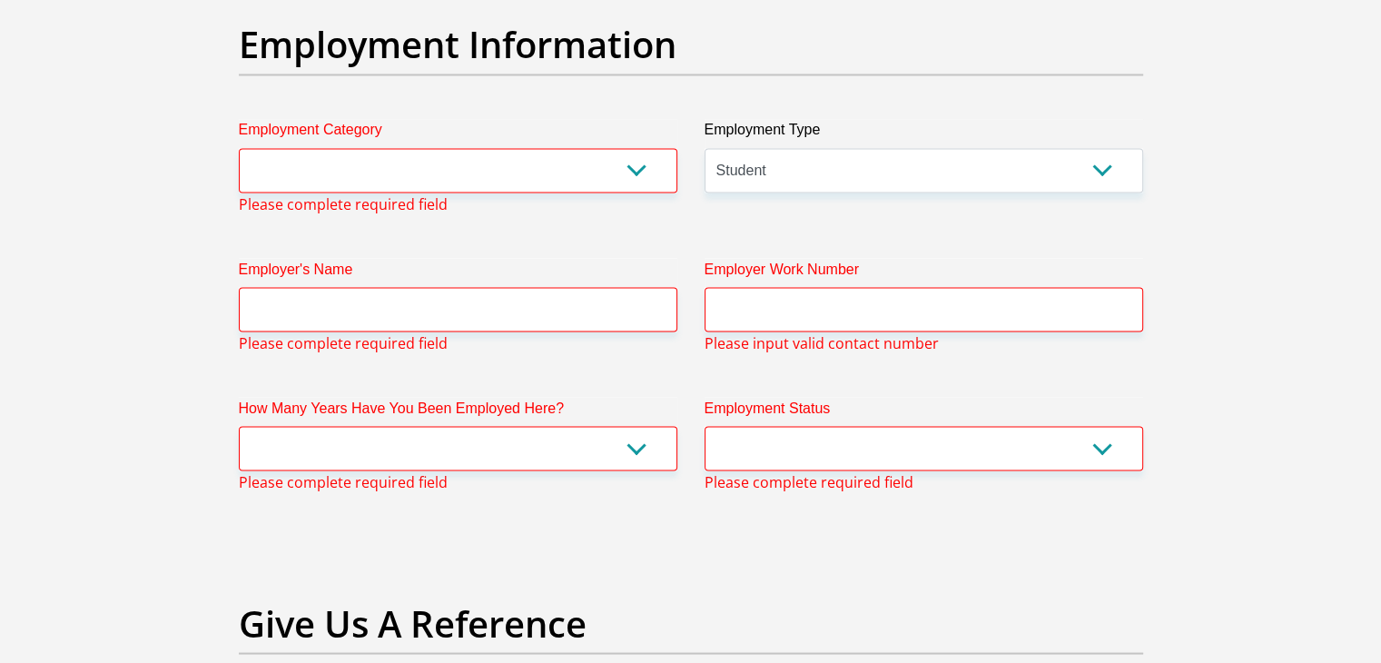
type input "500"
click at [661, 317] on input "Employer's Name" at bounding box center [458, 309] width 439 height 44
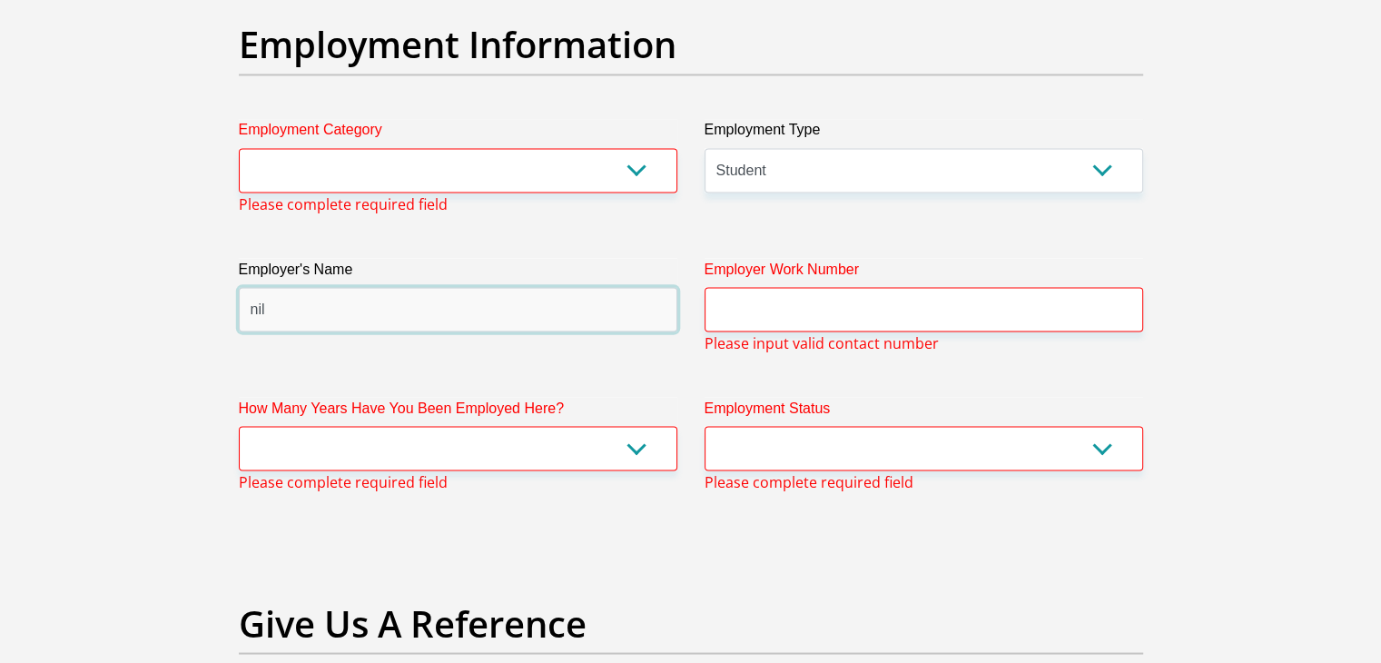
type input "nil"
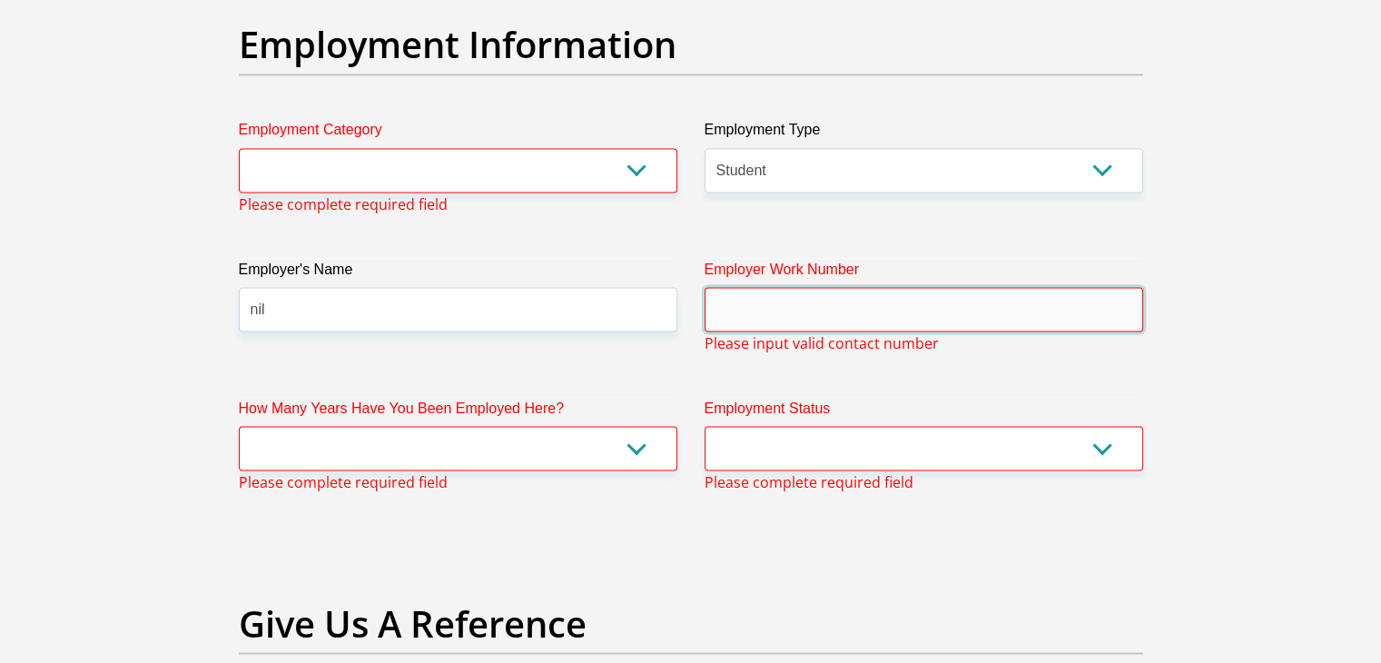
click at [854, 328] on input "Employer Work Number" at bounding box center [924, 309] width 439 height 44
type input "n"
type input "0"
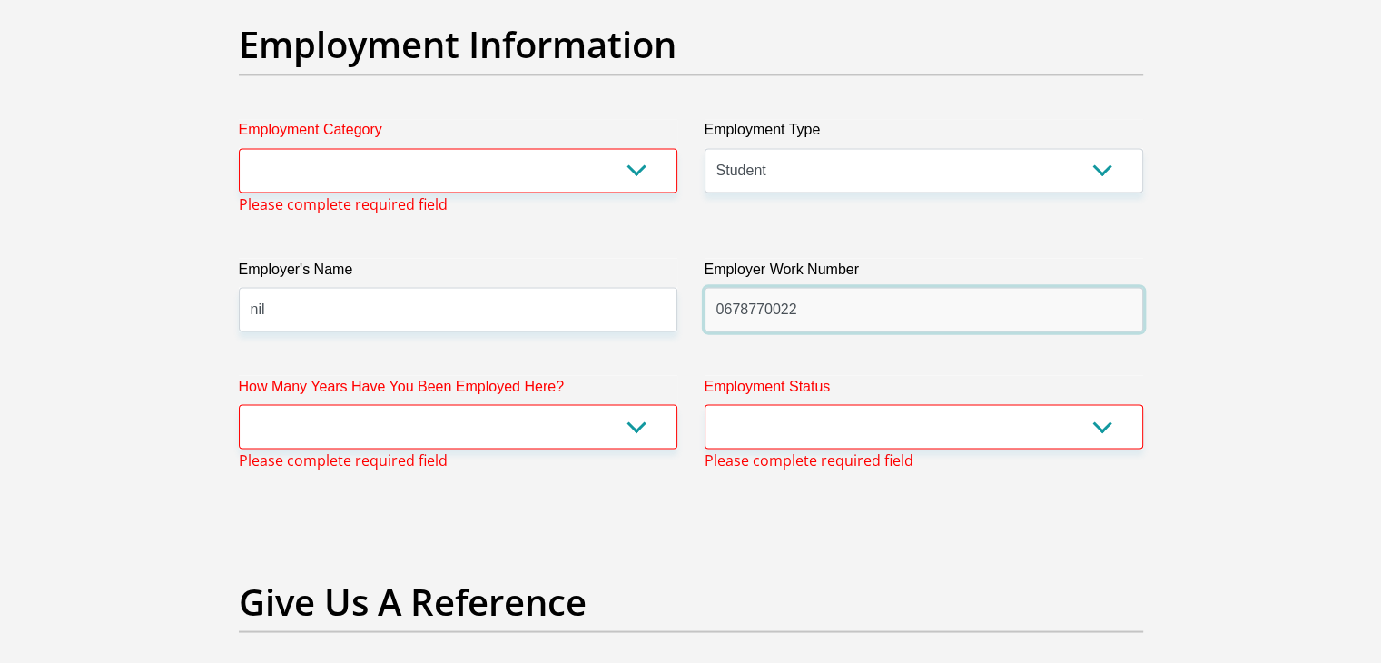
type input "0678770022"
click at [579, 420] on select "less than 1 year 1-3 years 3-5 years 5+ years" at bounding box center [458, 426] width 439 height 44
select select "6"
click at [239, 404] on select "less than 1 year 1-3 years 3-5 years 5+ years" at bounding box center [458, 426] width 439 height 44
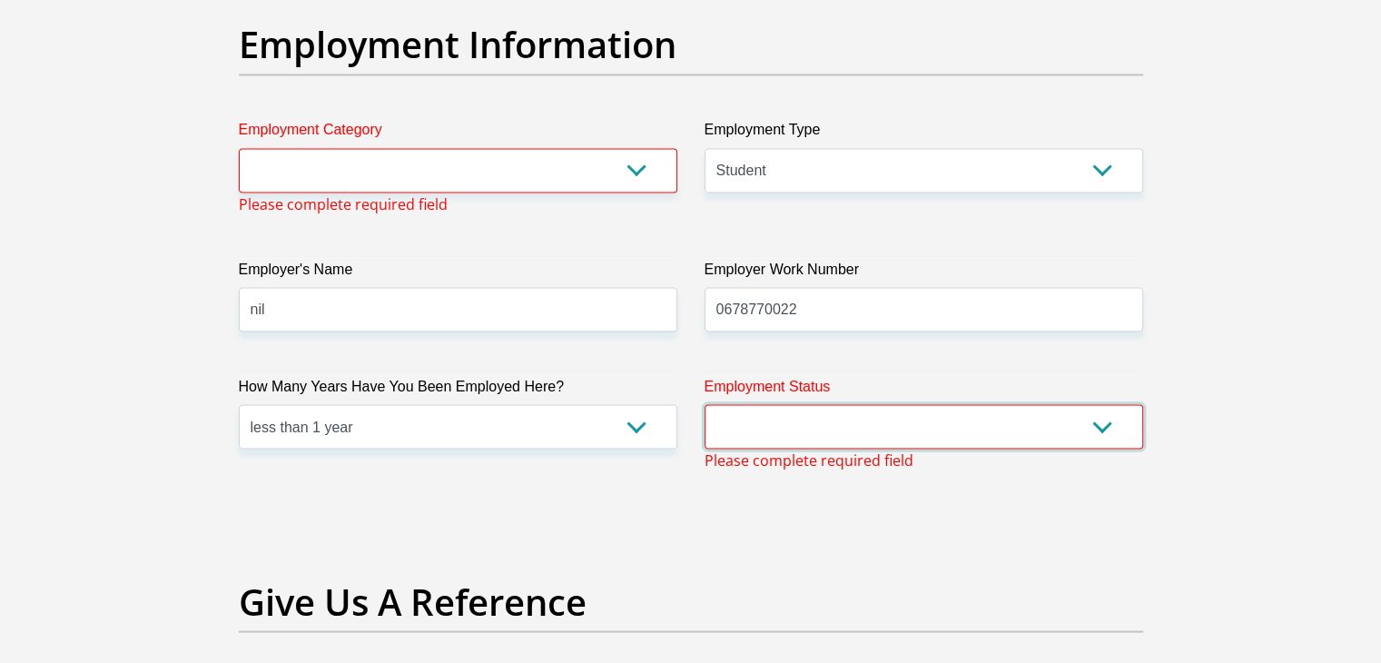
click at [771, 441] on select "Permanent/Full-time Part-time/Casual [DEMOGRAPHIC_DATA] Worker Self-Employed Ho…" at bounding box center [924, 426] width 439 height 44
select select "7"
click at [705, 404] on select "Permanent/Full-time Part-time/Casual [DEMOGRAPHIC_DATA] Worker Self-Employed Ho…" at bounding box center [924, 426] width 439 height 44
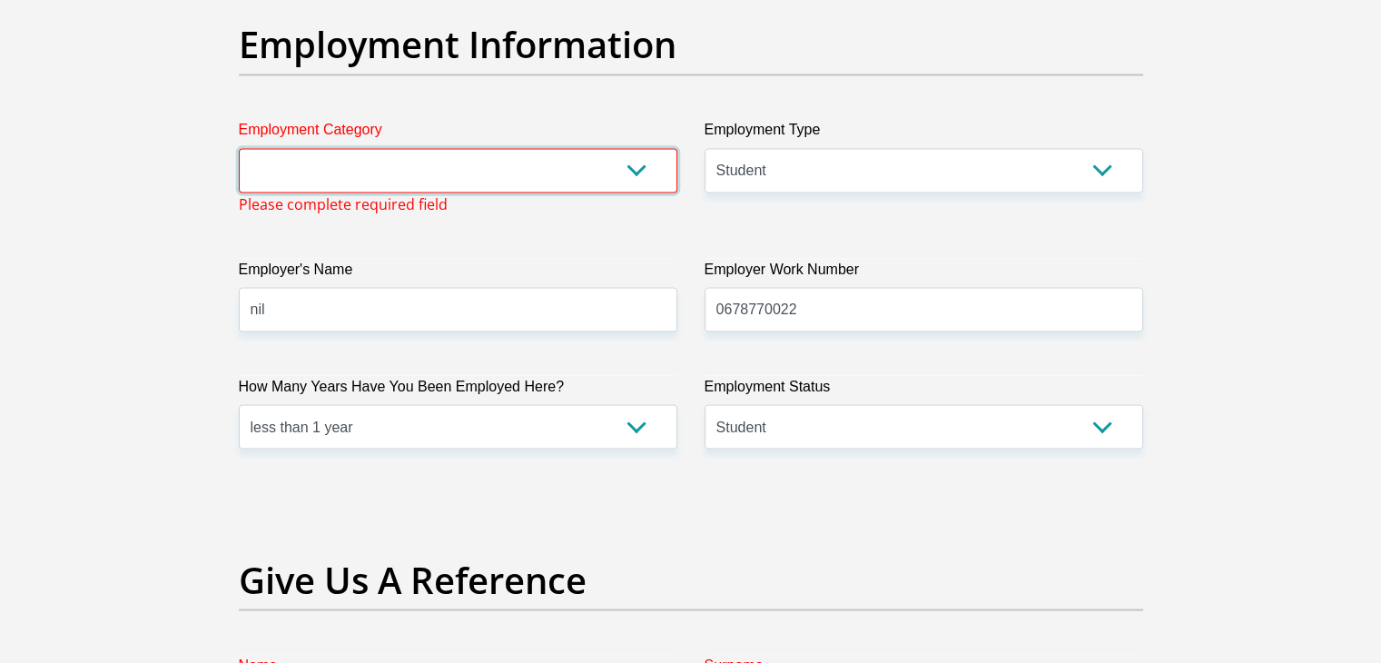
click at [640, 165] on select "AGRICULTURE ALCOHOL & TOBACCO CONSTRUCTION MATERIALS METALLURGY EQUIPMENT FOR R…" at bounding box center [458, 170] width 439 height 44
select select "71"
click at [239, 148] on select "AGRICULTURE ALCOHOL & TOBACCO CONSTRUCTION MATERIALS METALLURGY EQUIPMENT FOR R…" at bounding box center [458, 170] width 439 height 44
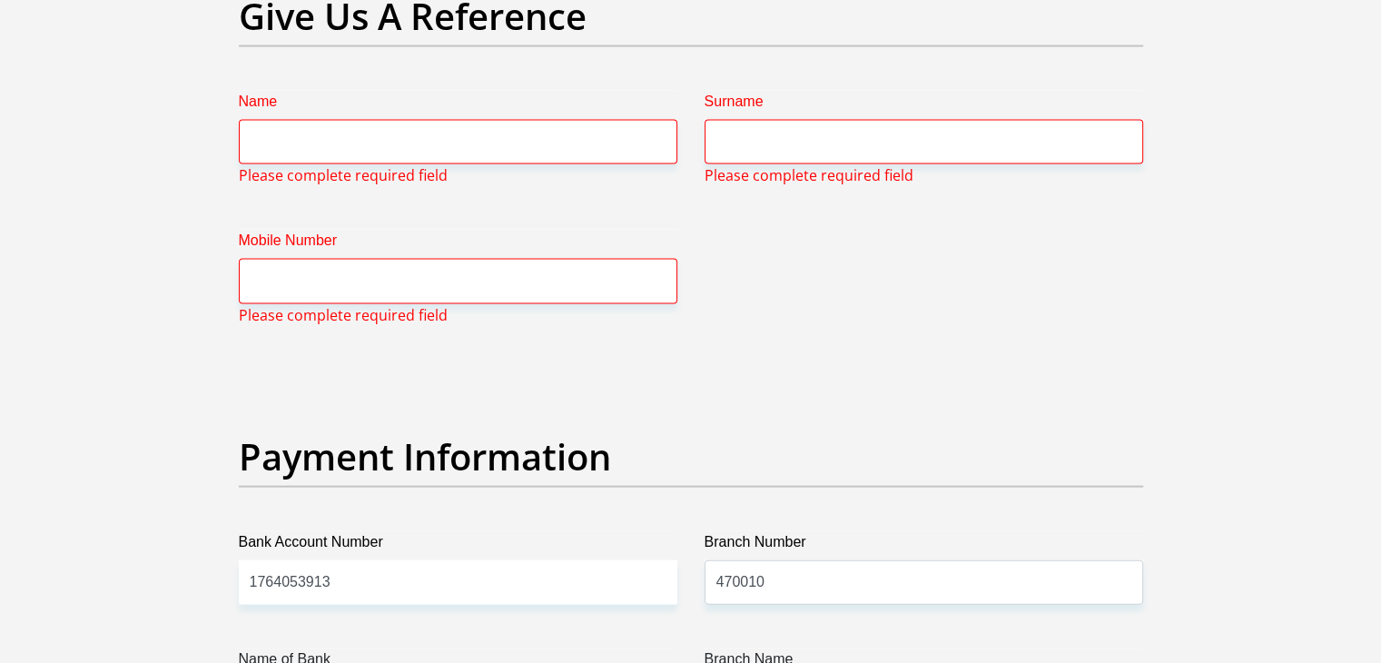
scroll to position [3807, 0]
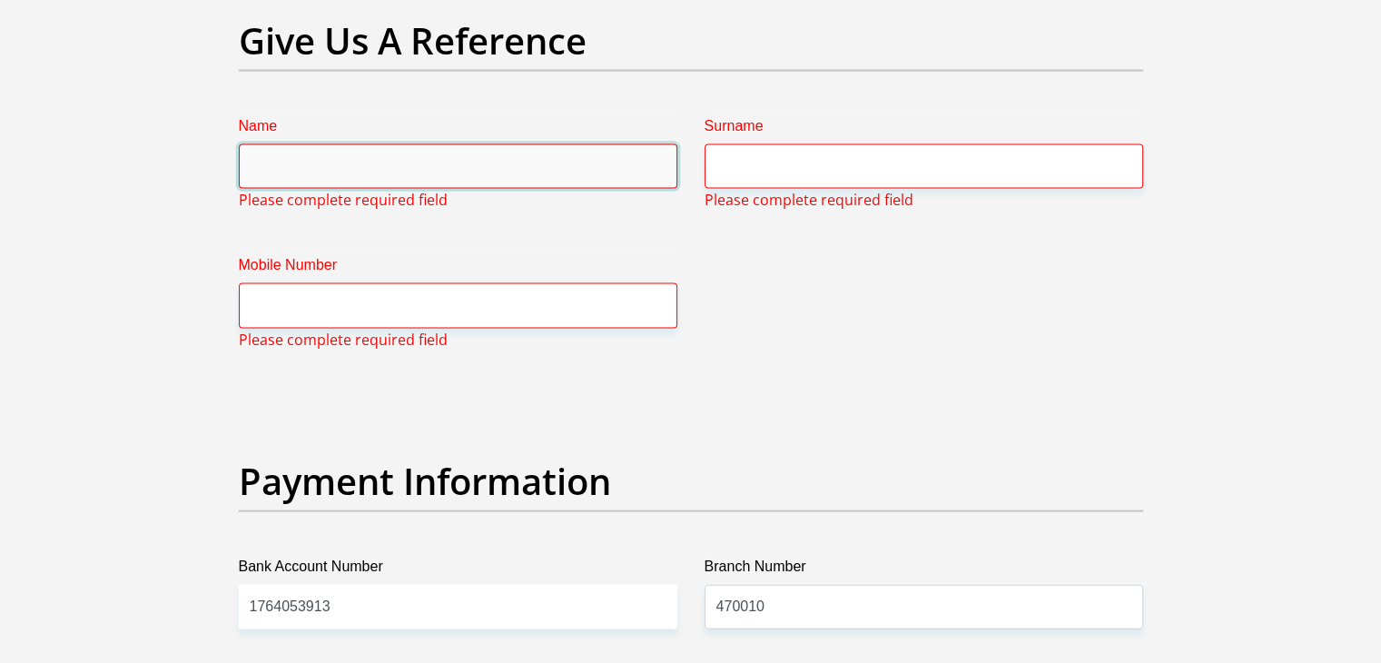
click at [634, 172] on input "Name" at bounding box center [458, 166] width 439 height 44
type input "Blessing"
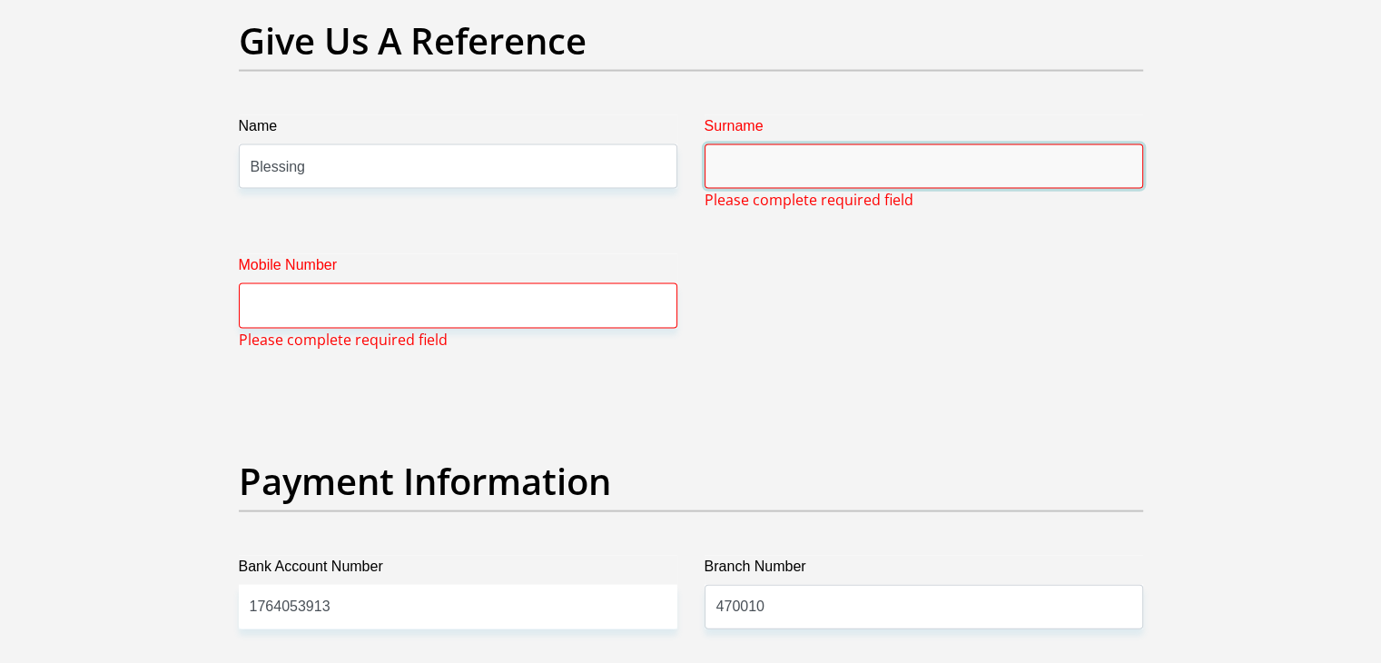
click at [778, 164] on input "Surname" at bounding box center [924, 166] width 439 height 44
type input "t"
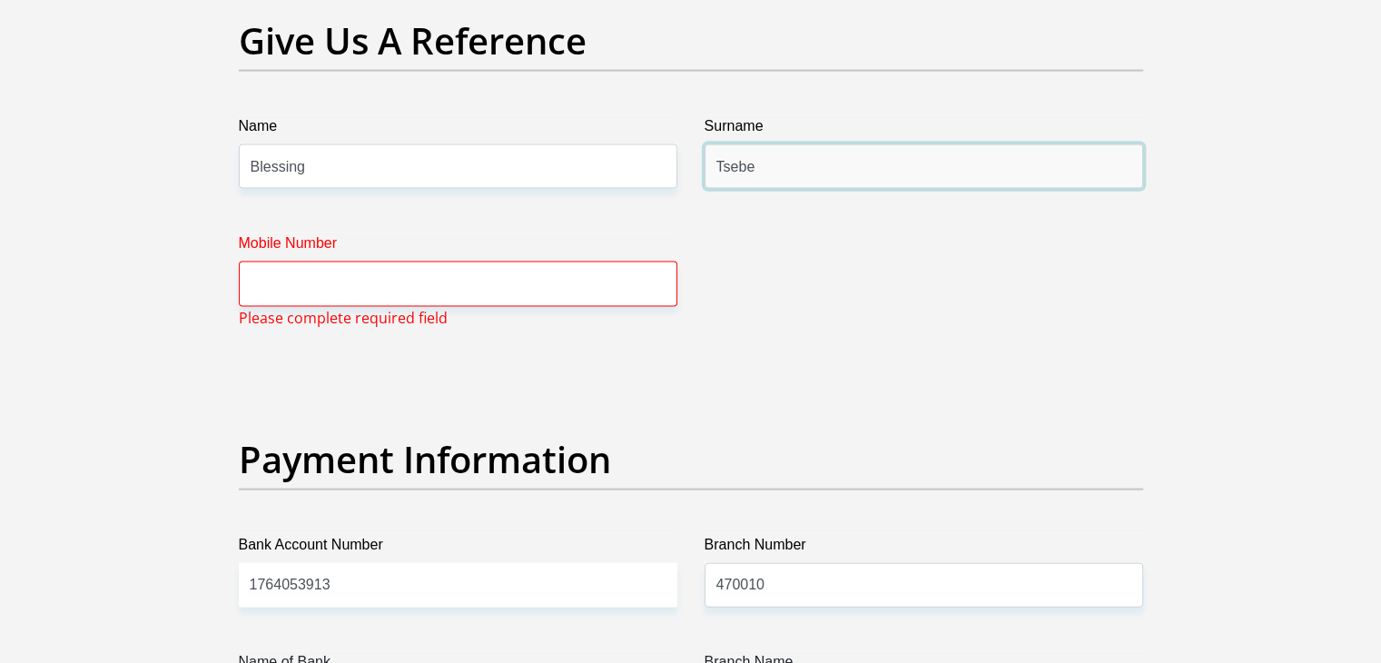
type input "Tsebe"
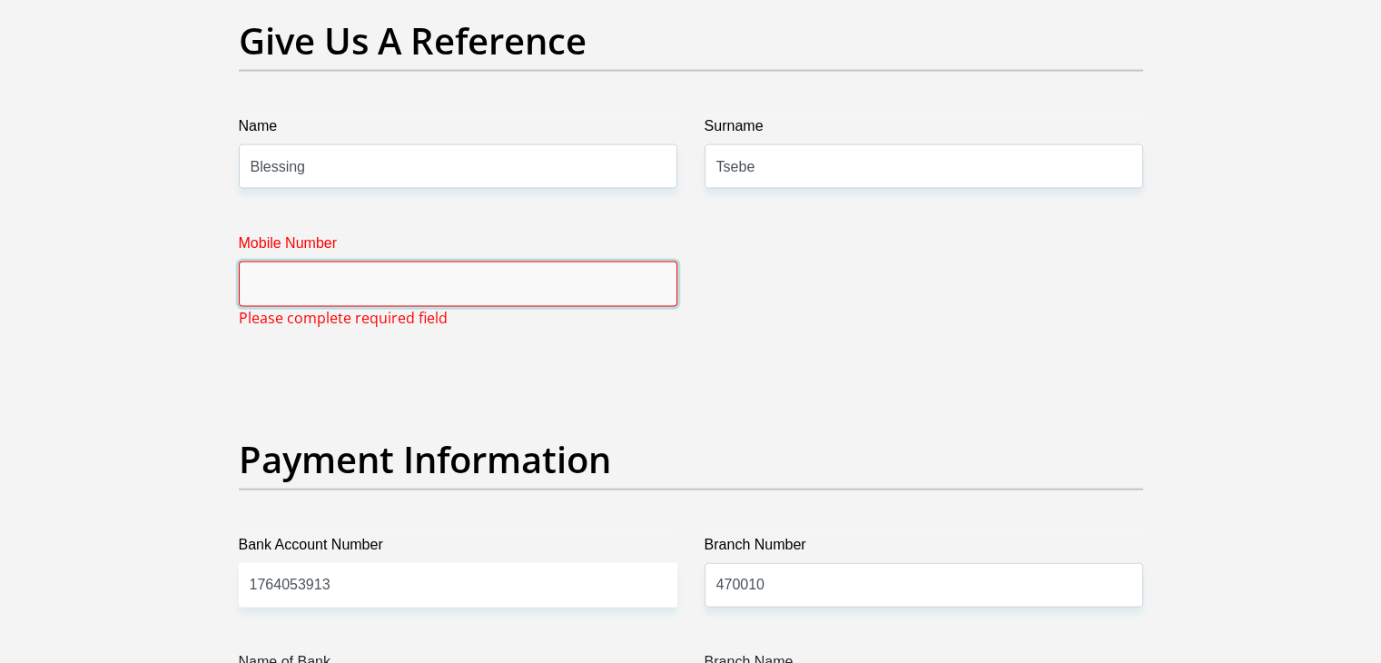
click at [600, 291] on input "Mobile Number" at bounding box center [458, 284] width 439 height 44
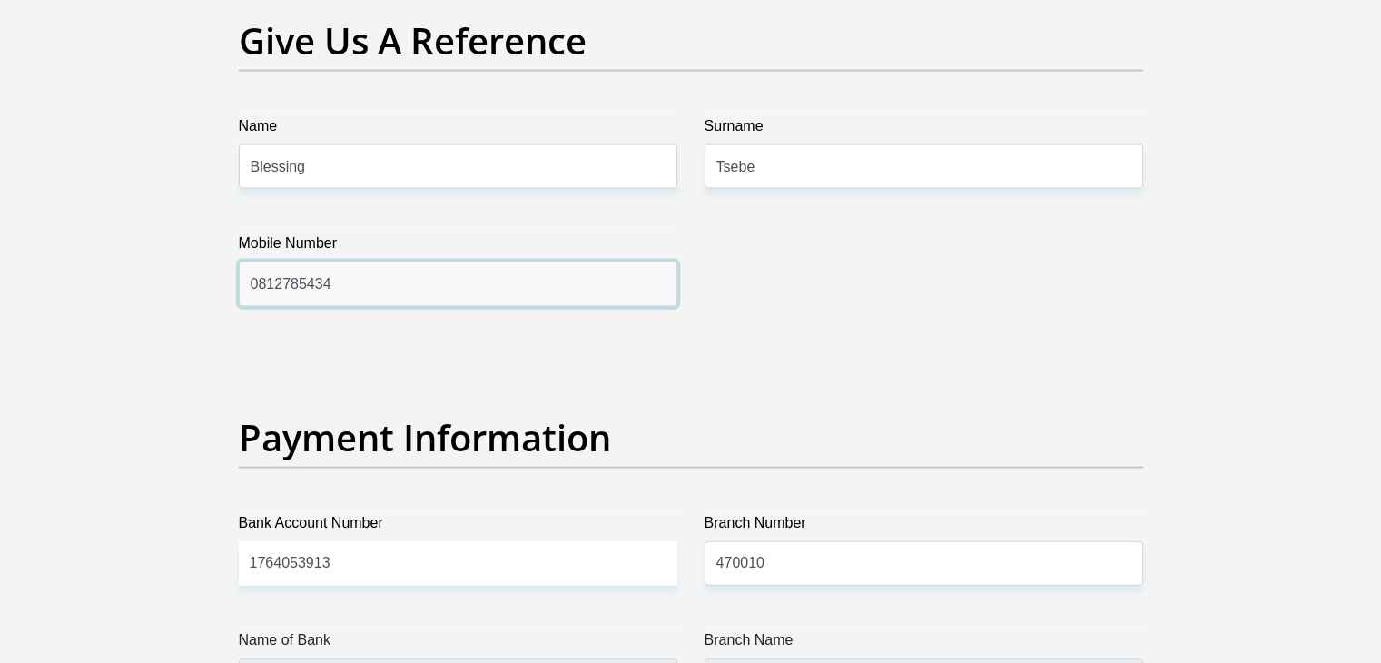
type input "0812785434"
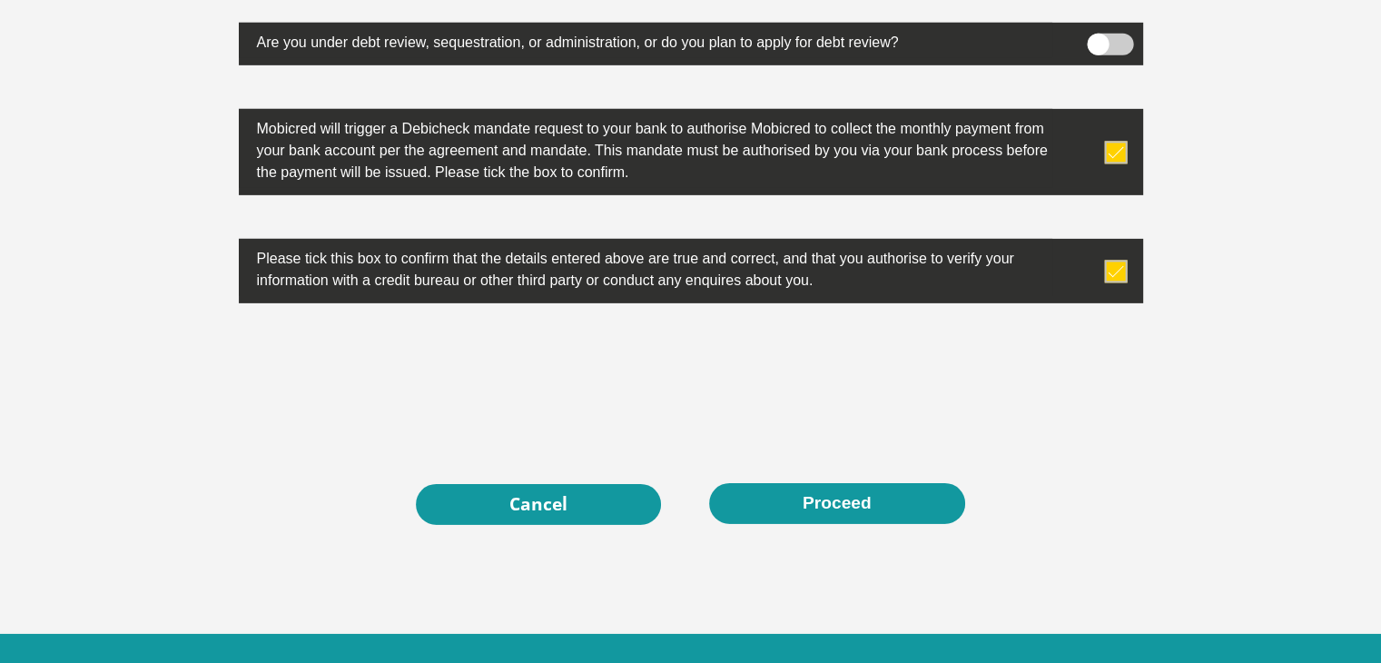
scroll to position [5848, 0]
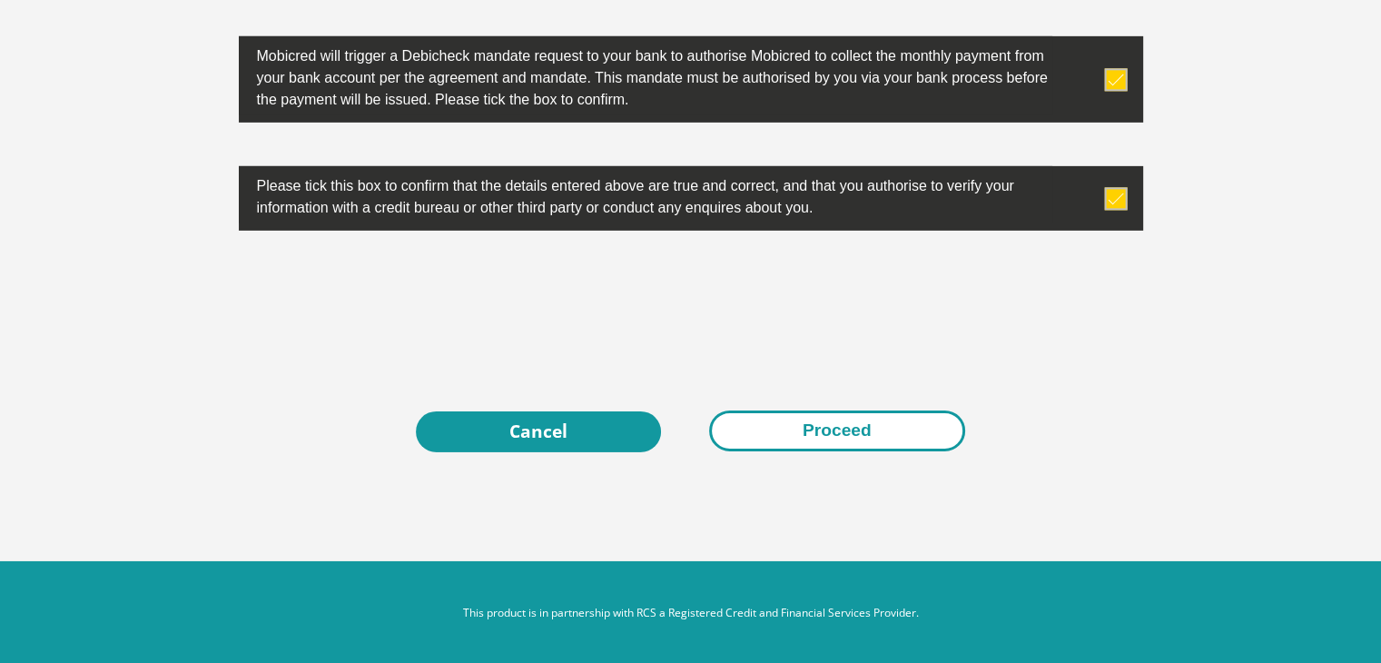
click at [760, 416] on button "Proceed" at bounding box center [837, 430] width 256 height 41
